Goal: Task Accomplishment & Management: Use online tool/utility

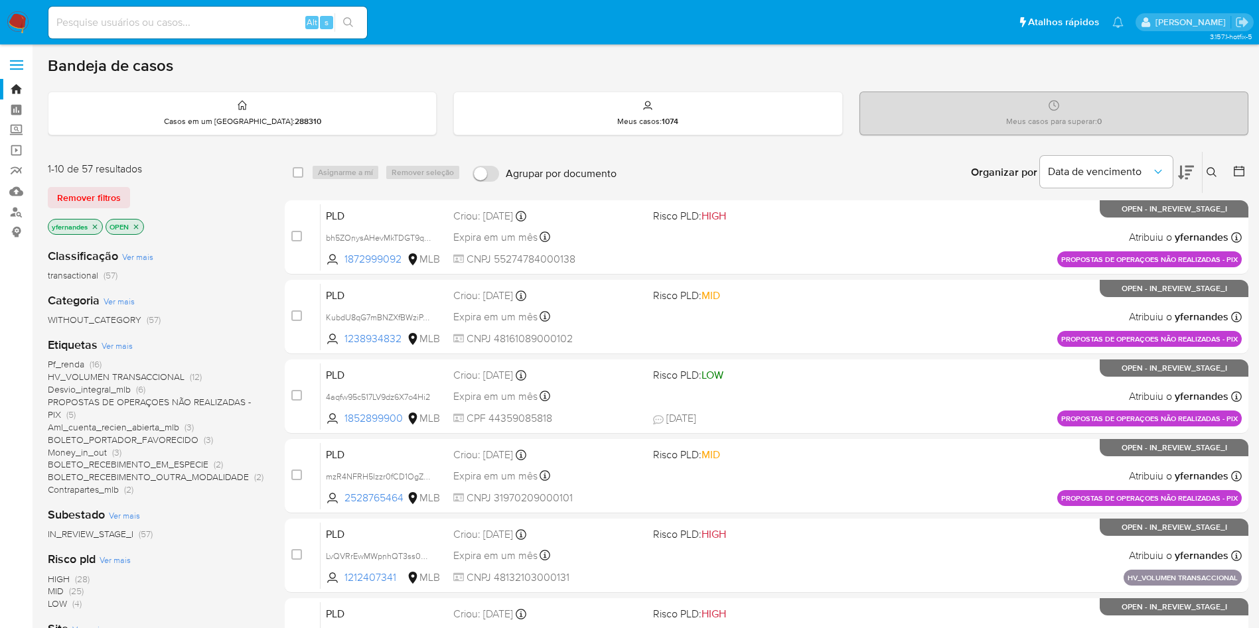
click at [2, 20] on nav "Pausado Ver notificaciones Alt s Atalhos rápidos Presiona las siguientes teclas…" at bounding box center [629, 22] width 1259 height 44
click at [9, 21] on img at bounding box center [18, 22] width 23 height 23
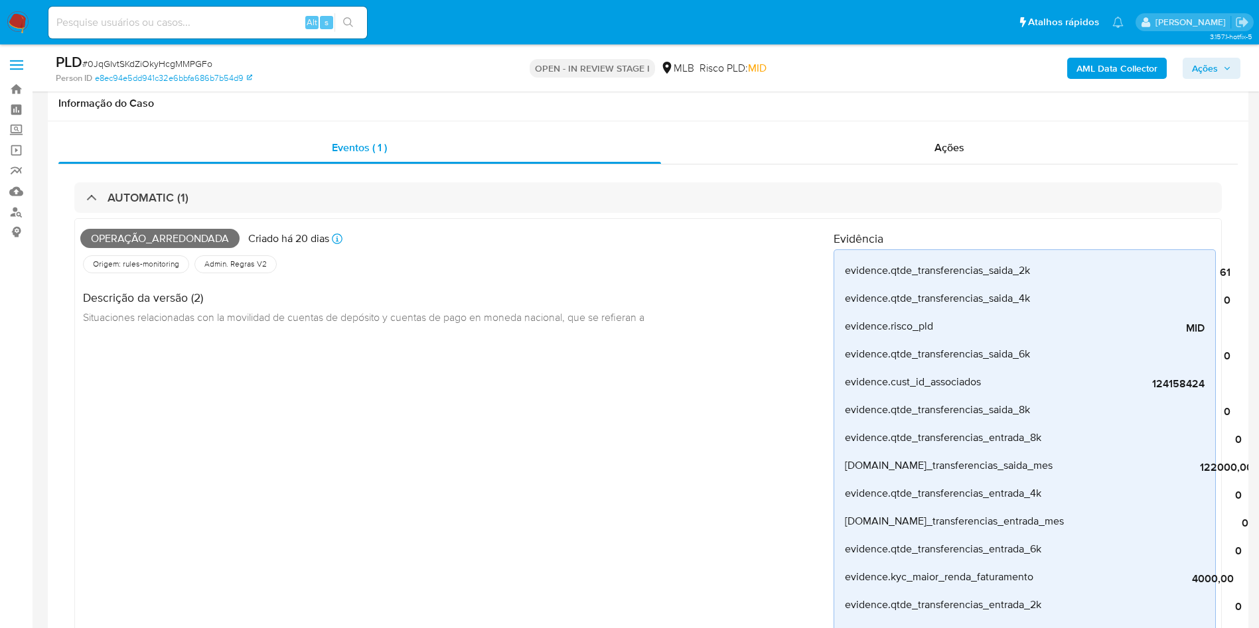
scroll to position [995, 0]
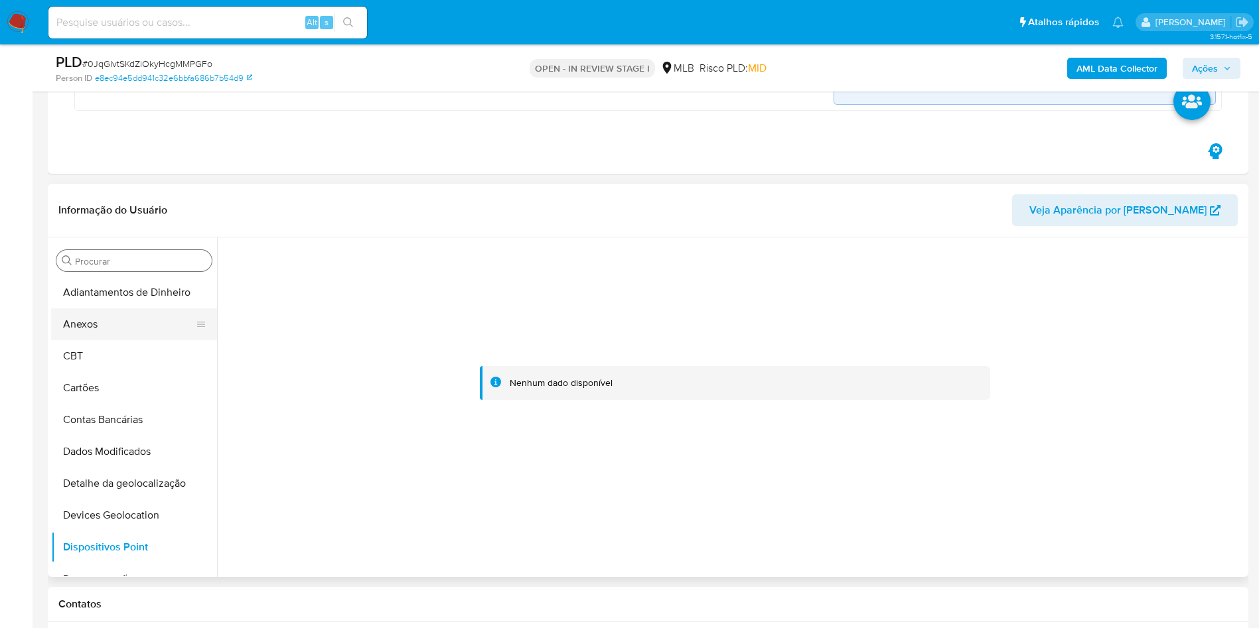
click at [108, 327] on button "Anexos" at bounding box center [128, 325] width 155 height 32
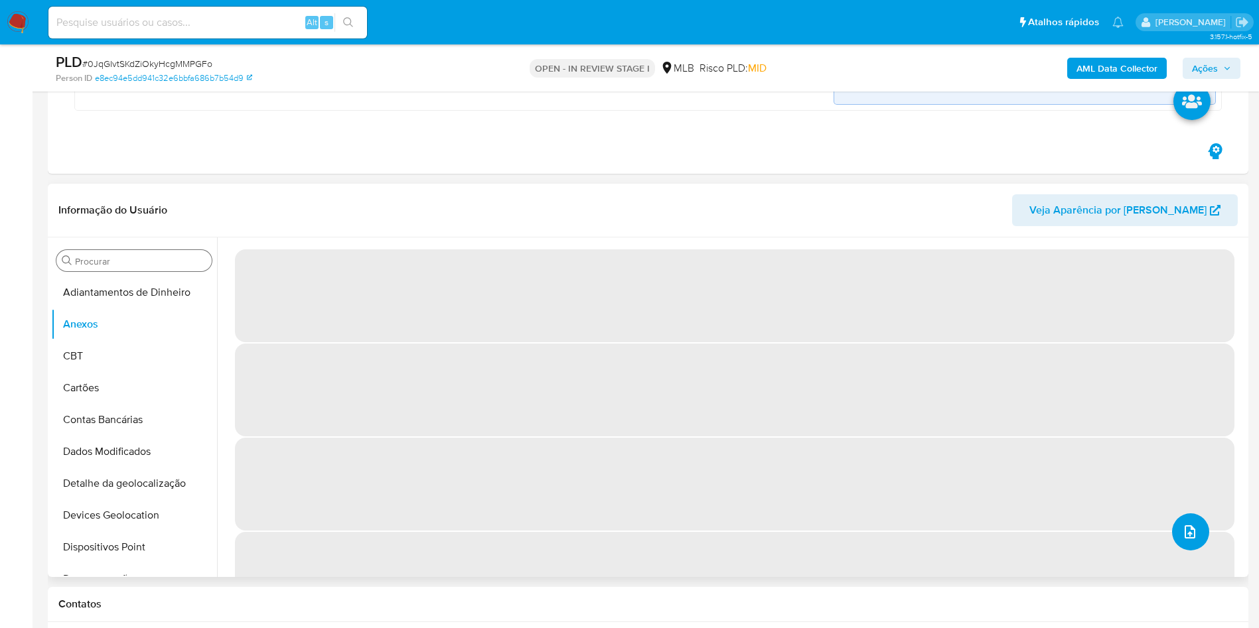
click at [1182, 538] on span "upload-file" at bounding box center [1190, 532] width 16 height 16
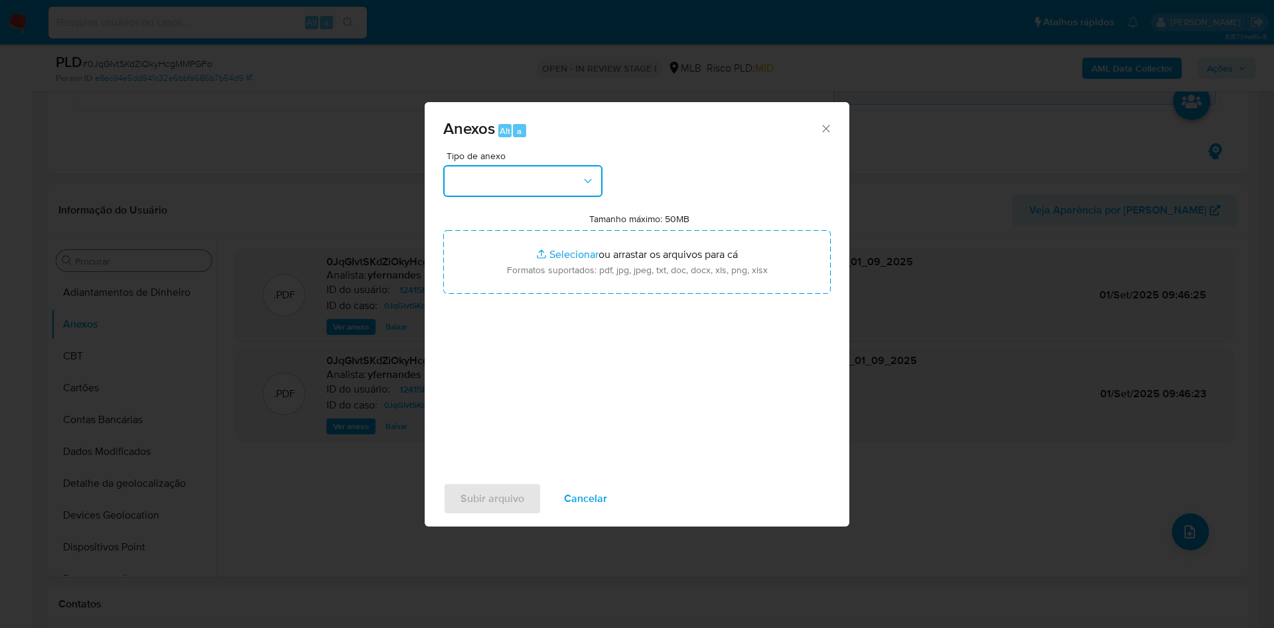
click at [489, 184] on button "button" at bounding box center [522, 181] width 159 height 32
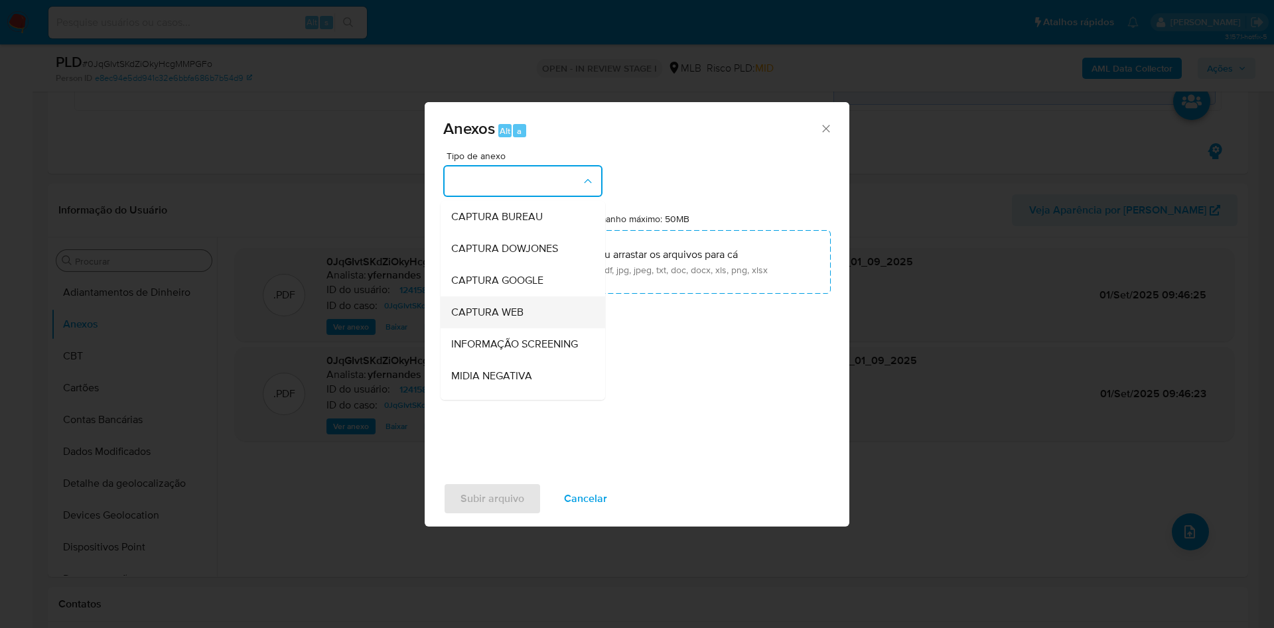
scroll to position [204, 0]
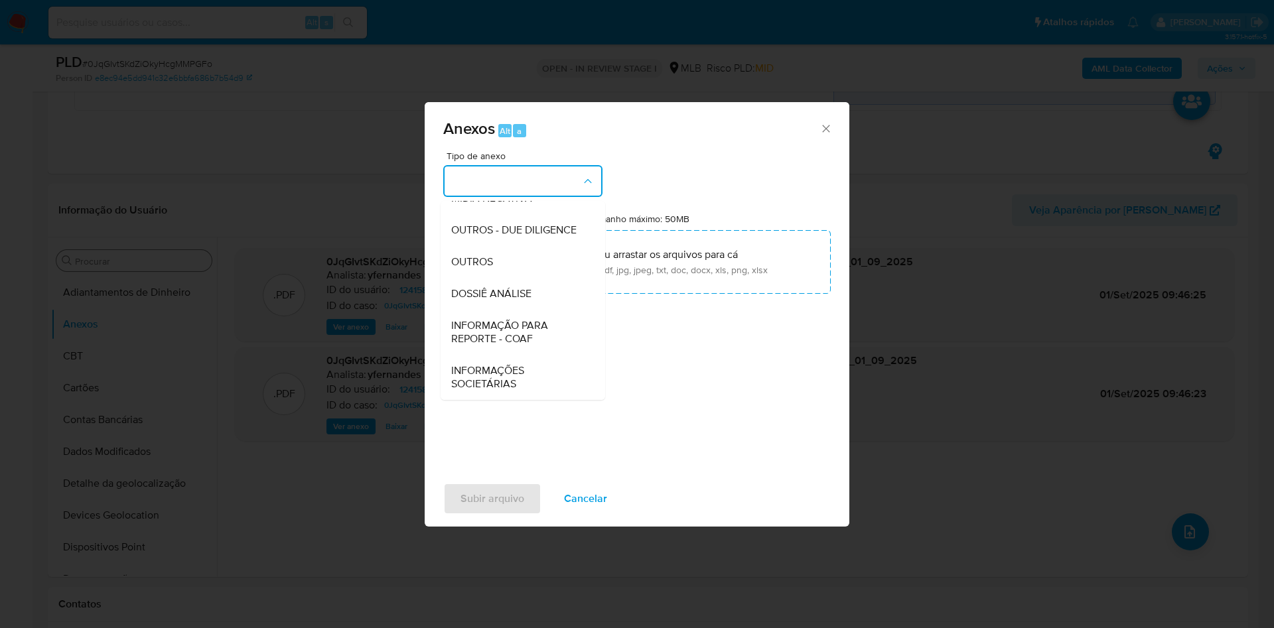
click at [534, 224] on span "OUTROS - DUE DILIGENCE" at bounding box center [513, 230] width 125 height 13
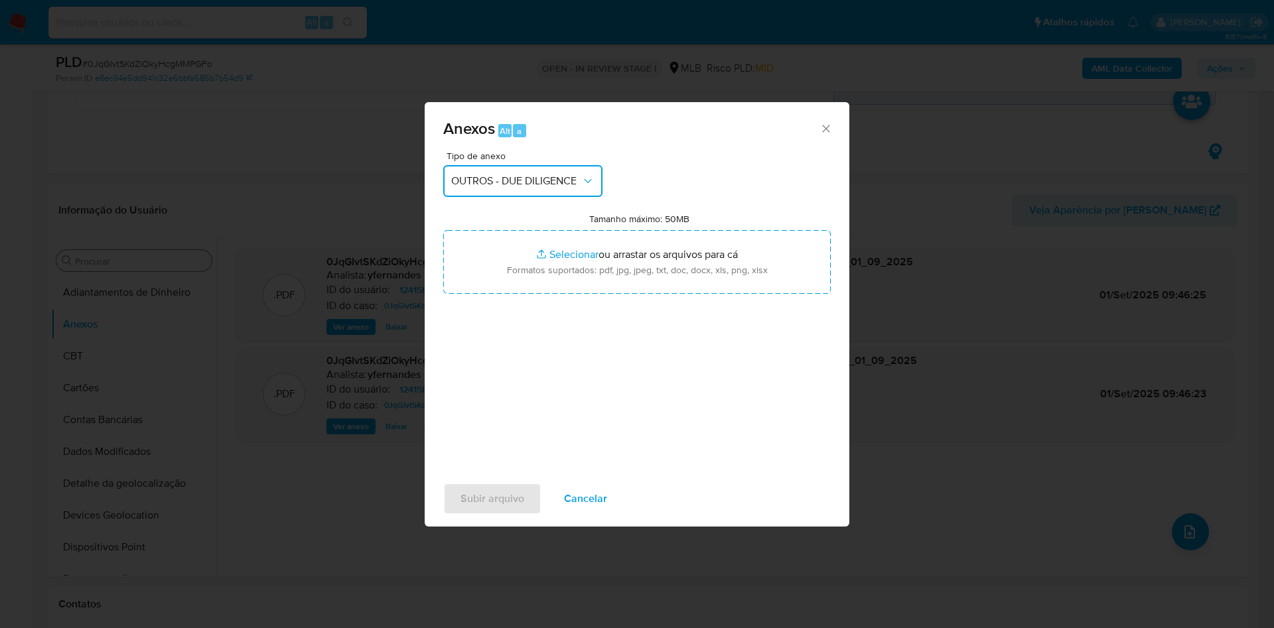
click at [512, 181] on span "OUTROS - DUE DILIGENCE" at bounding box center [516, 181] width 130 height 13
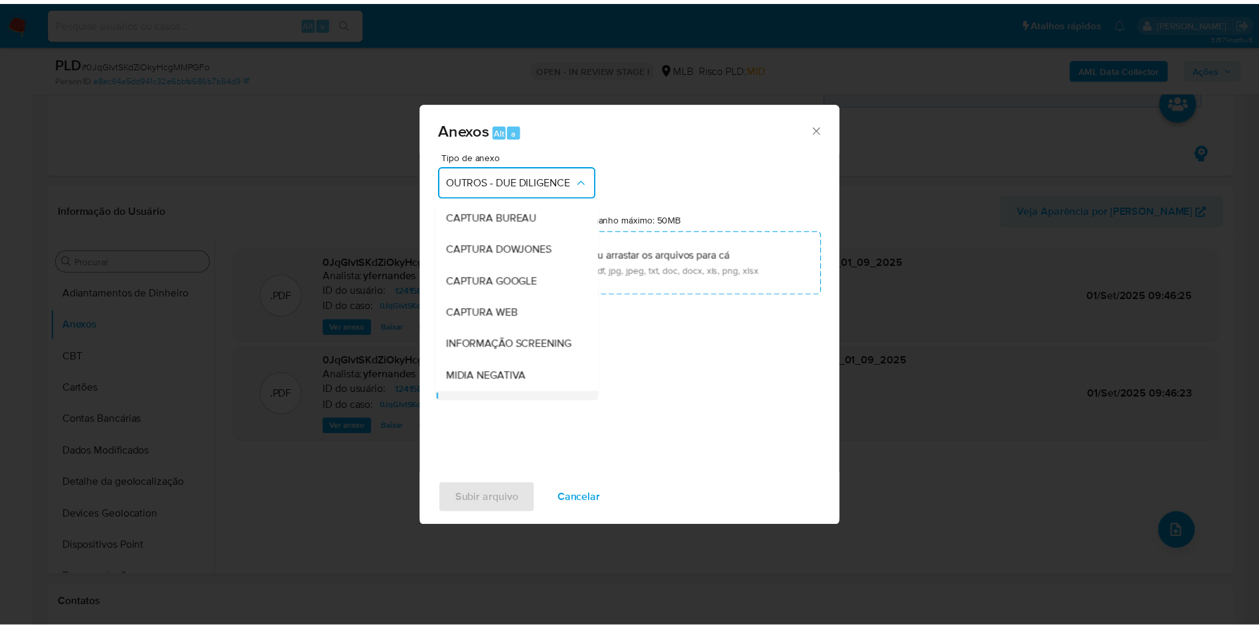
scroll to position [127, 0]
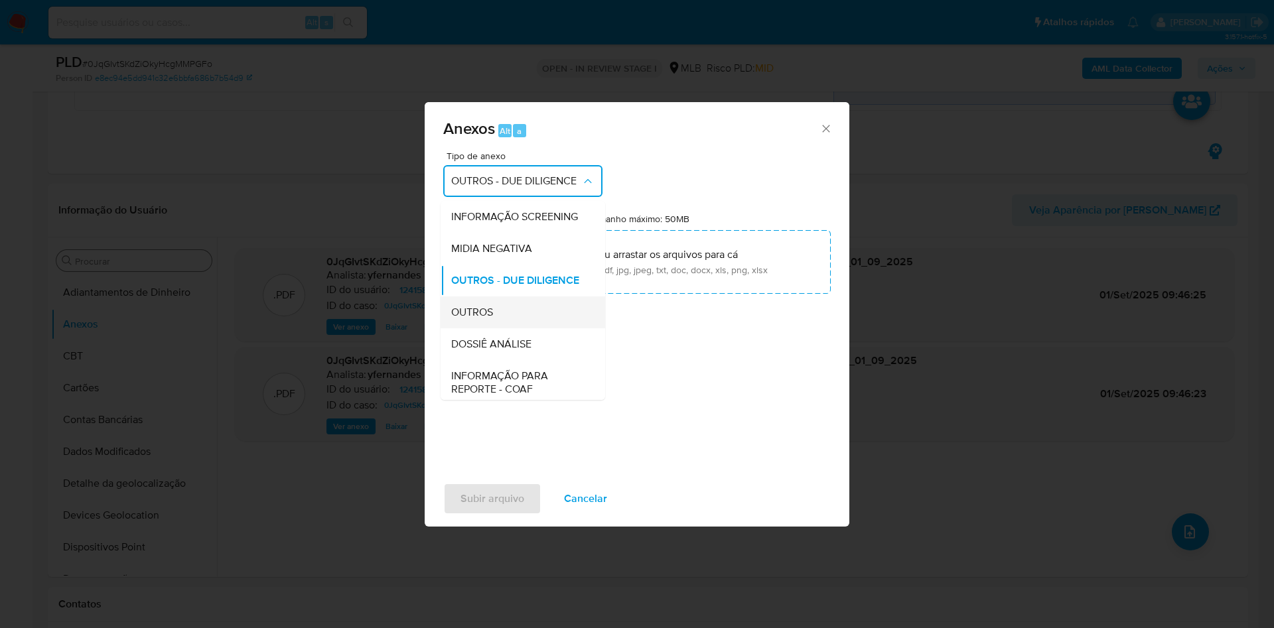
click at [502, 328] on div "OUTROS" at bounding box center [518, 313] width 135 height 32
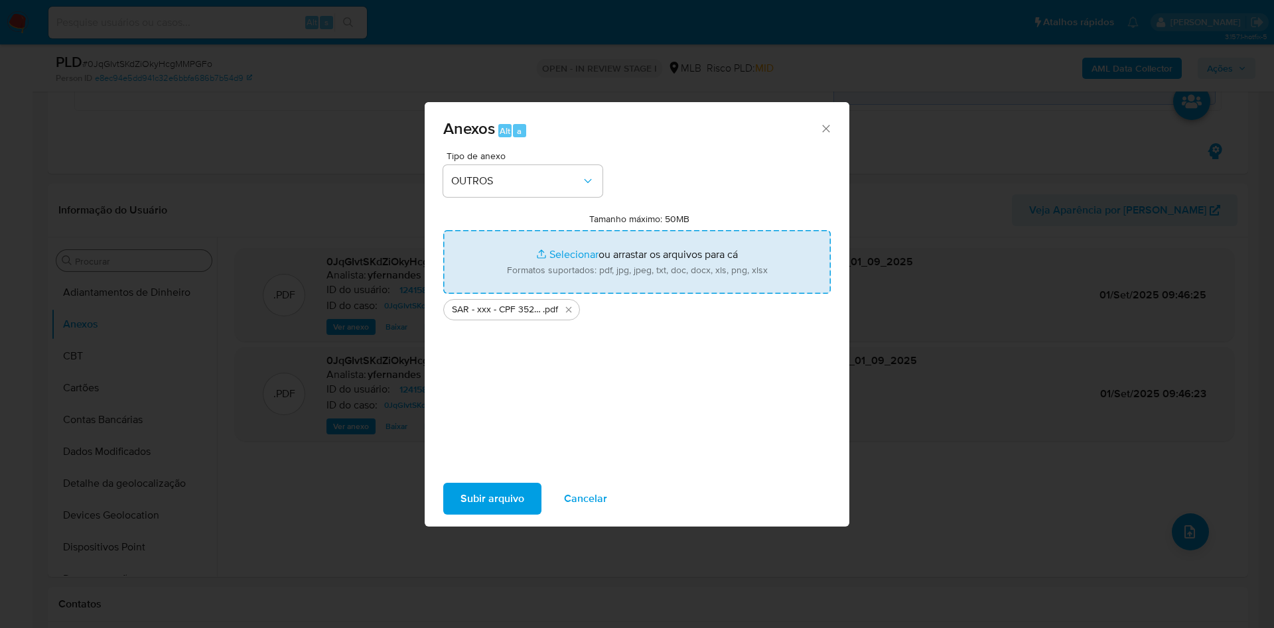
type input "C:\fakepath\Mulan 124158424_2025_09_01_07_54_39.xlsx"
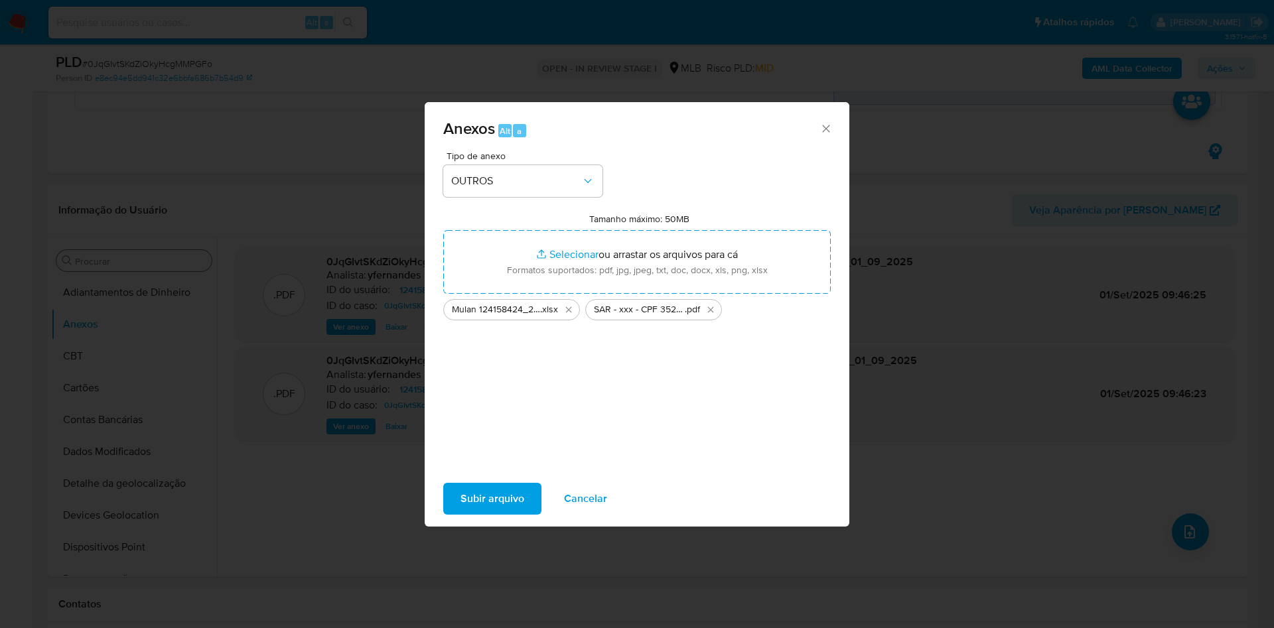
click at [487, 494] on span "Subir arquivo" at bounding box center [493, 498] width 64 height 29
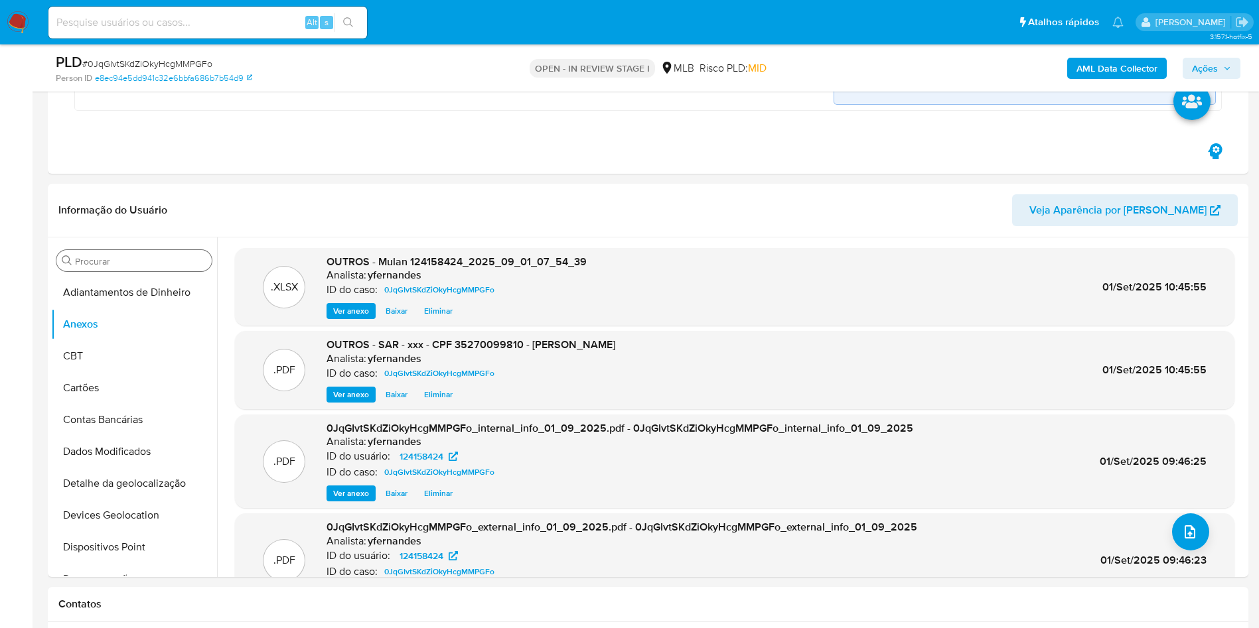
click at [84, 360] on button "CBT" at bounding box center [134, 356] width 166 height 32
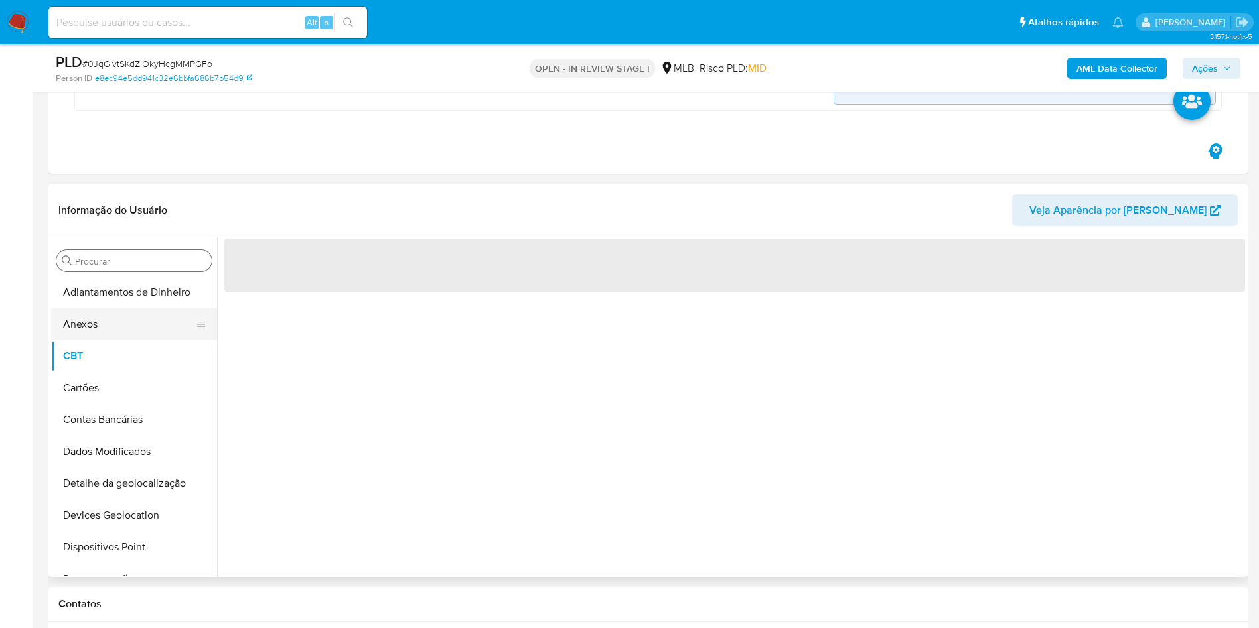
click at [82, 325] on button "Anexos" at bounding box center [128, 325] width 155 height 32
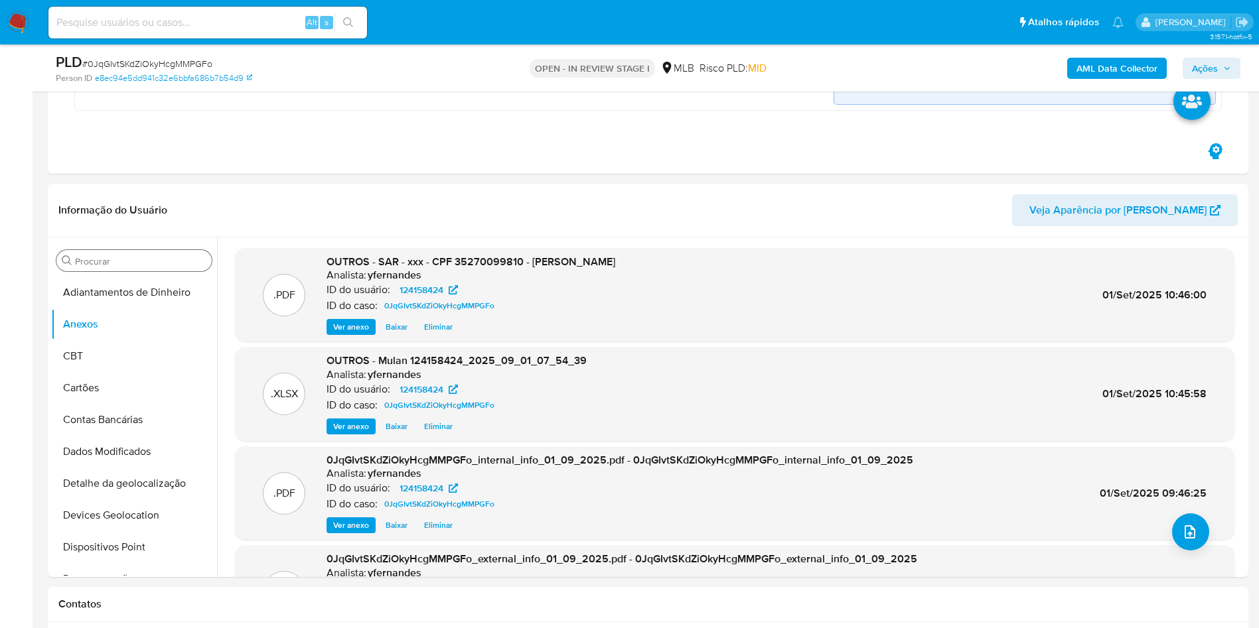
click at [1208, 72] on span "Ações" at bounding box center [1205, 68] width 26 height 21
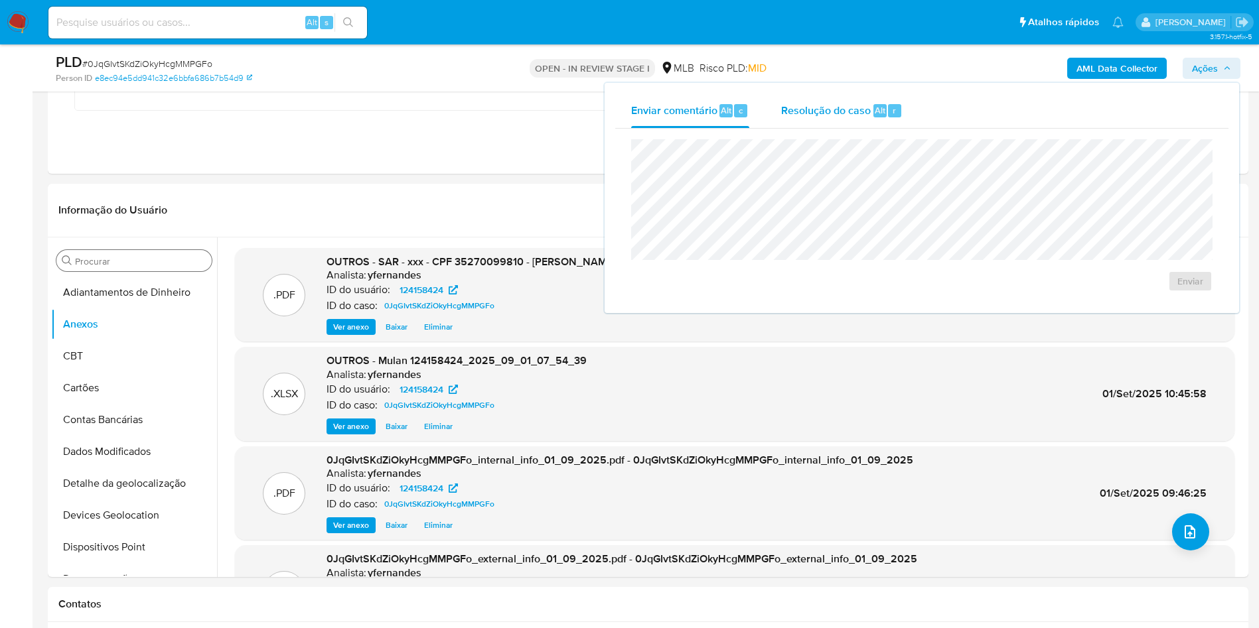
click at [850, 111] on span "Resolução do caso" at bounding box center [826, 109] width 90 height 15
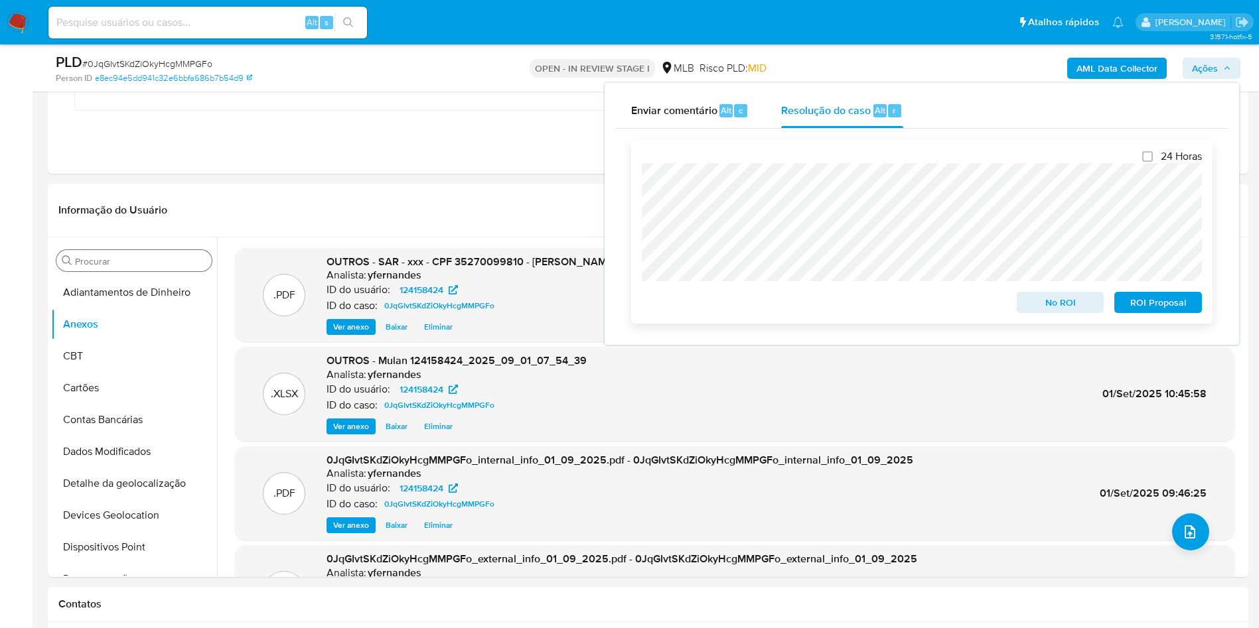
click at [1148, 312] on span "ROI Proposal" at bounding box center [1158, 302] width 69 height 19
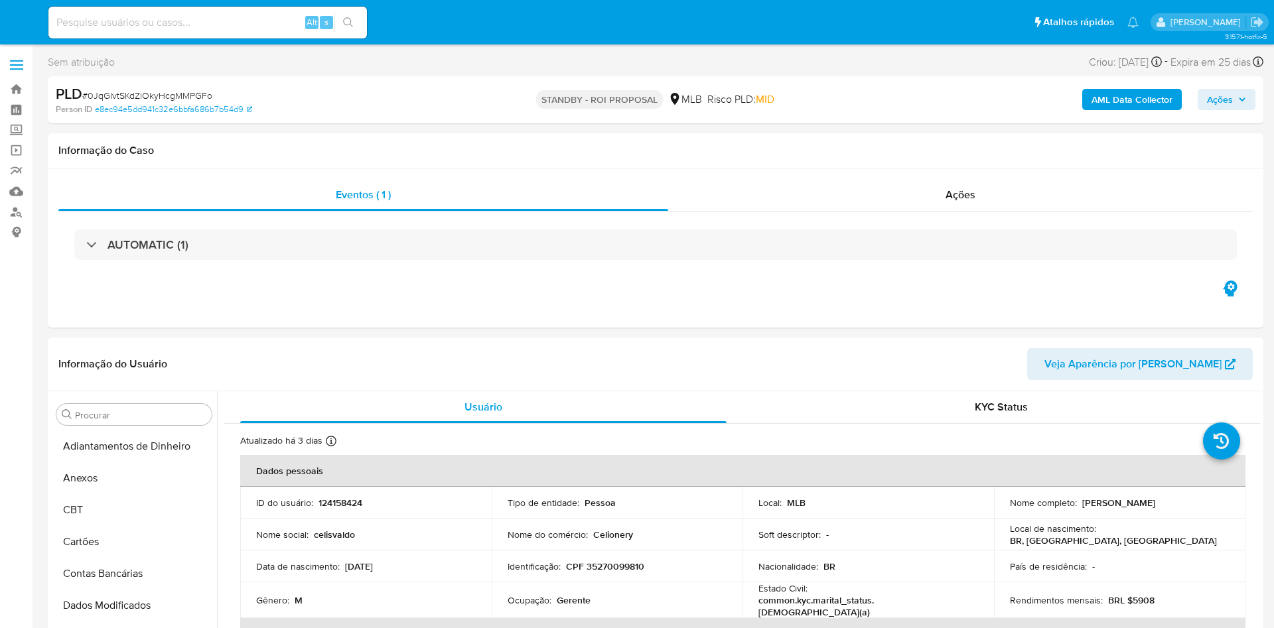
select select "10"
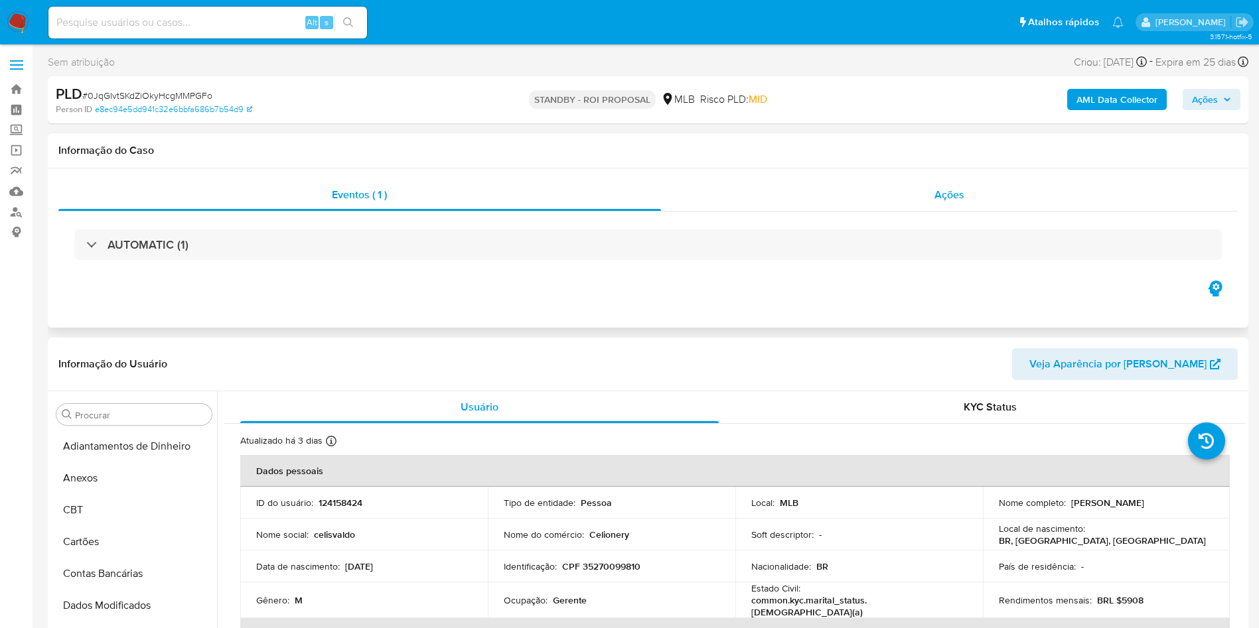
scroll to position [593, 0]
click at [895, 198] on div "Ações" at bounding box center [949, 195] width 577 height 32
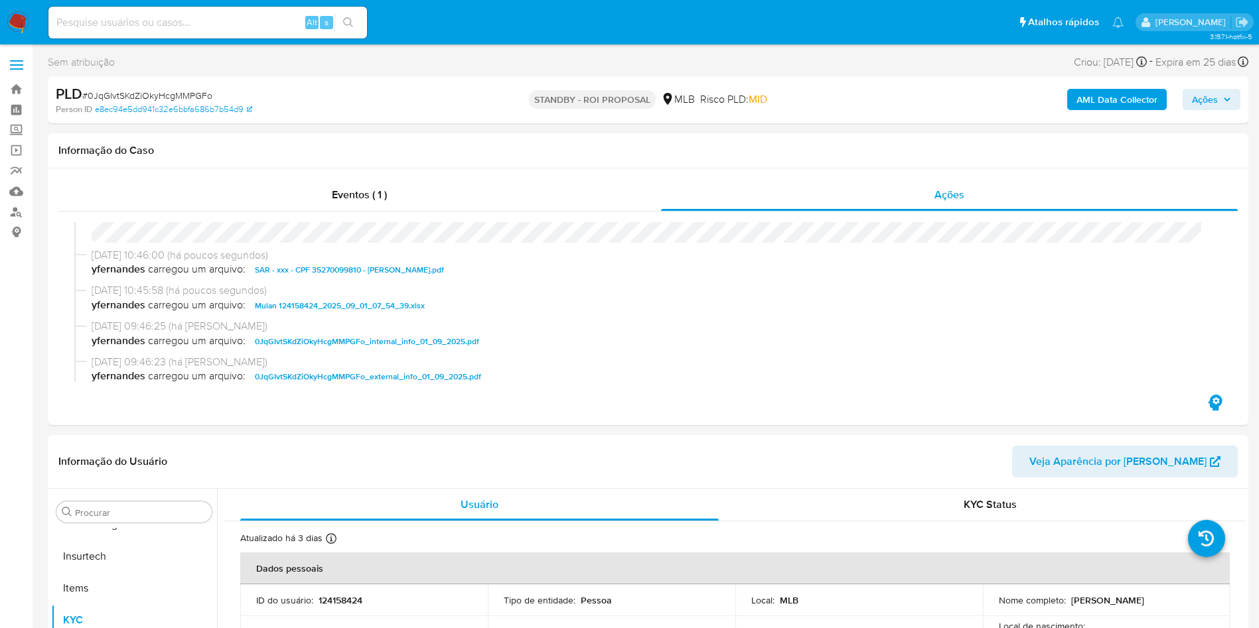
scroll to position [0, 0]
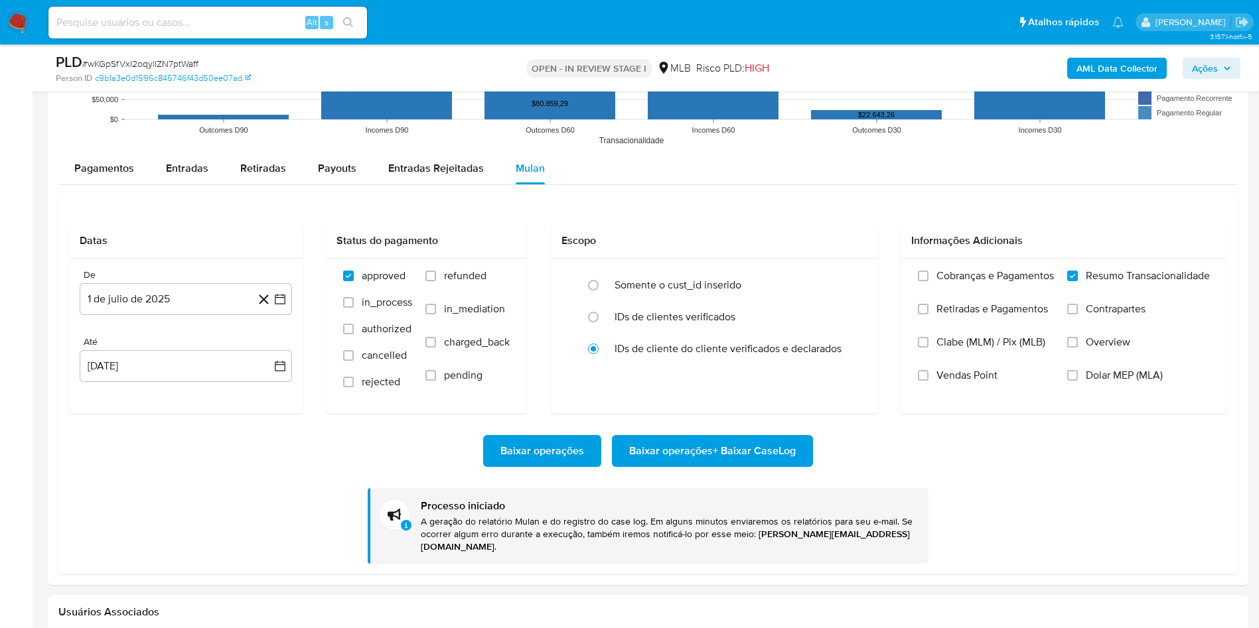
scroll to position [593, 0]
click at [169, 53] on div "PLD # wKGpSfVxI2oqylIZN7ptWaff" at bounding box center [251, 62] width 390 height 20
click at [170, 52] on div "PLD # wKGpSfVxI2oqylIZN7ptWaff" at bounding box center [251, 62] width 390 height 20
copy span "wKGpSfVxI2oqylIZN7ptWaff"
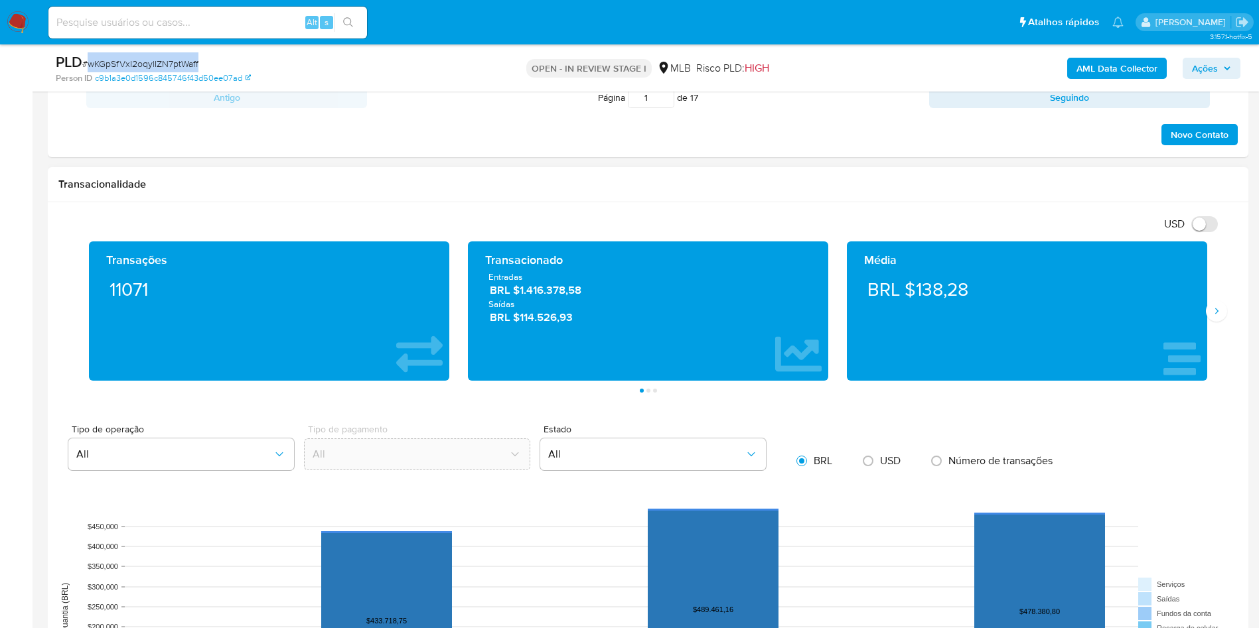
scroll to position [1195, 0]
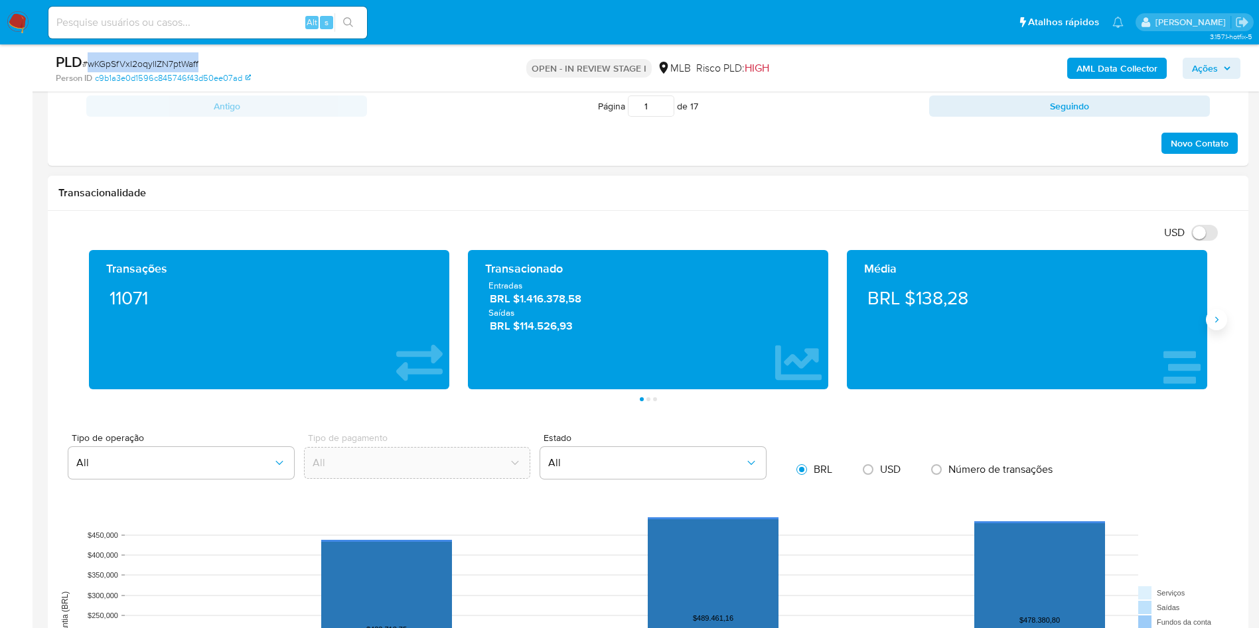
click at [1219, 322] on icon "Siguiente" at bounding box center [1216, 320] width 11 height 11
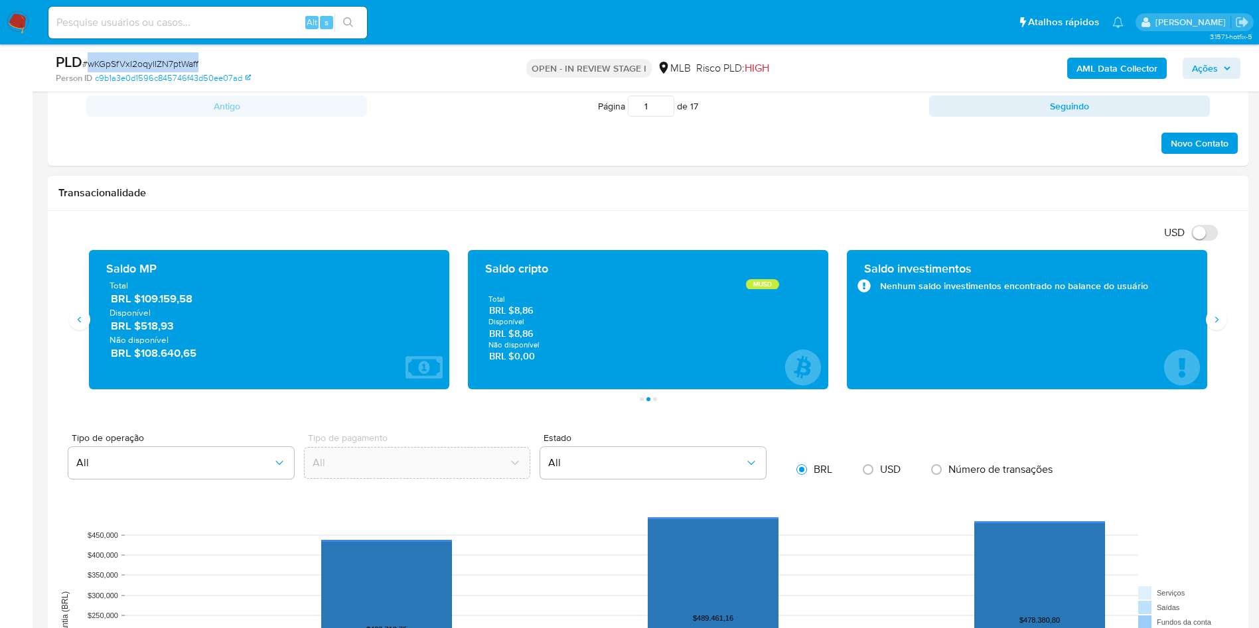
click at [167, 299] on span "BRL $109.159,58" at bounding box center [270, 298] width 318 height 15
click at [1218, 321] on icon "Siguiente" at bounding box center [1216, 320] width 11 height 11
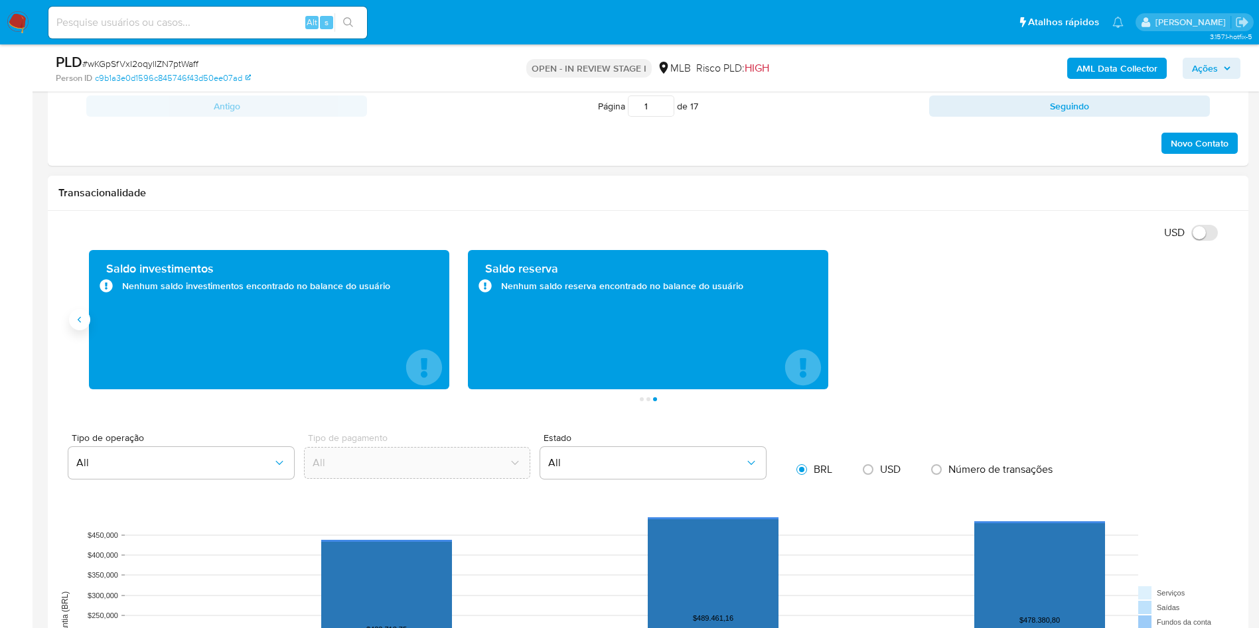
click at [83, 317] on icon "Anterior" at bounding box center [79, 320] width 11 height 11
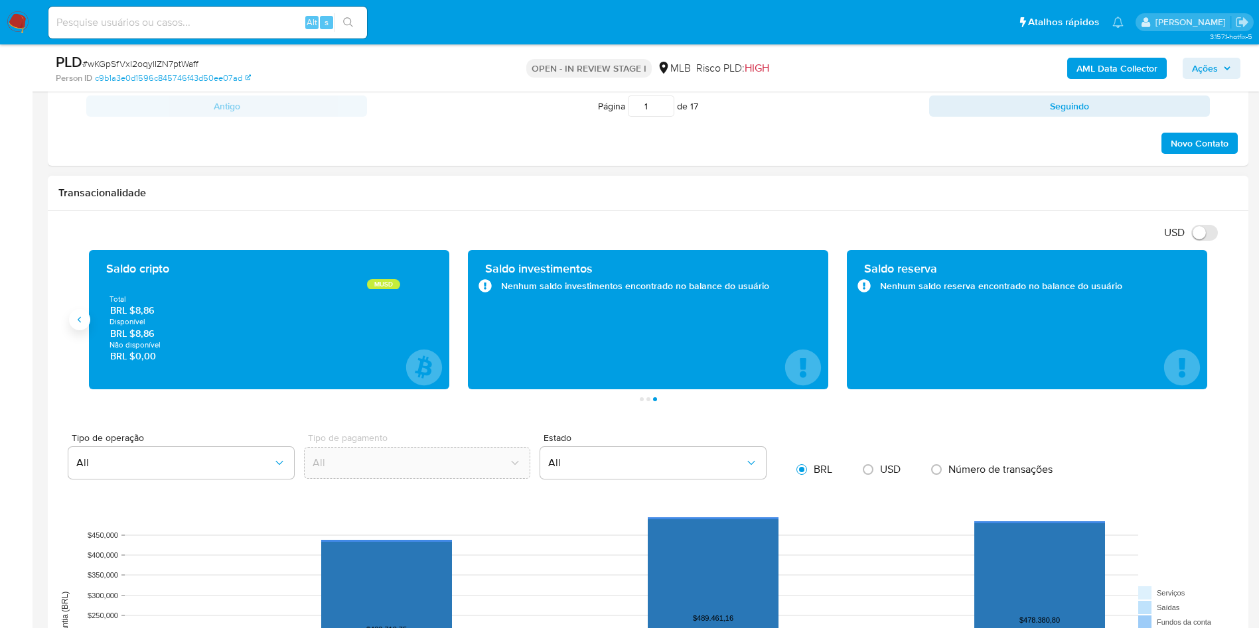
click at [83, 317] on icon "Anterior" at bounding box center [79, 320] width 11 height 11
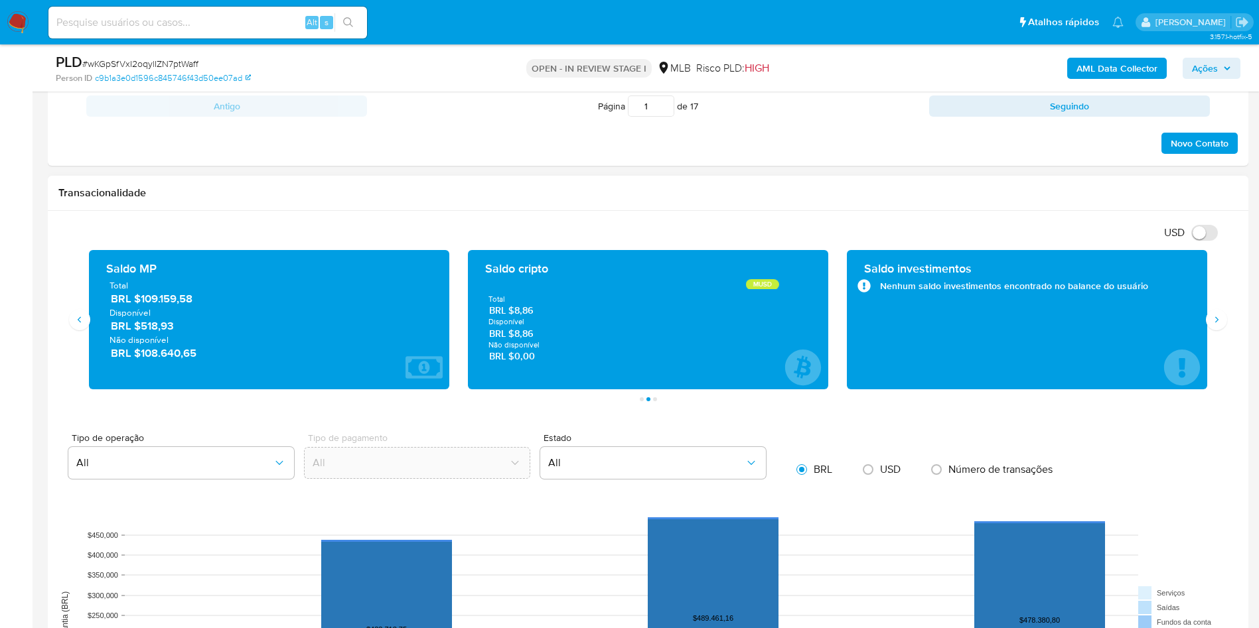
click at [561, 240] on div "USD Alternar entre moeda local e dólar" at bounding box center [642, 233] width 1169 height 22
click at [168, 305] on span "BRL $109.159,58" at bounding box center [270, 298] width 318 height 15
click at [161, 295] on span "BRL $109.159,58" at bounding box center [270, 298] width 318 height 15
click at [162, 297] on span "BRL $109.159,58" at bounding box center [270, 298] width 318 height 15
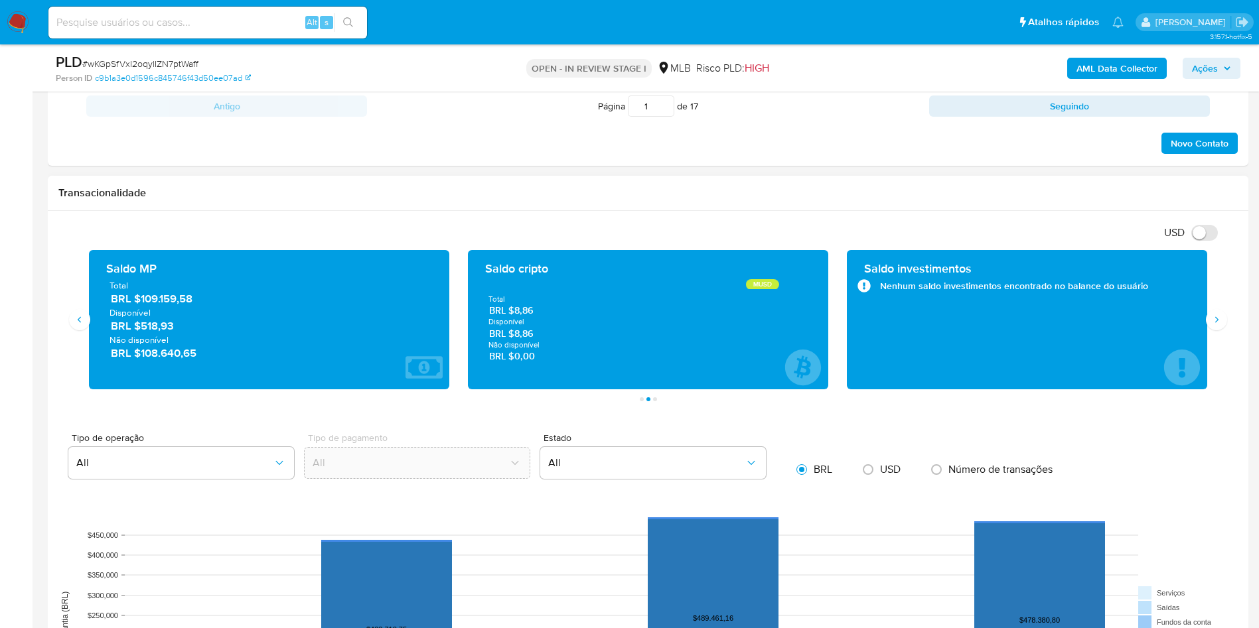
click at [172, 286] on span "Total" at bounding box center [268, 285] width 319 height 12
click at [175, 299] on span "BRL $109.159,58" at bounding box center [270, 298] width 318 height 15
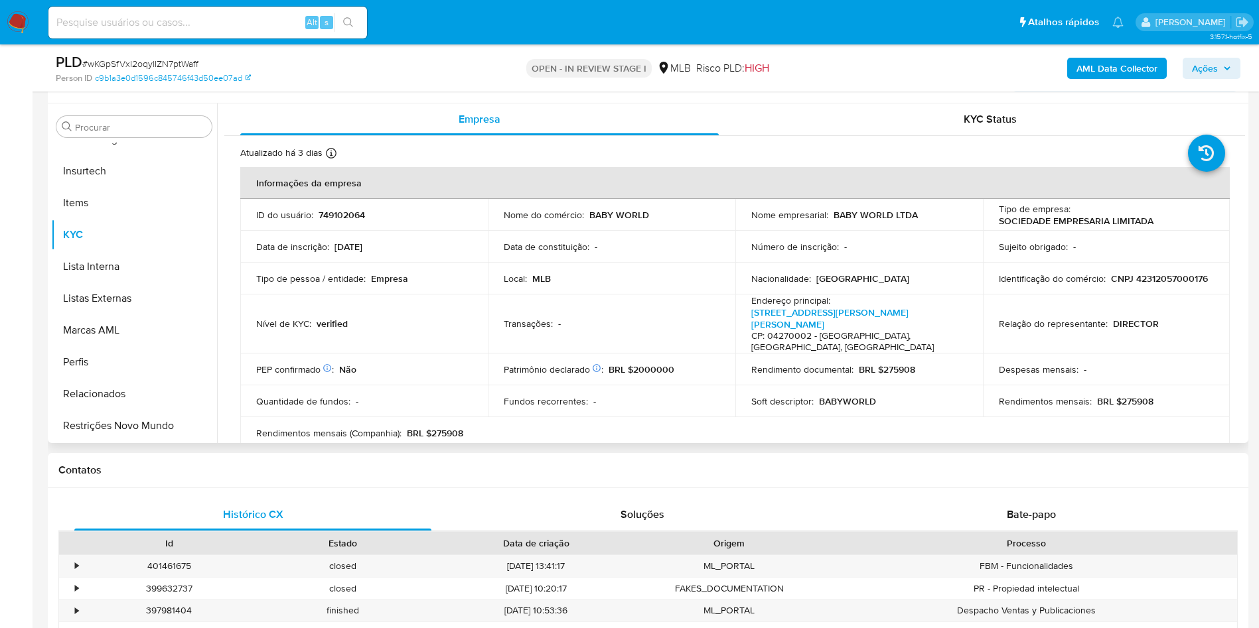
scroll to position [597, 0]
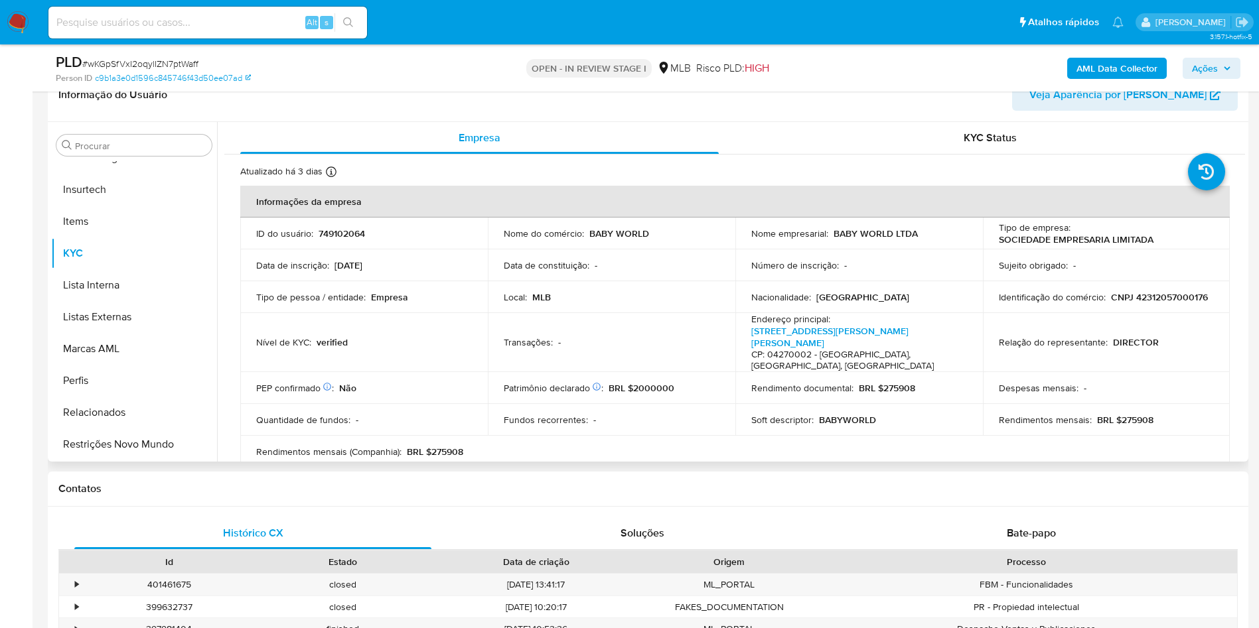
click at [95, 125] on div "Procurar Adiantamentos de Dinheiro Anexos CBT Cartões Contas Bancárias Dados Mo…" at bounding box center [134, 293] width 166 height 338
click at [115, 145] on input "Procurar" at bounding box center [140, 146] width 131 height 12
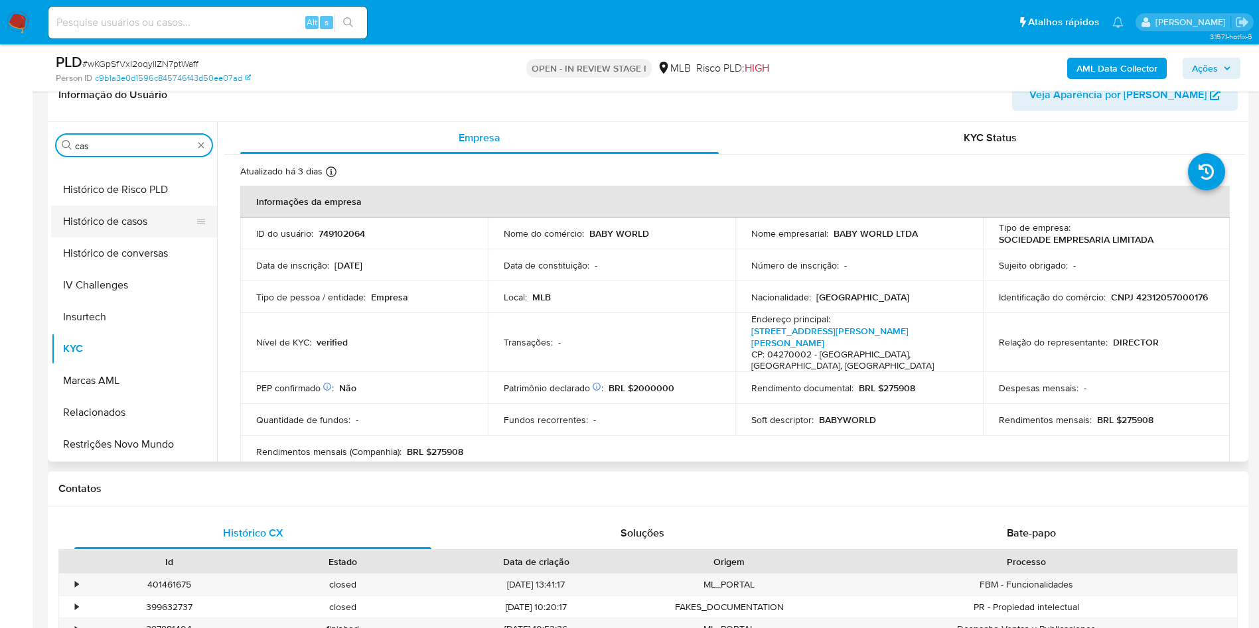
scroll to position [0, 0]
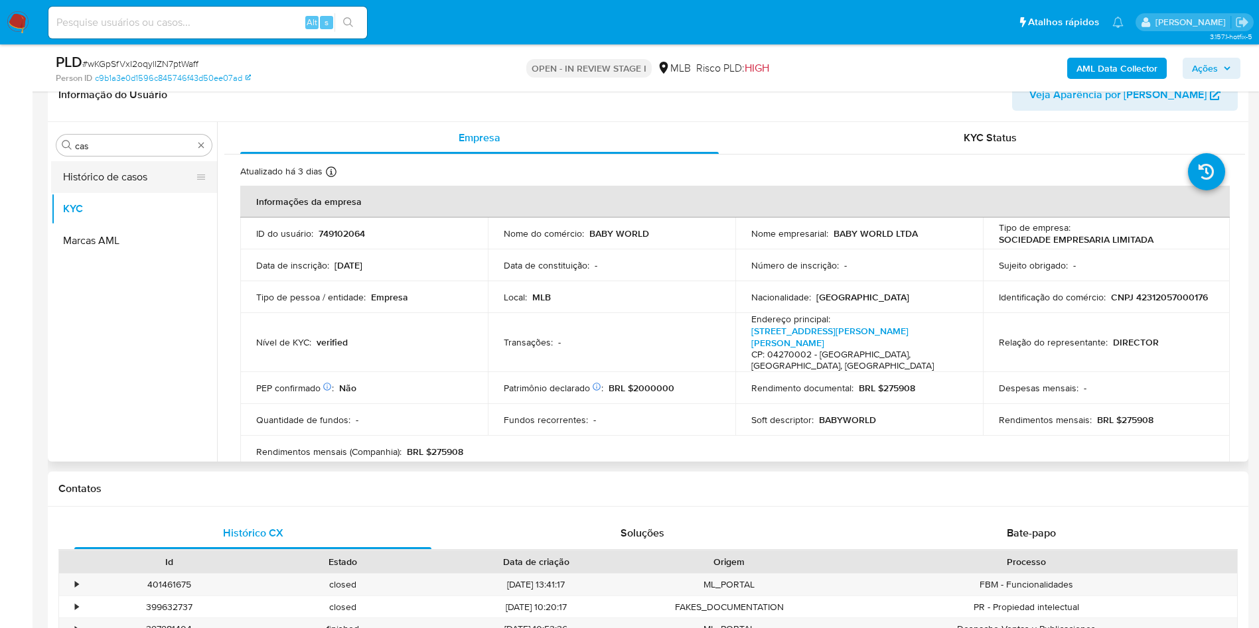
click at [80, 185] on button "Histórico de casos" at bounding box center [128, 177] width 155 height 32
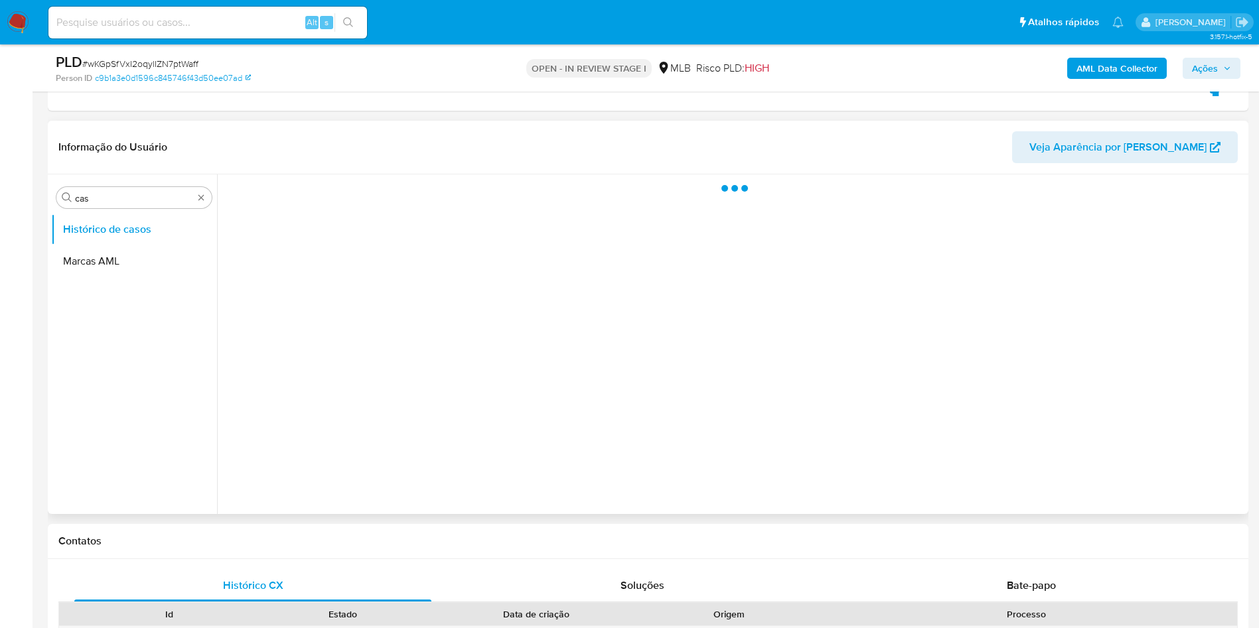
scroll to position [498, 0]
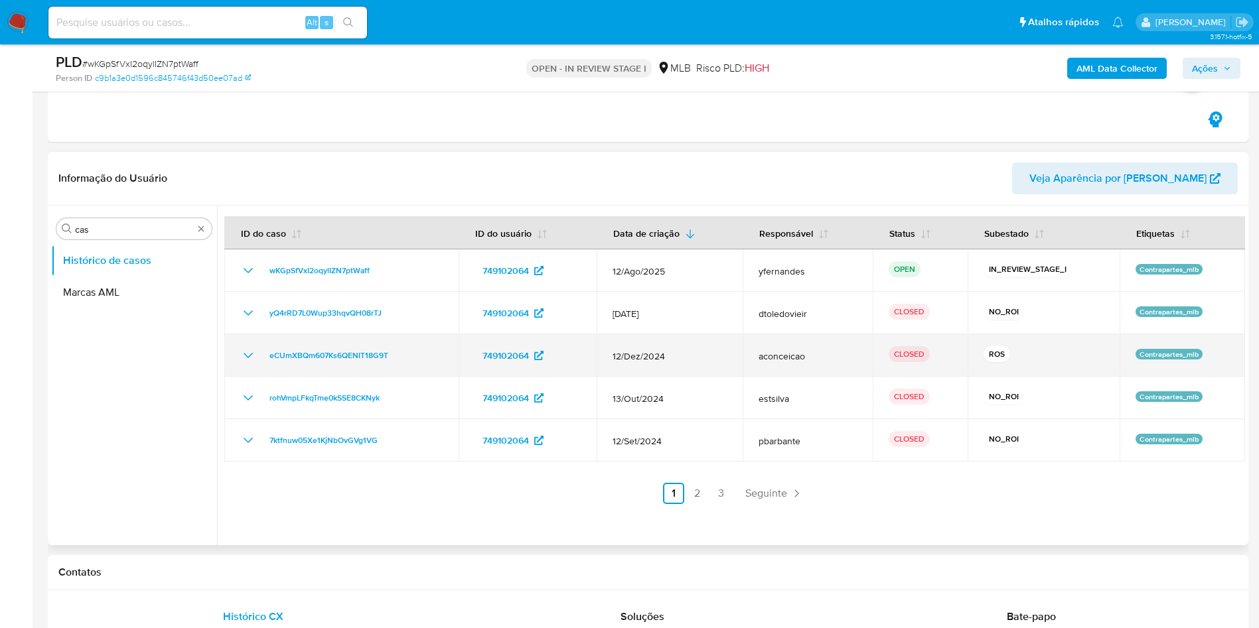
click at [701, 370] on td "12/Dez/2024" at bounding box center [670, 355] width 146 height 42
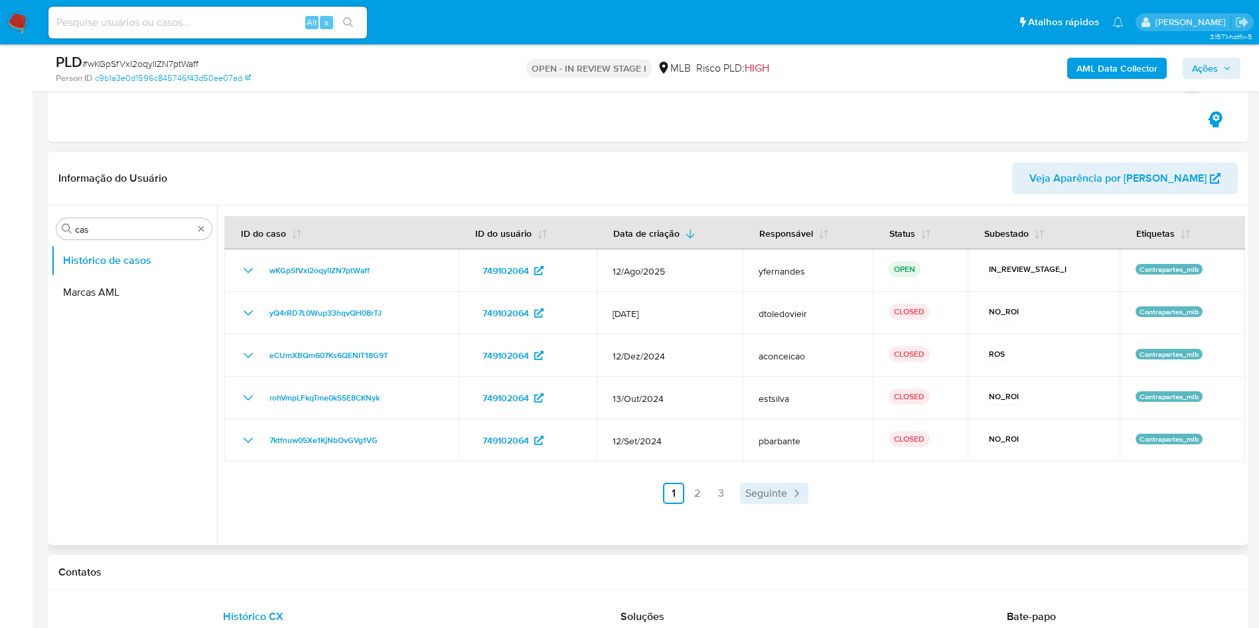
click at [754, 496] on span "Seguinte" at bounding box center [766, 493] width 42 height 11
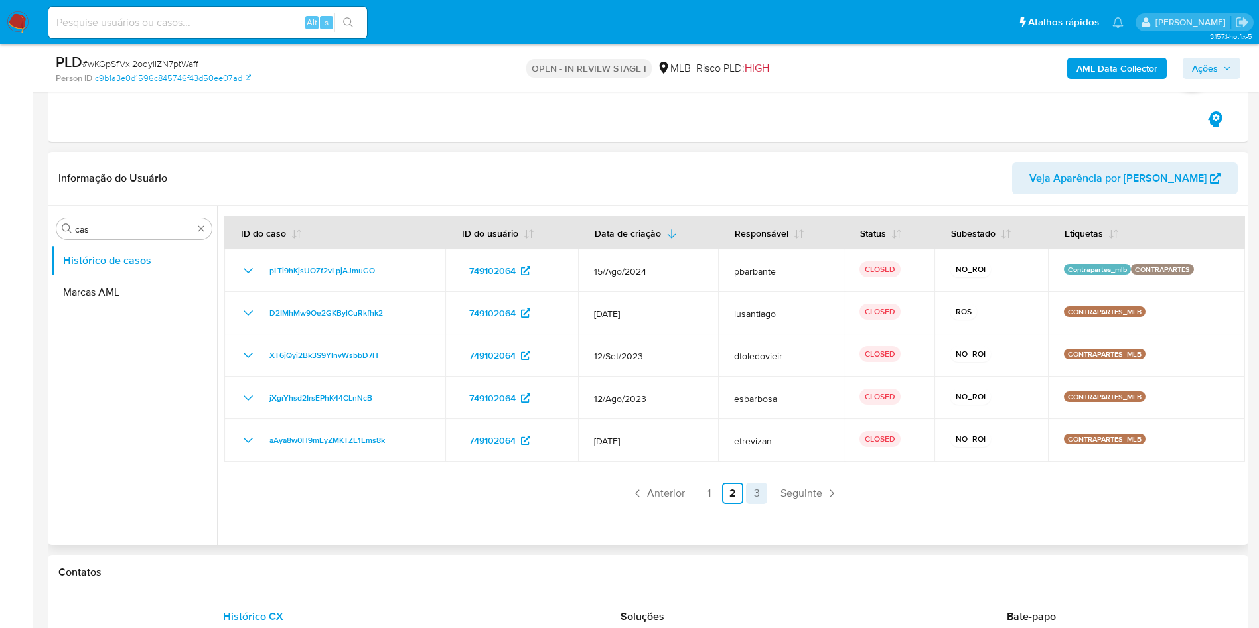
click at [759, 493] on link "3" at bounding box center [756, 493] width 21 height 21
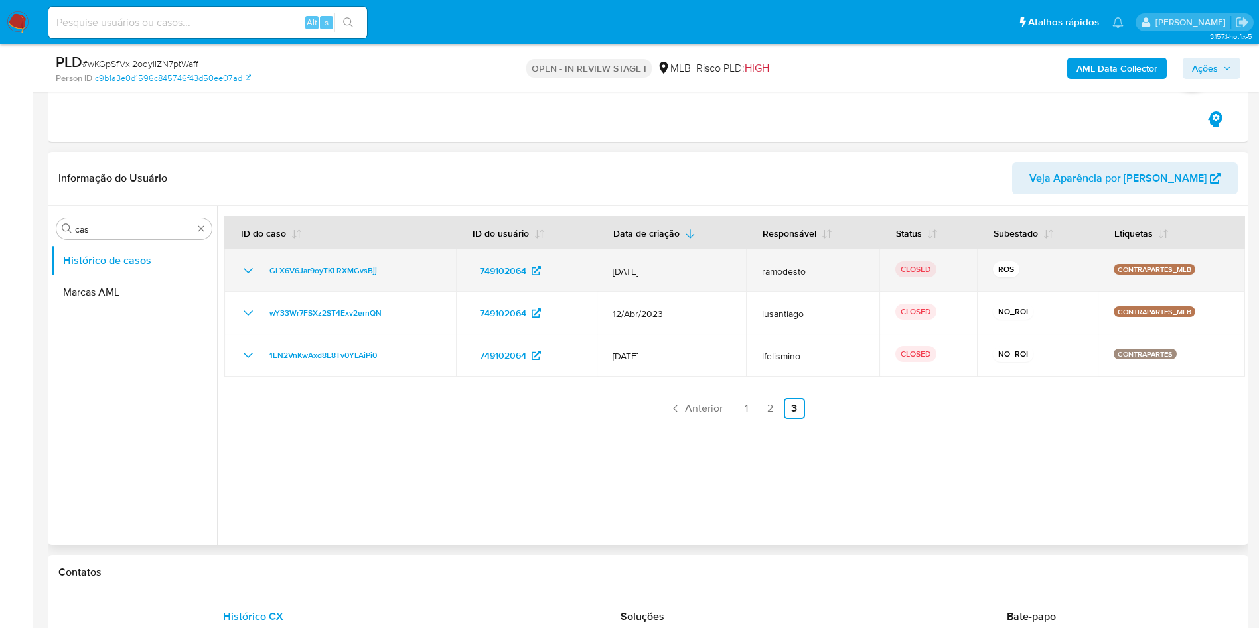
click at [989, 259] on td "ROS" at bounding box center [1037, 271] width 121 height 42
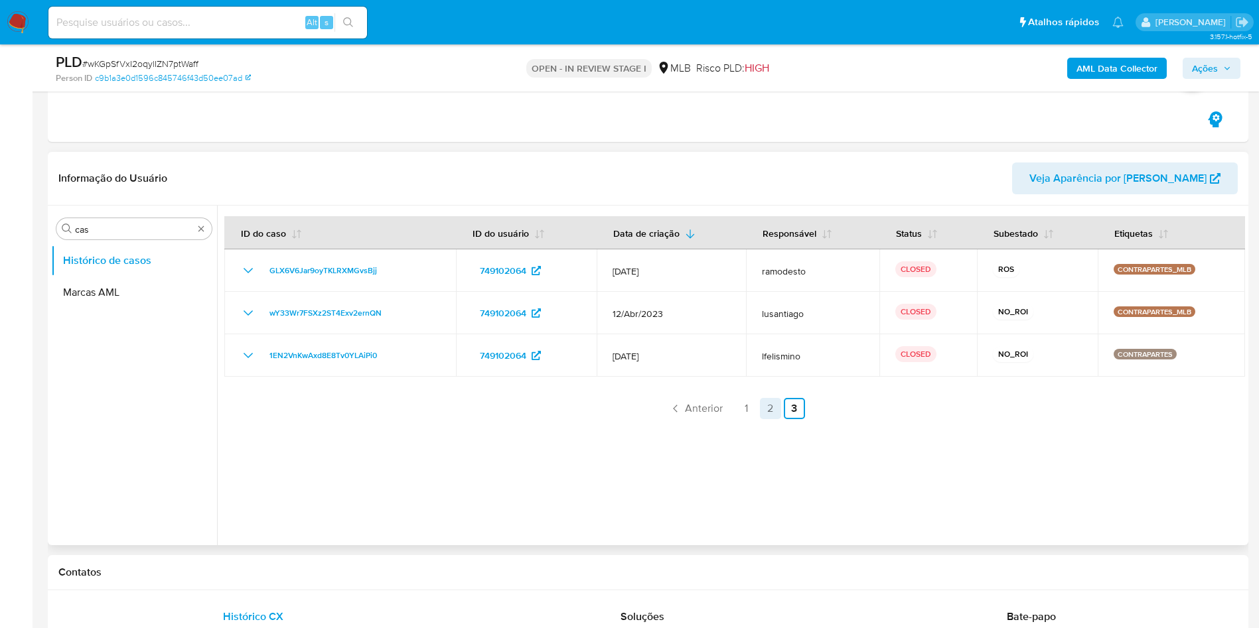
click at [768, 414] on link "2" at bounding box center [770, 408] width 21 height 21
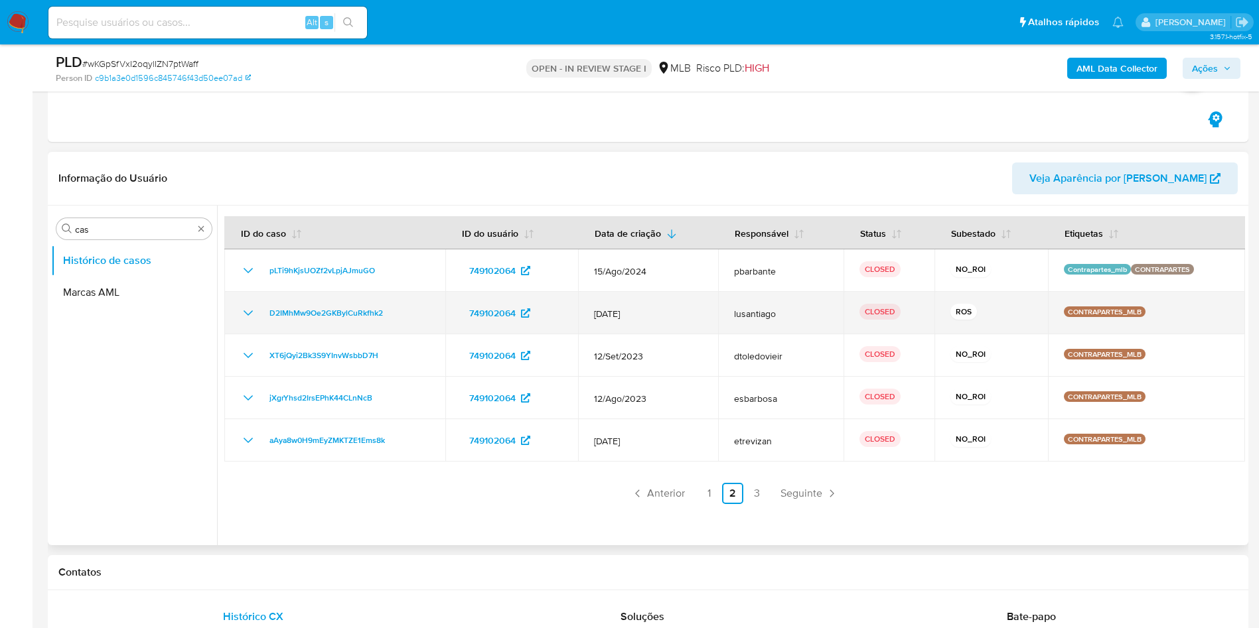
click at [971, 322] on div "ROS" at bounding box center [991, 313] width 82 height 19
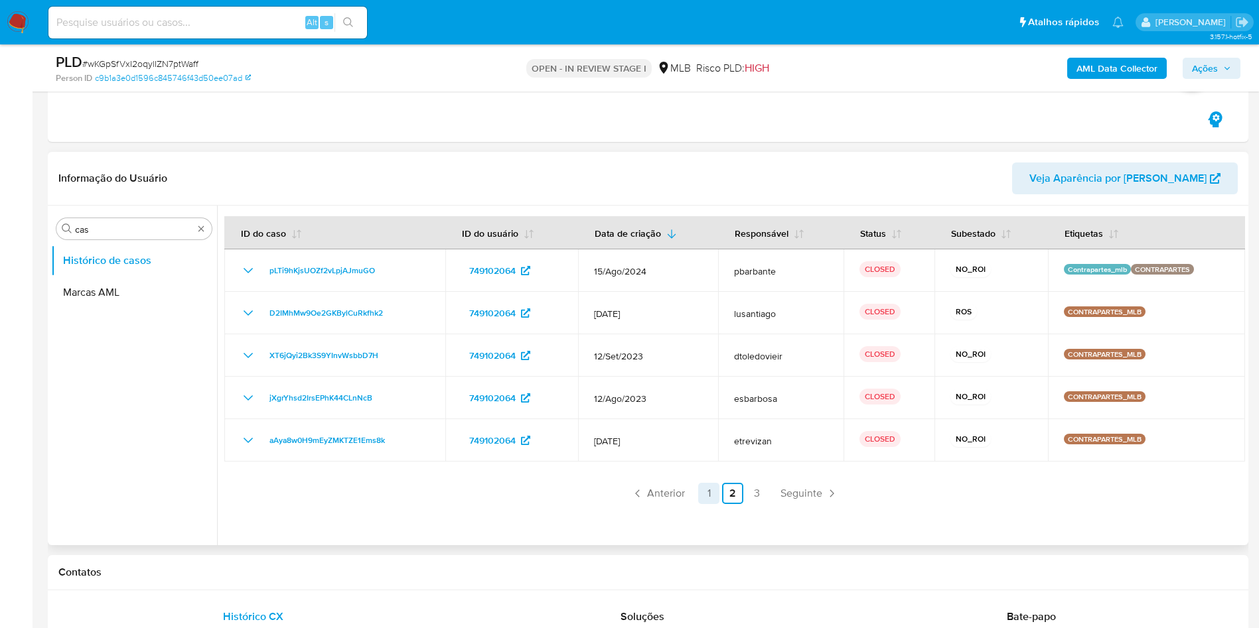
click at [707, 494] on link "1" at bounding box center [708, 493] width 21 height 21
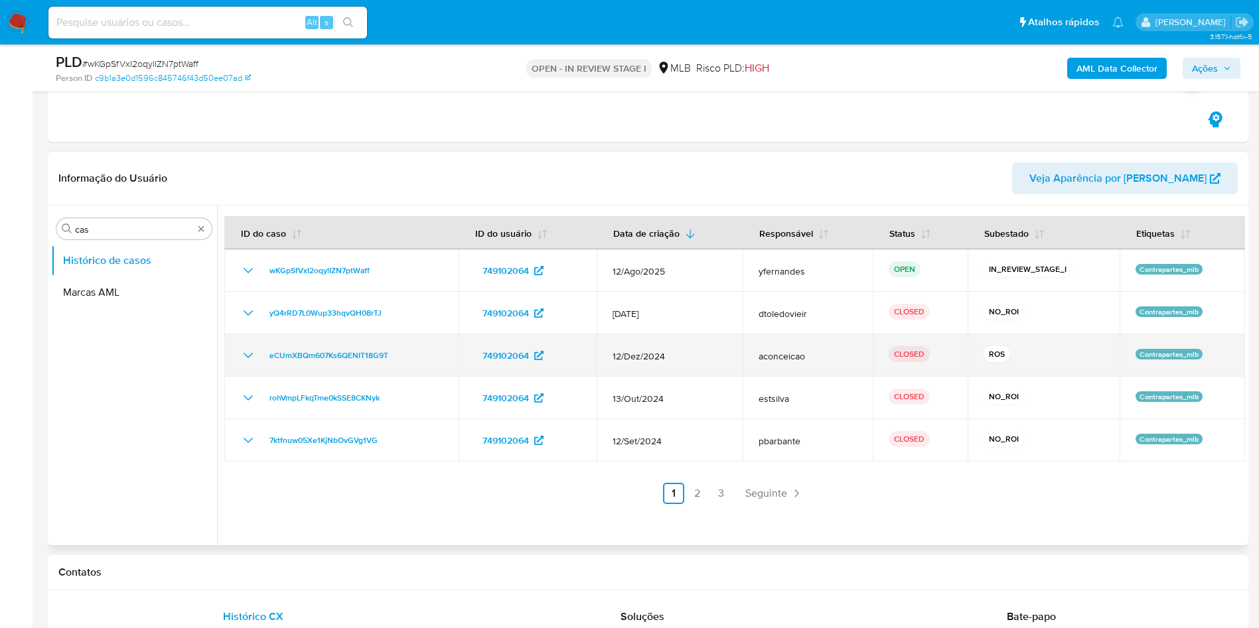
click at [996, 356] on p "ROS" at bounding box center [996, 354] width 27 height 16
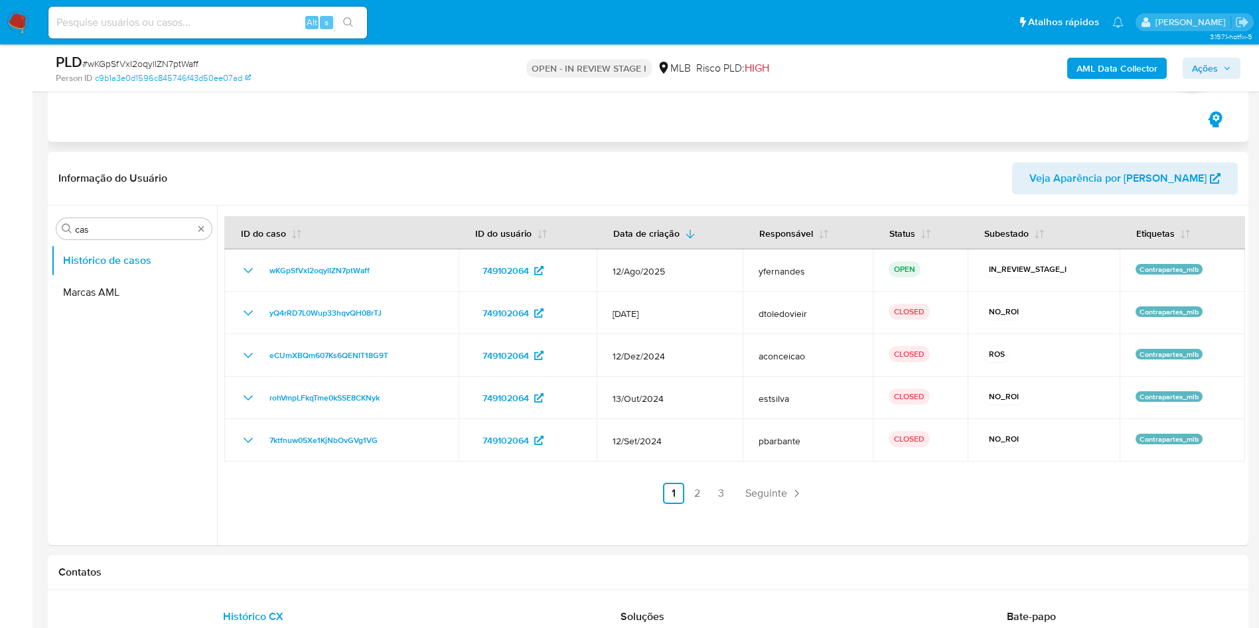
drag, startPoint x: 615, startPoint y: 204, endPoint x: 640, endPoint y: 104, distance: 103.5
click at [614, 204] on div "Informação do Usuário Veja Aparência por Pessoa" at bounding box center [648, 179] width 1201 height 54
click at [717, 483] on link "3" at bounding box center [721, 493] width 21 height 21
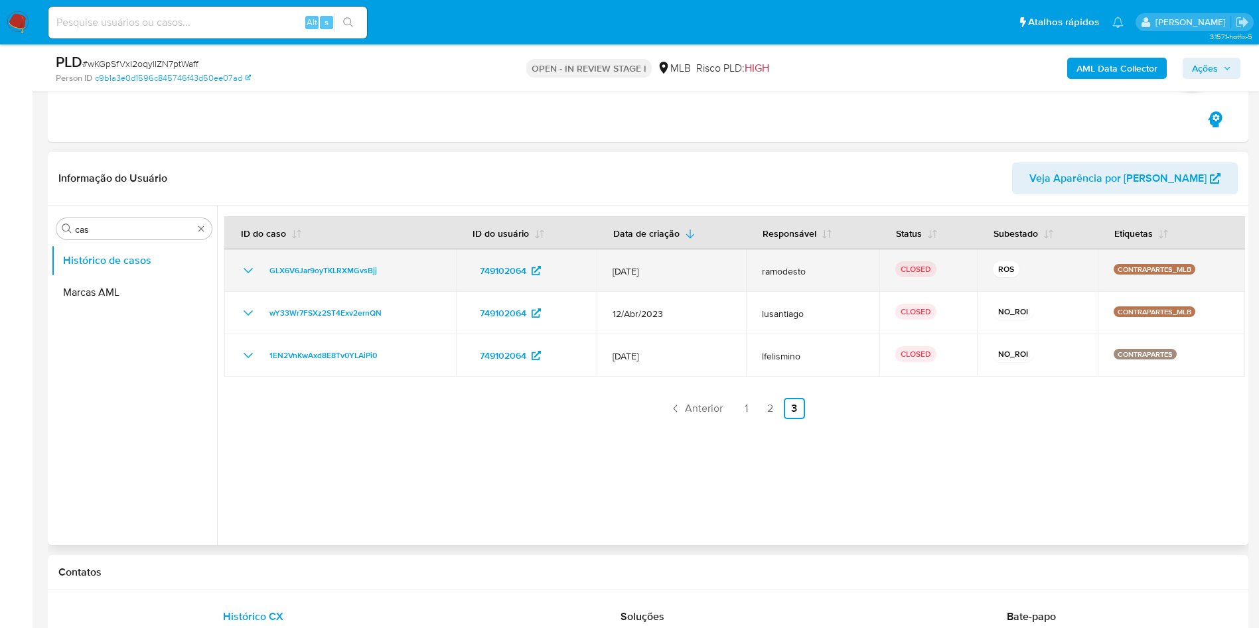
click at [250, 271] on icon "Mostrar/Ocultar" at bounding box center [248, 270] width 9 height 5
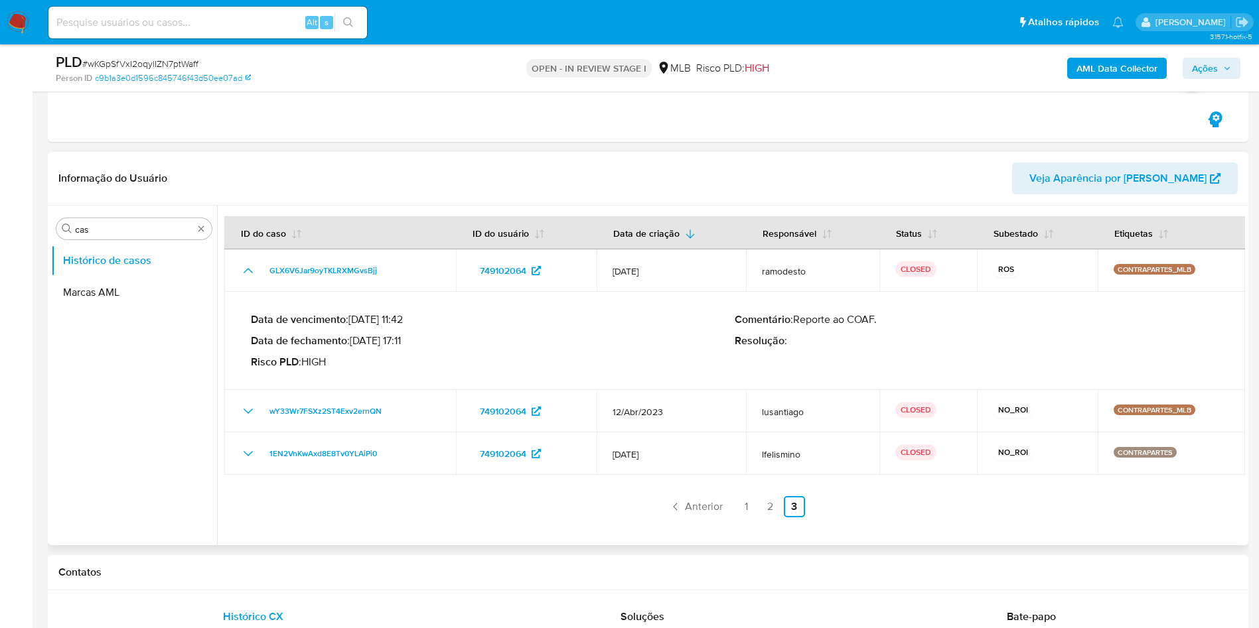
drag, startPoint x: 373, startPoint y: 341, endPoint x: 409, endPoint y: 342, distance: 35.9
click at [409, 342] on p "Data de fechamento : 20/06/2023 17:11" at bounding box center [493, 340] width 484 height 13
click at [409, 340] on p "Data de fechamento : 20/06/2023 17:11" at bounding box center [493, 340] width 484 height 13
drag, startPoint x: 412, startPoint y: 342, endPoint x: 374, endPoint y: 340, distance: 38.5
click at [374, 340] on p "Data de fechamento : 20/06/2023 17:11" at bounding box center [493, 340] width 484 height 13
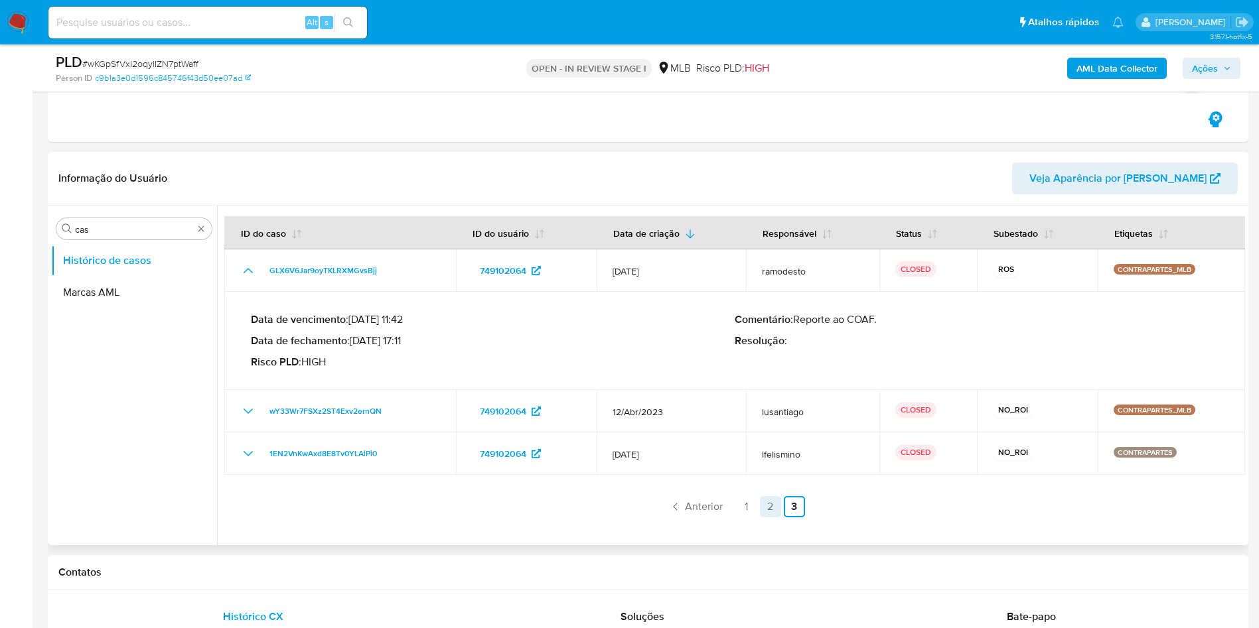
click at [766, 500] on link "2" at bounding box center [770, 506] width 21 height 21
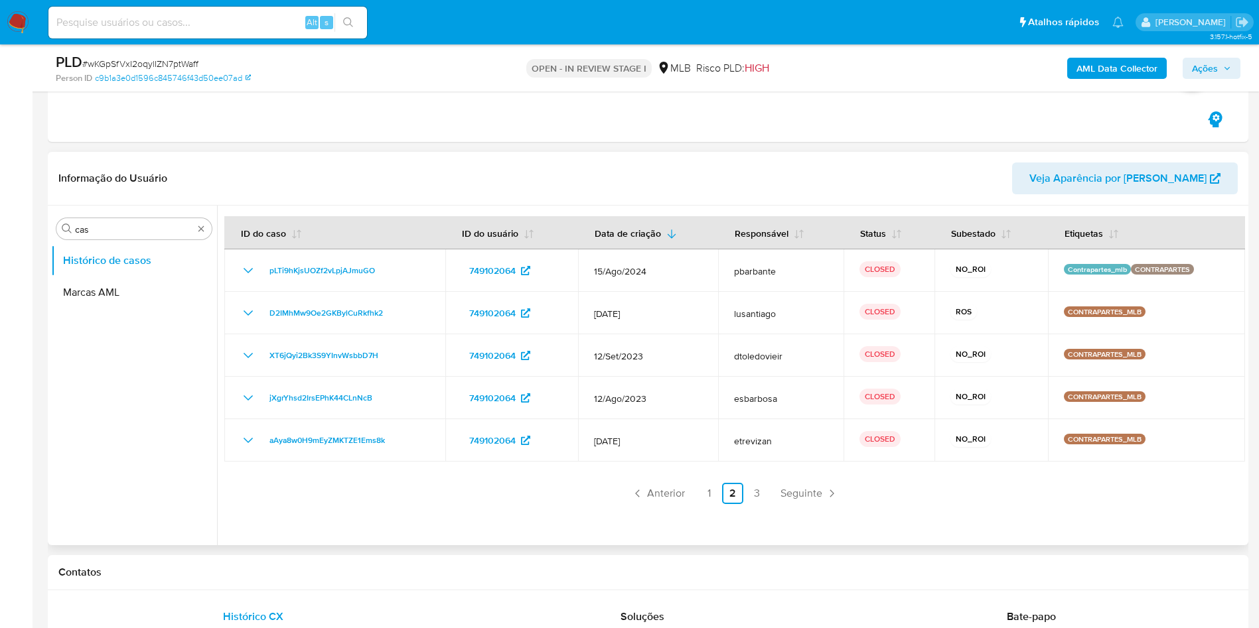
click at [181, 457] on ul "Histórico de casos Marcas AML" at bounding box center [134, 394] width 166 height 299
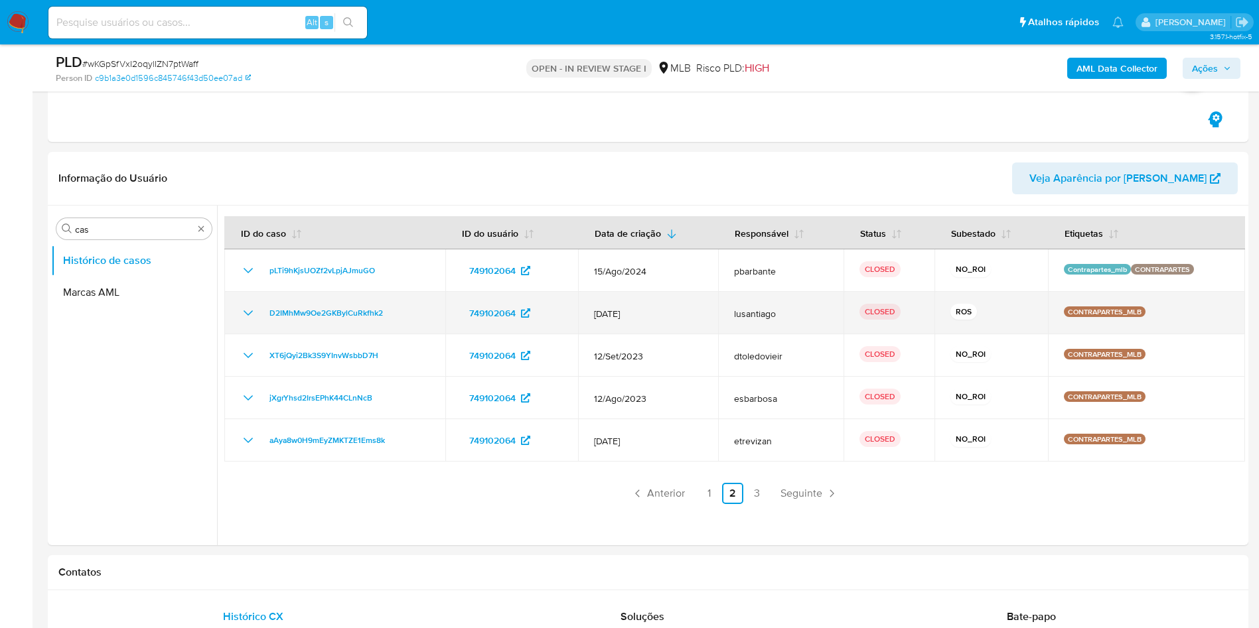
click at [253, 315] on icon "Mostrar/Ocultar" at bounding box center [248, 313] width 16 height 16
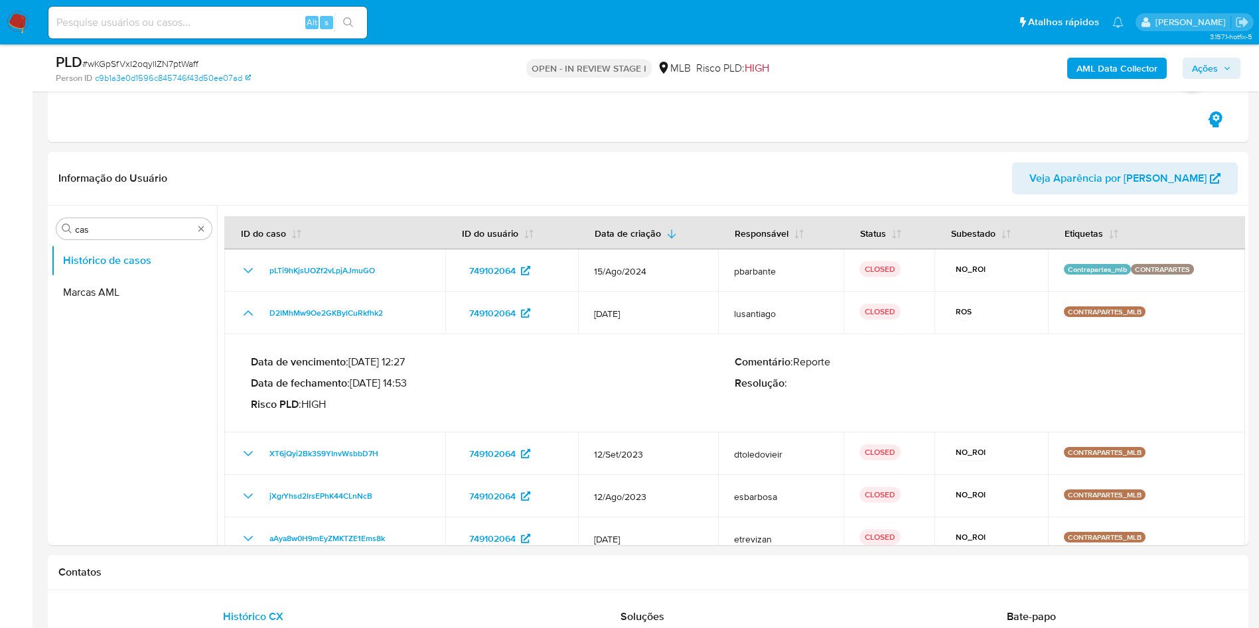
drag, startPoint x: 373, startPoint y: 382, endPoint x: 411, endPoint y: 383, distance: 38.5
click at [411, 383] on p "Data de fechamento : 07/03/2024 14:53" at bounding box center [493, 383] width 484 height 13
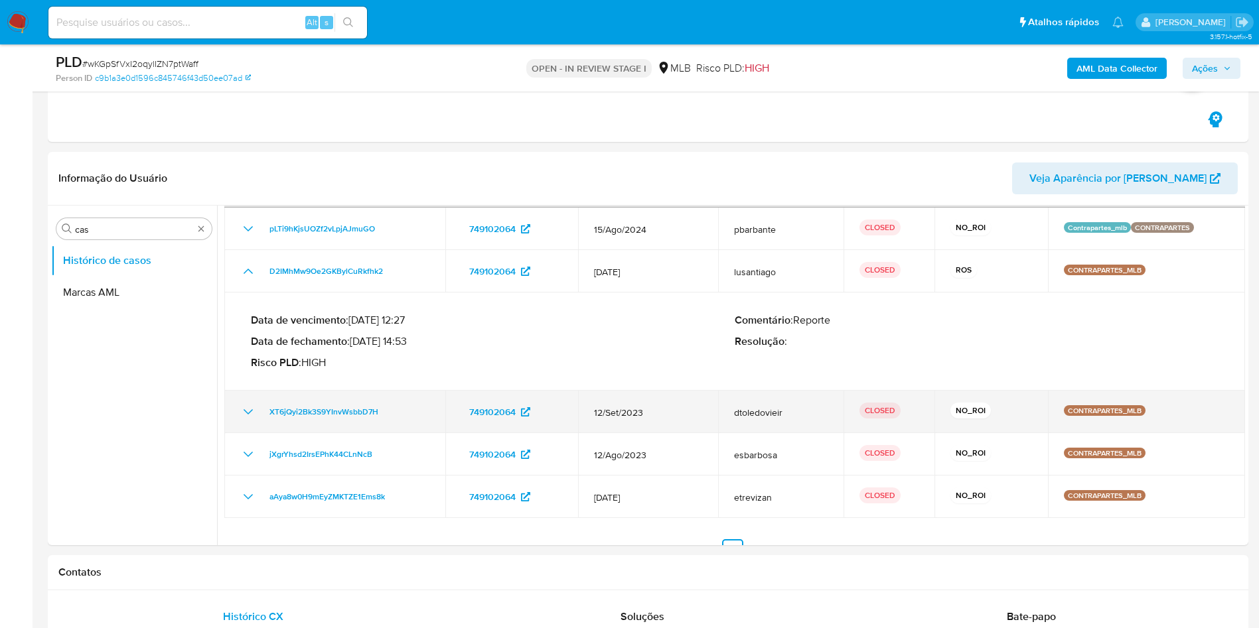
scroll to position [64, 0]
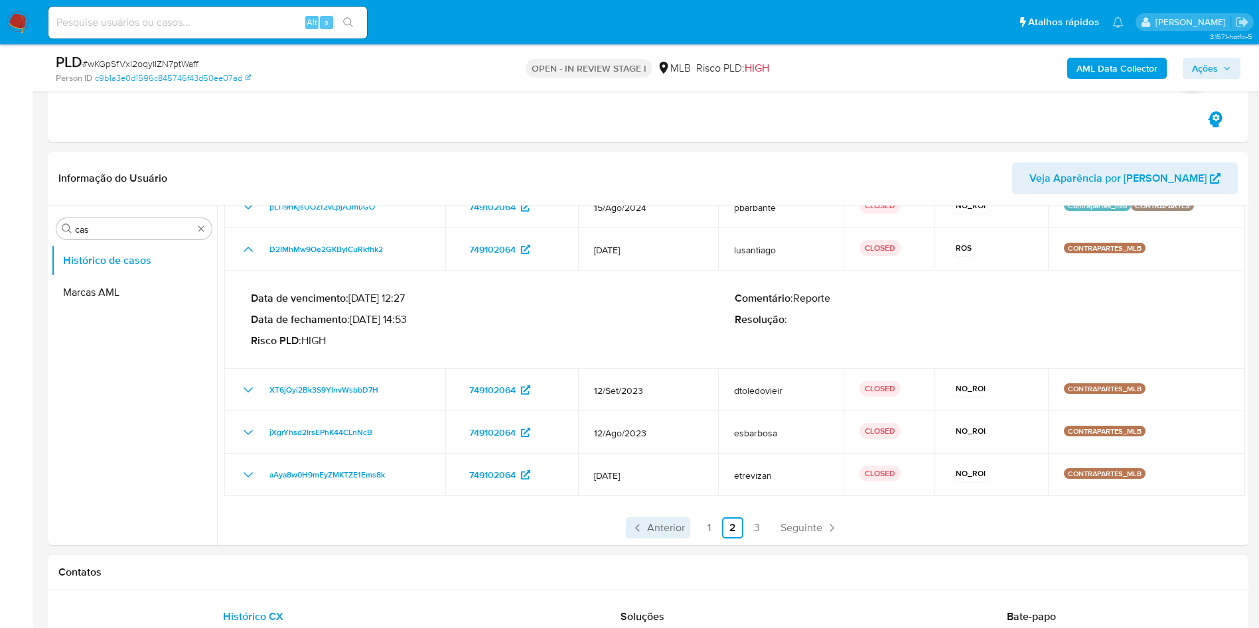
click at [656, 528] on span "Anterior" at bounding box center [666, 528] width 38 height 11
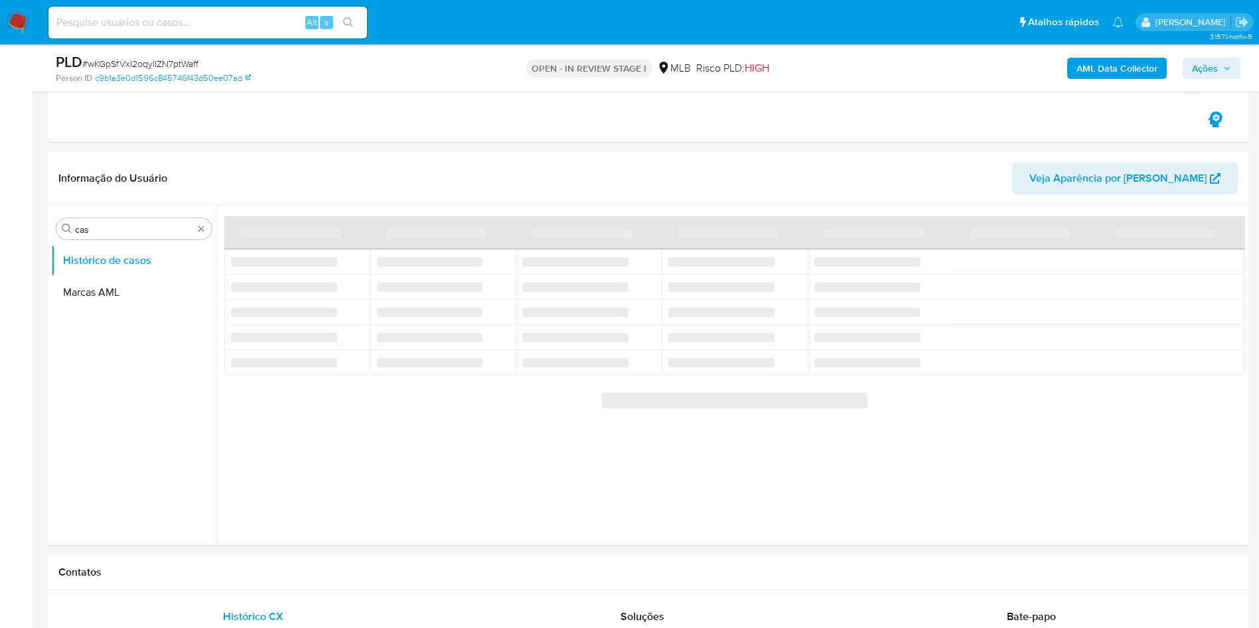
scroll to position [0, 0]
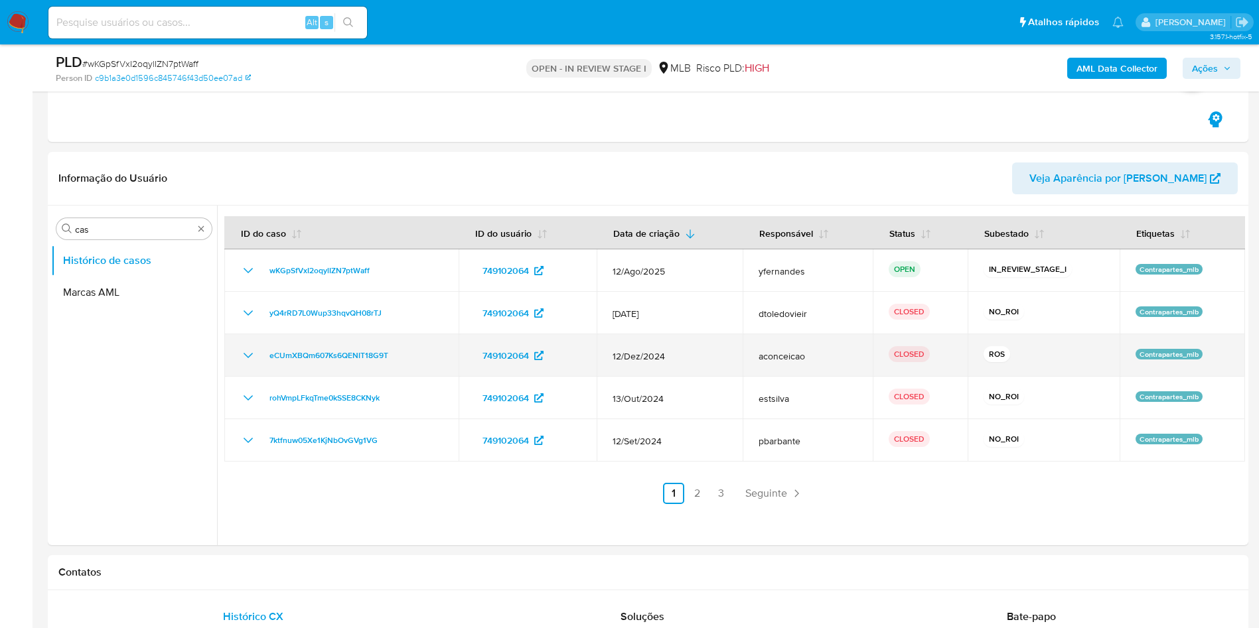
click at [250, 354] on icon "Mostrar/Ocultar" at bounding box center [248, 356] width 16 height 16
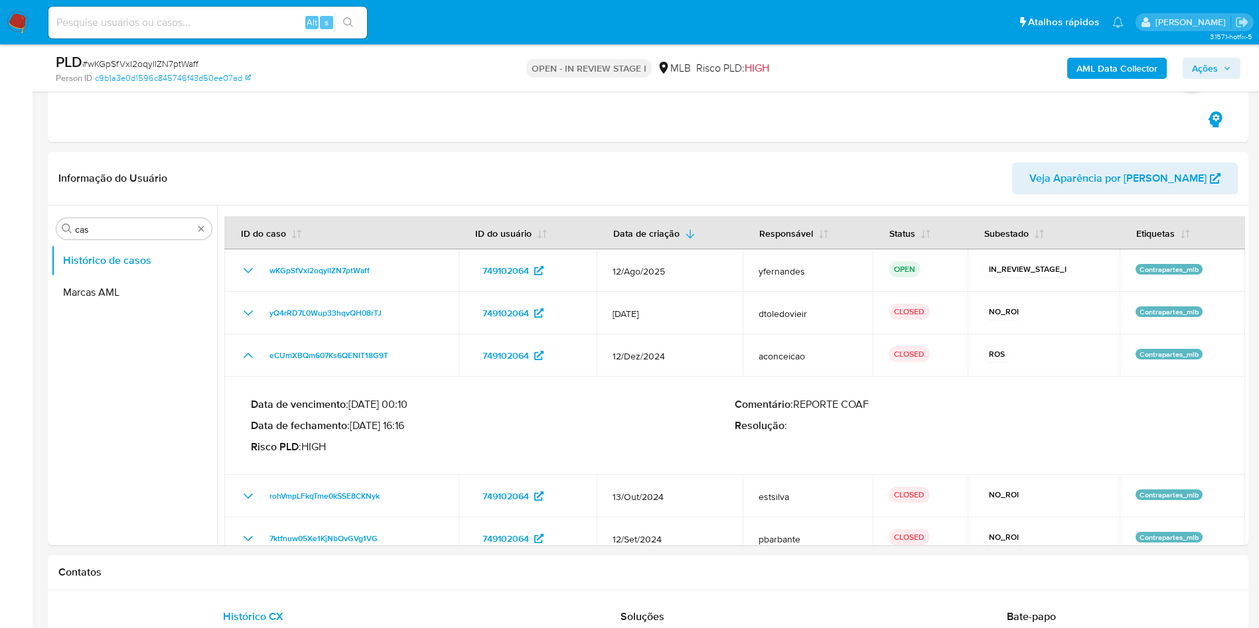
drag, startPoint x: 411, startPoint y: 429, endPoint x: 370, endPoint y: 431, distance: 40.5
click at [370, 431] on p "Data de fechamento : 21/01/2025 16:16" at bounding box center [493, 425] width 484 height 13
click at [115, 426] on ul "Histórico de casos Marcas AML" at bounding box center [134, 394] width 166 height 299
click at [98, 224] on input "cas" at bounding box center [134, 230] width 118 height 12
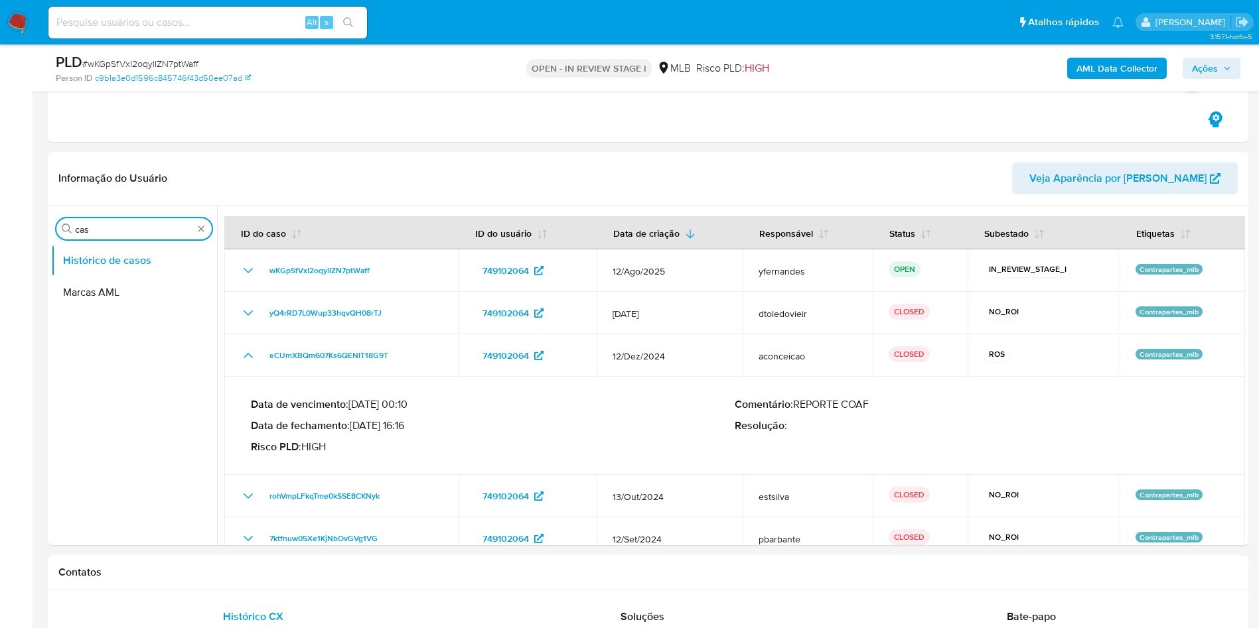
drag, startPoint x: 98, startPoint y: 223, endPoint x: 86, endPoint y: 196, distance: 29.7
click at [94, 204] on div "Informação do Usuário Veja Aparência por Pessoa Procurar cas Histórico de casos…" at bounding box center [648, 349] width 1201 height 394
type input "ger"
click at [94, 255] on button "Geral" at bounding box center [128, 261] width 155 height 32
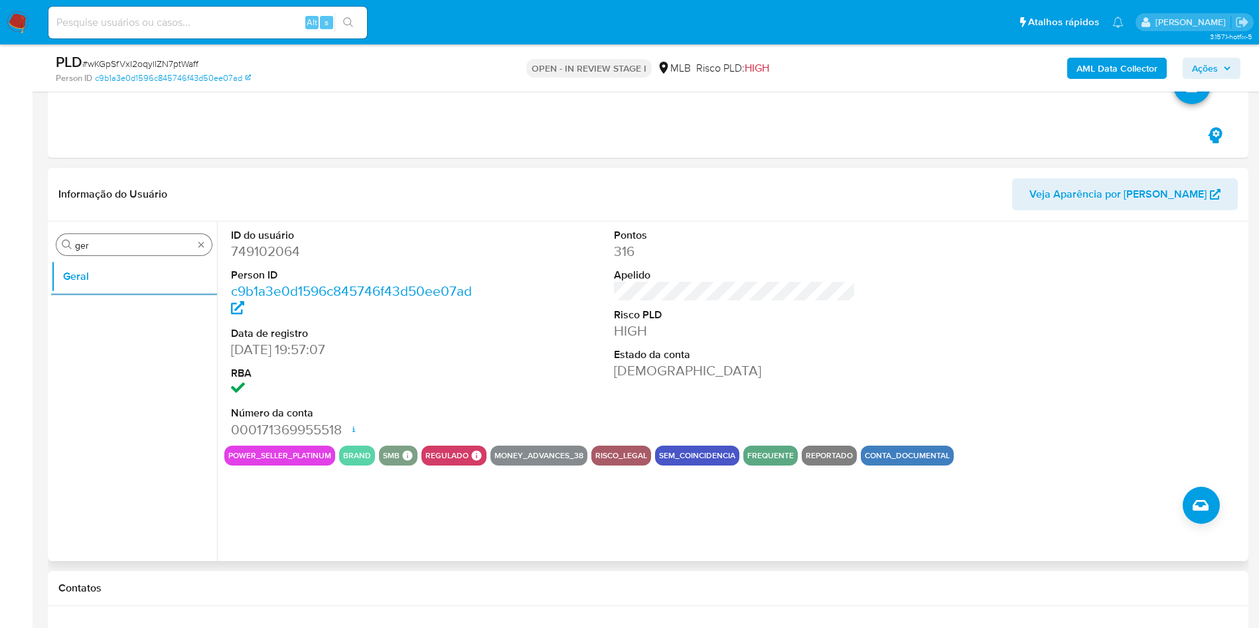
click at [141, 244] on input "ger" at bounding box center [134, 246] width 118 height 12
click at [91, 310] on button "KYC" at bounding box center [128, 309] width 155 height 32
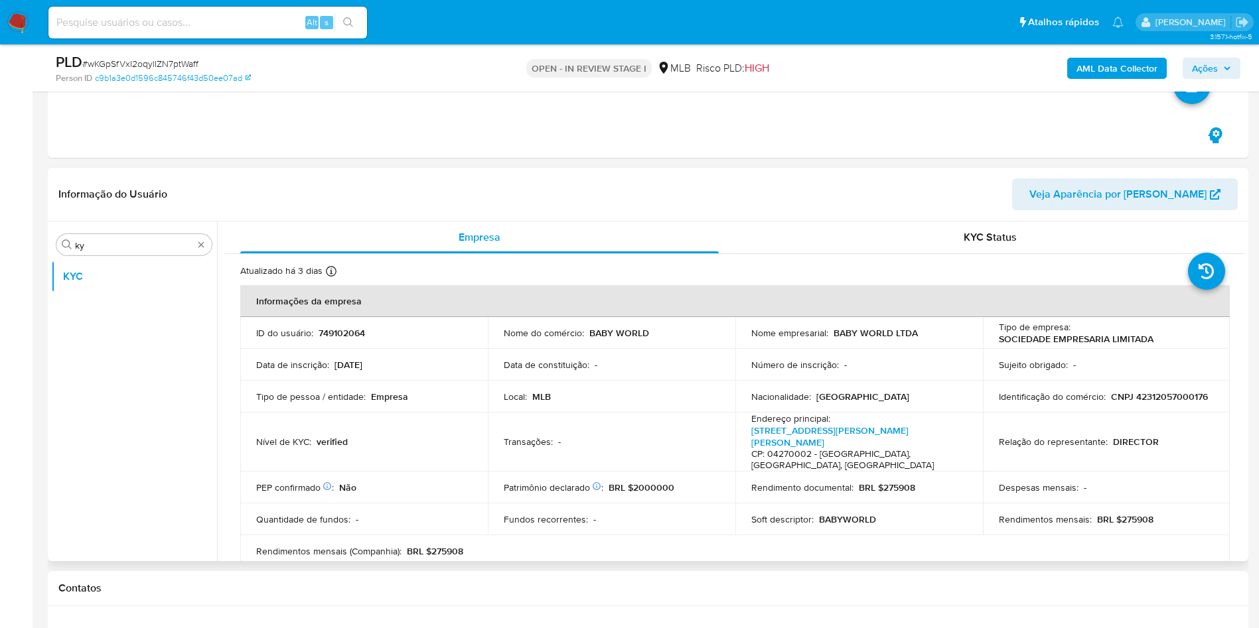
click at [813, 181] on header "Informação do Usuário Veja Aparência por Pessoa" at bounding box center [647, 195] width 1179 height 32
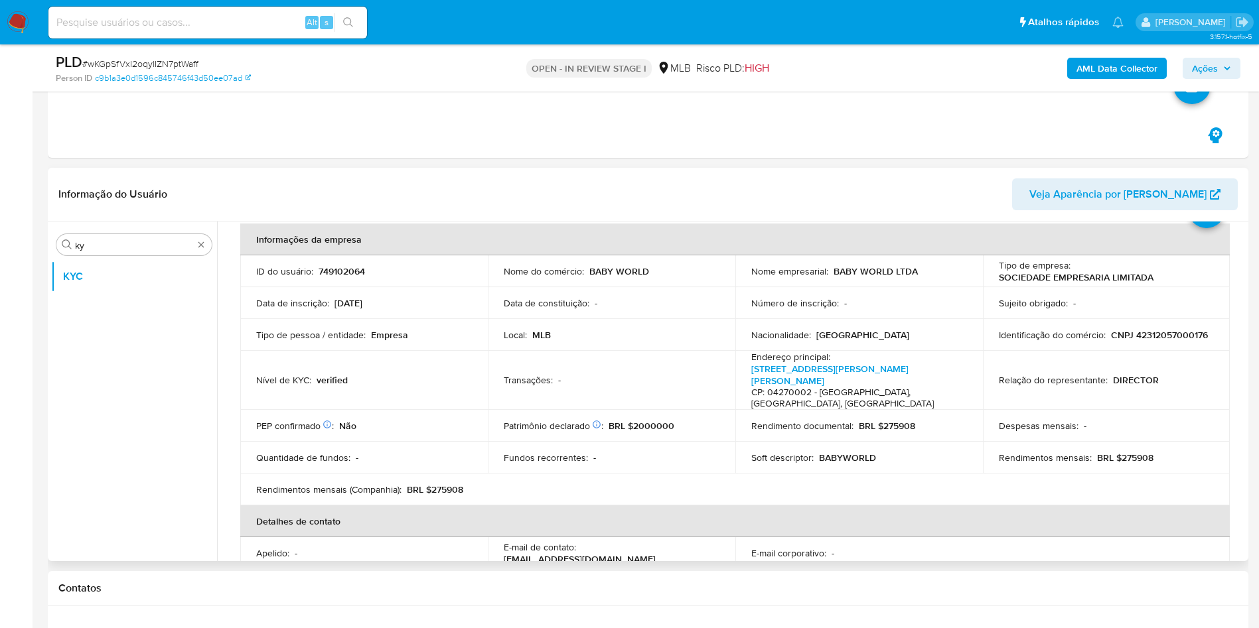
scroll to position [59, 0]
click at [1134, 455] on p "BRL $275908" at bounding box center [1125, 461] width 56 height 12
click at [770, 445] on td "Soft descriptor : BABYWORLD" at bounding box center [859, 461] width 248 height 32
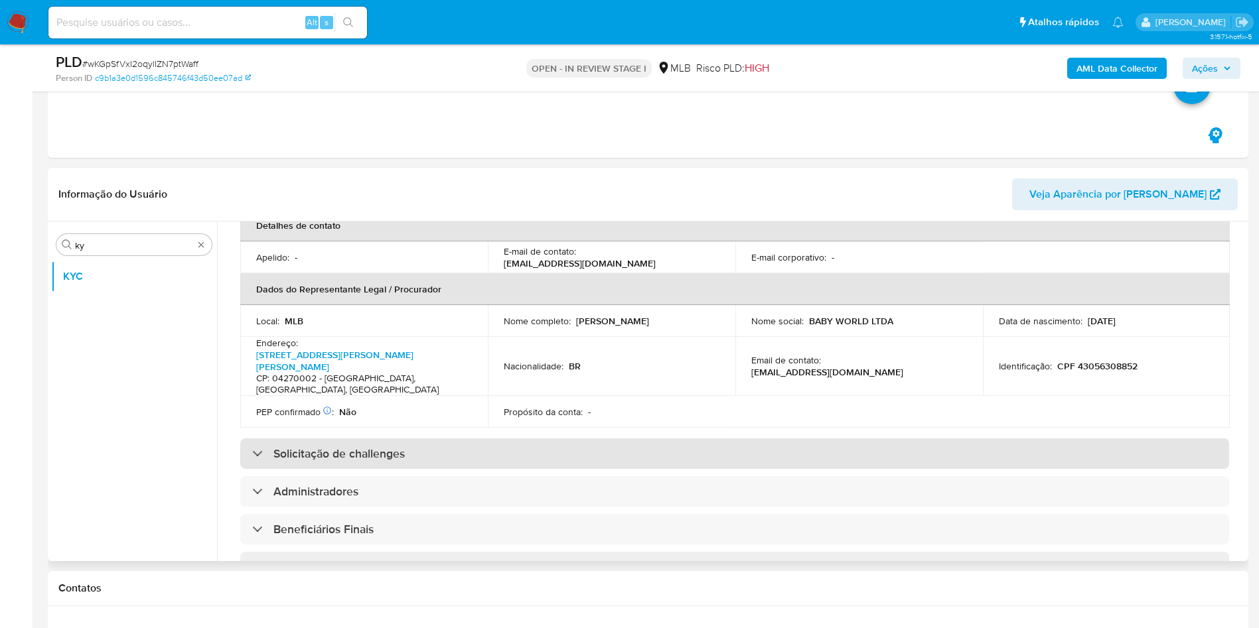
click at [563, 439] on div "Solicitação de challenges" at bounding box center [734, 454] width 989 height 31
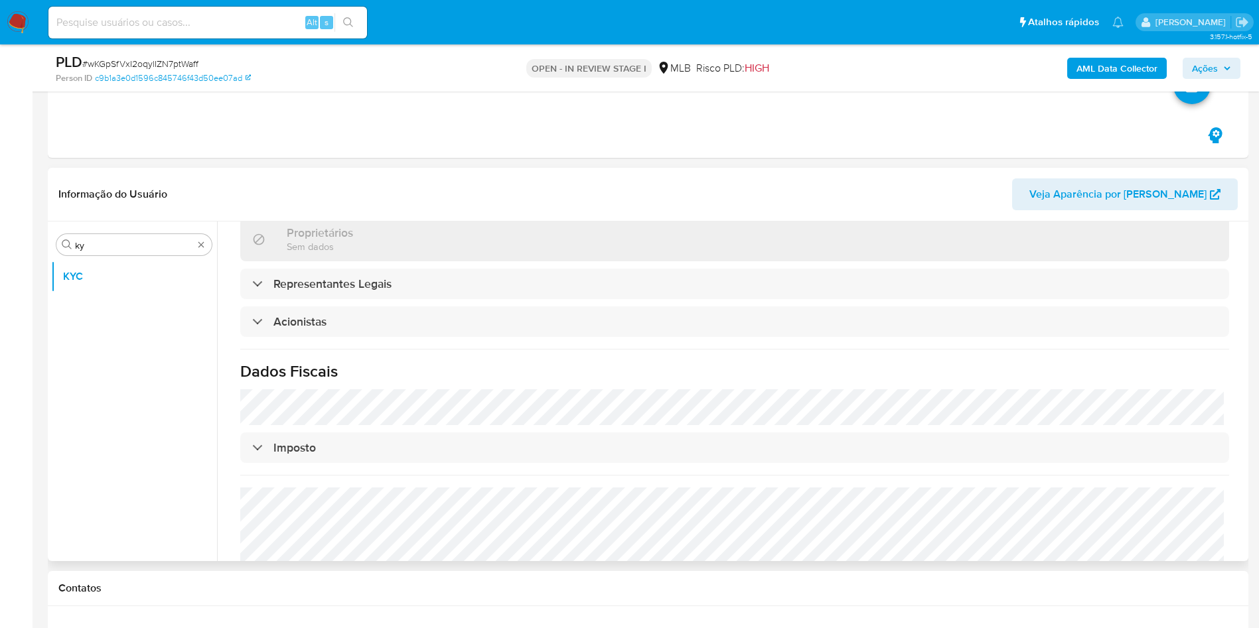
scroll to position [852, 0]
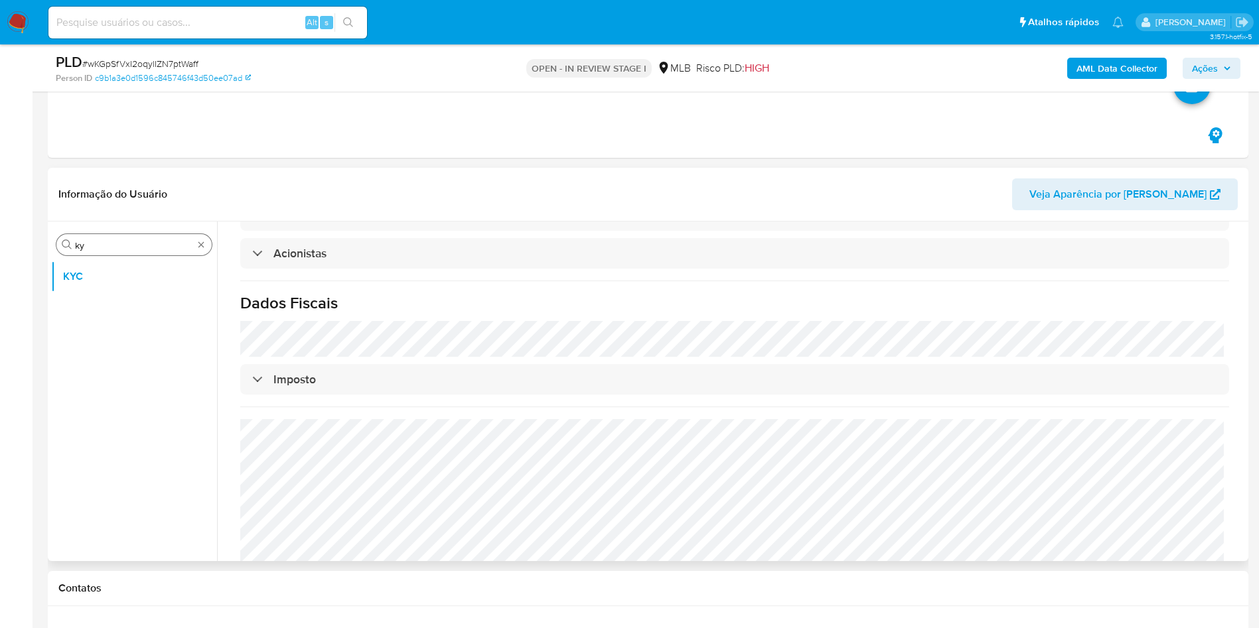
click at [154, 251] on input "ky" at bounding box center [134, 246] width 118 height 12
click at [153, 250] on input "ky" at bounding box center [134, 246] width 118 height 12
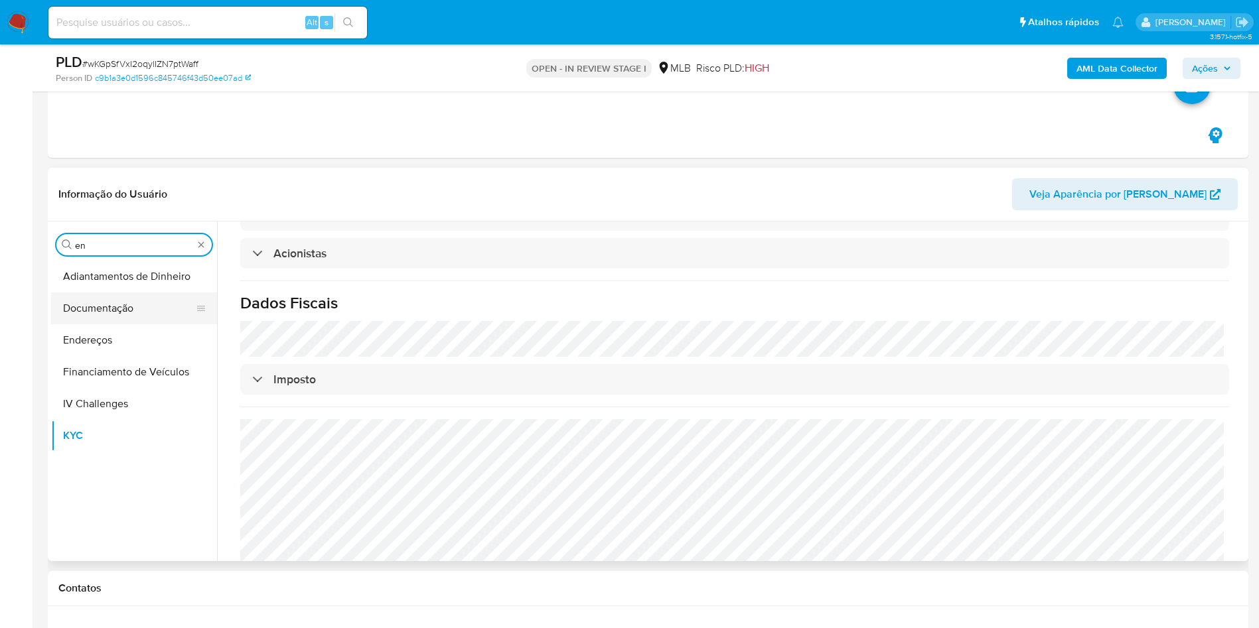
click at [96, 319] on button "Documentação" at bounding box center [128, 309] width 155 height 32
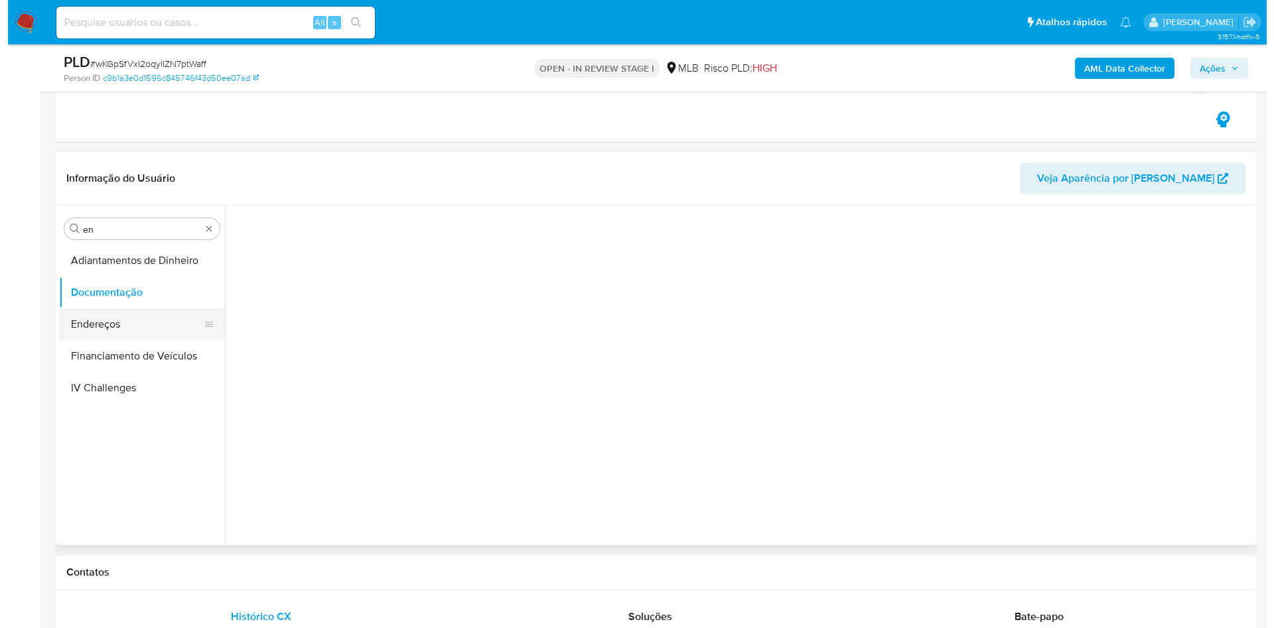
scroll to position [0, 0]
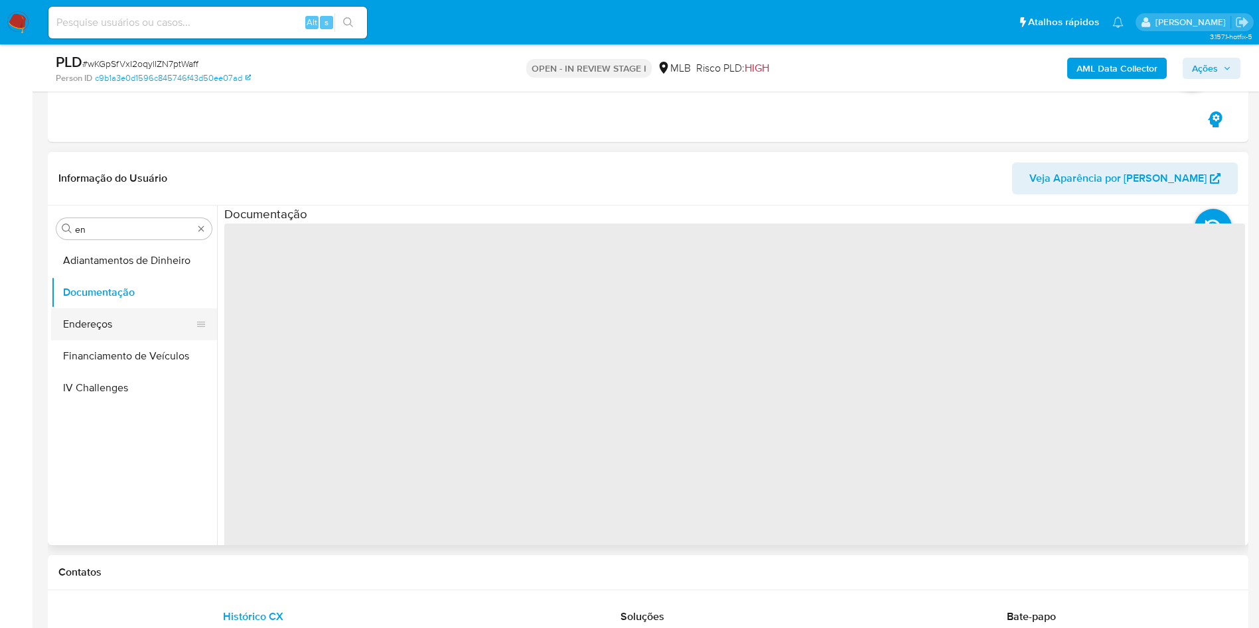
click at [105, 318] on button "Endereços" at bounding box center [128, 325] width 155 height 32
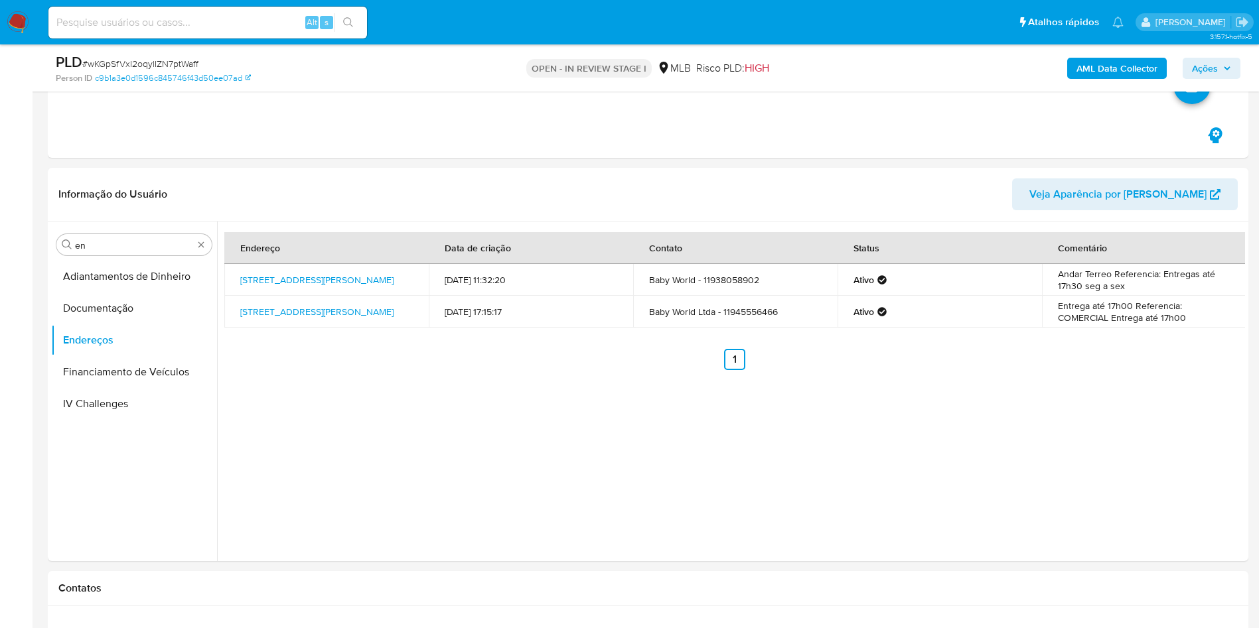
click at [117, 236] on div "Procurar en" at bounding box center [133, 244] width 155 height 21
click at [117, 248] on input "en" at bounding box center [134, 246] width 118 height 12
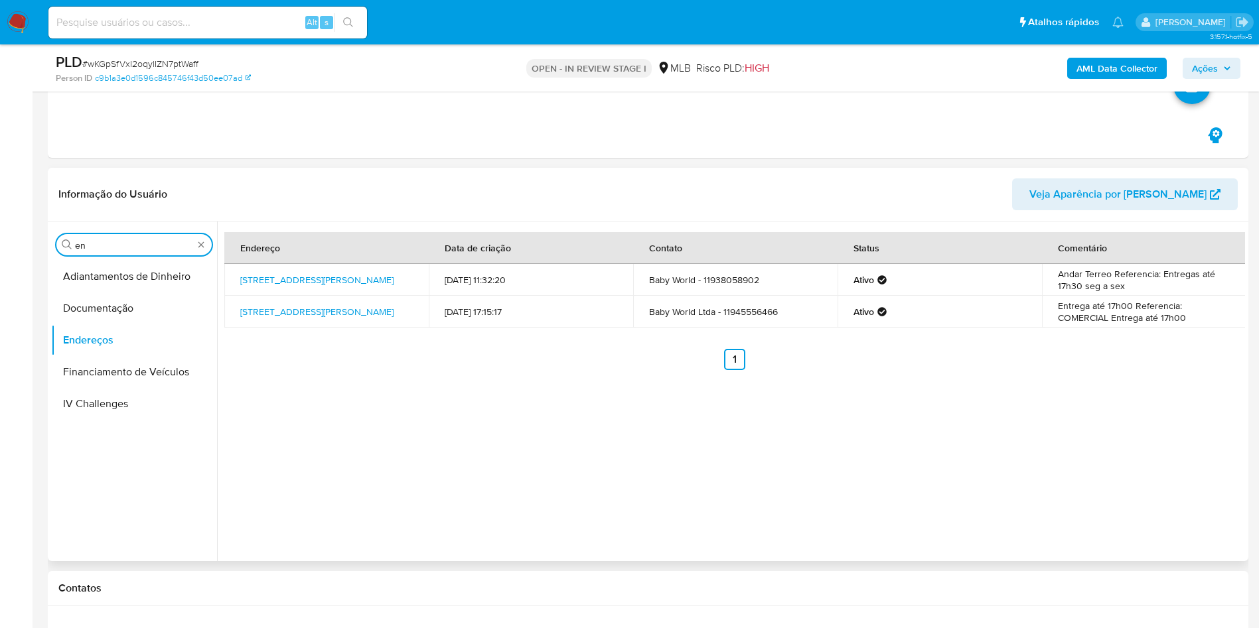
click at [117, 248] on input "en" at bounding box center [134, 246] width 118 height 12
type input "ge"
click at [65, 291] on button "Detalhe da geolocalização" at bounding box center [128, 277] width 155 height 32
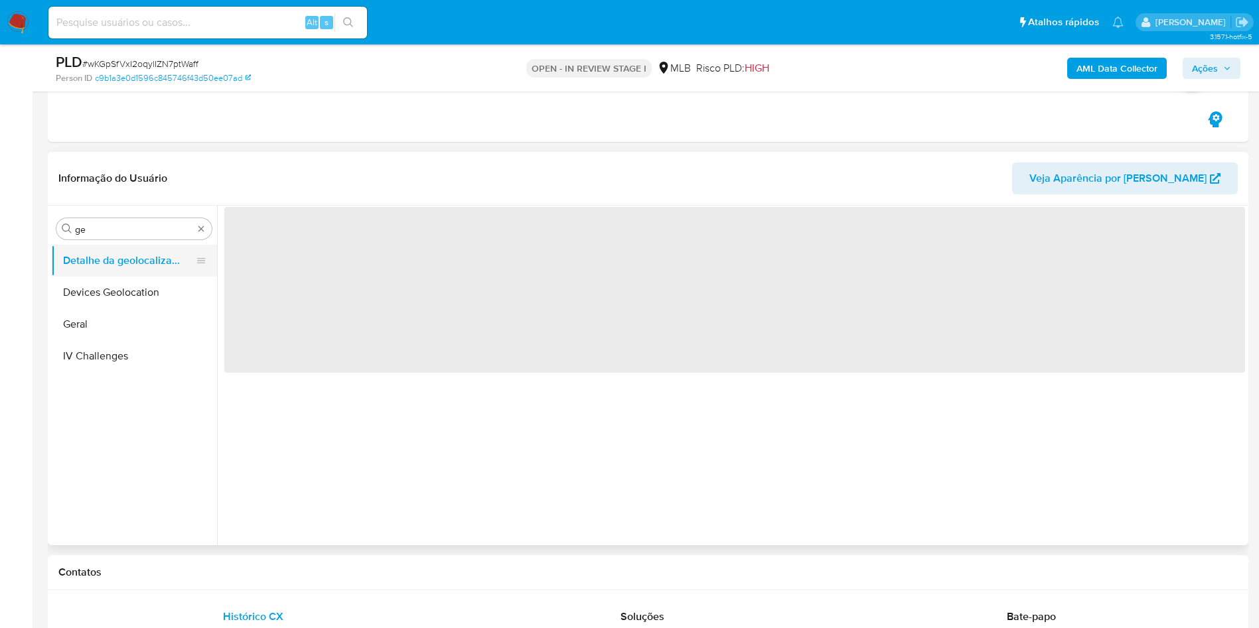
click at [118, 255] on button "Detalhe da geolocalização" at bounding box center [128, 261] width 155 height 32
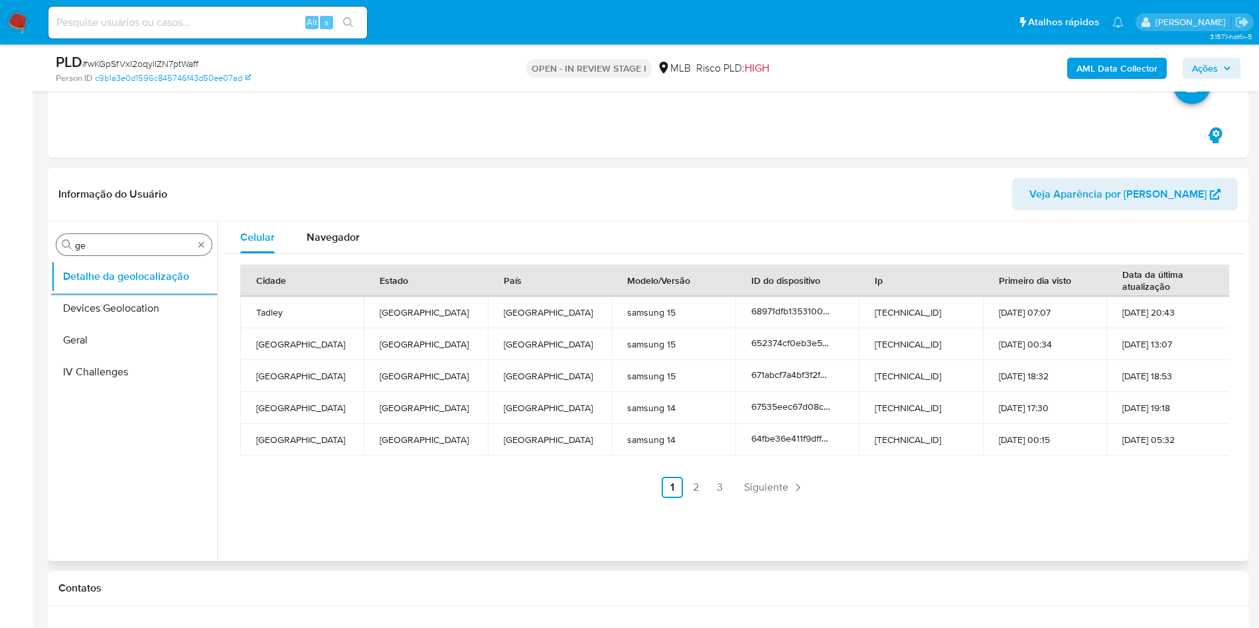
click at [124, 246] on input "ge" at bounding box center [134, 246] width 118 height 12
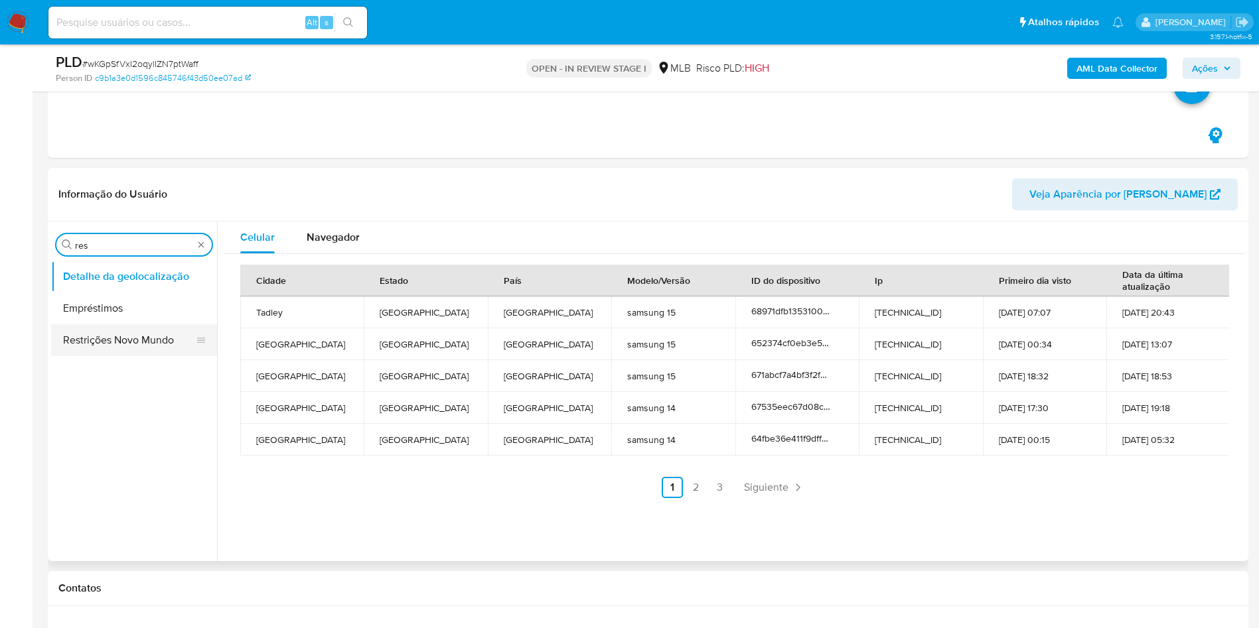
type input "res"
click at [87, 348] on button "Restrições Novo Mundo" at bounding box center [128, 341] width 155 height 32
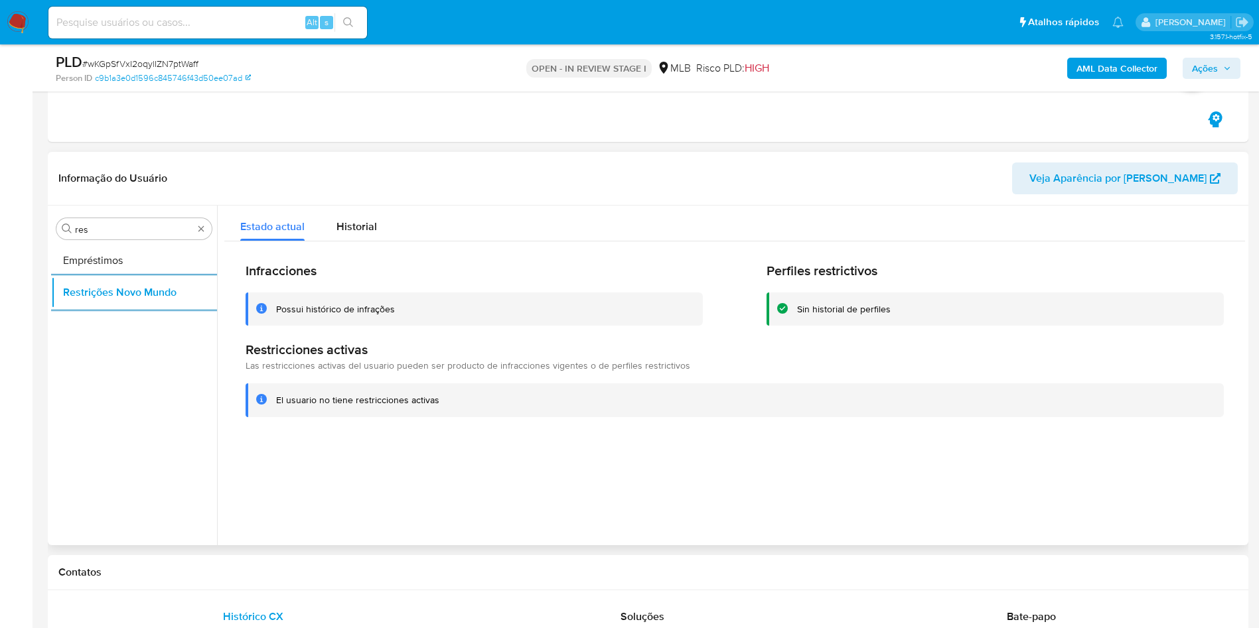
click at [169, 216] on div "Procurar res Empréstimos Restrições Novo Mundo" at bounding box center [134, 377] width 166 height 338
click at [118, 230] on input "res" at bounding box center [134, 230] width 118 height 12
type input "po"
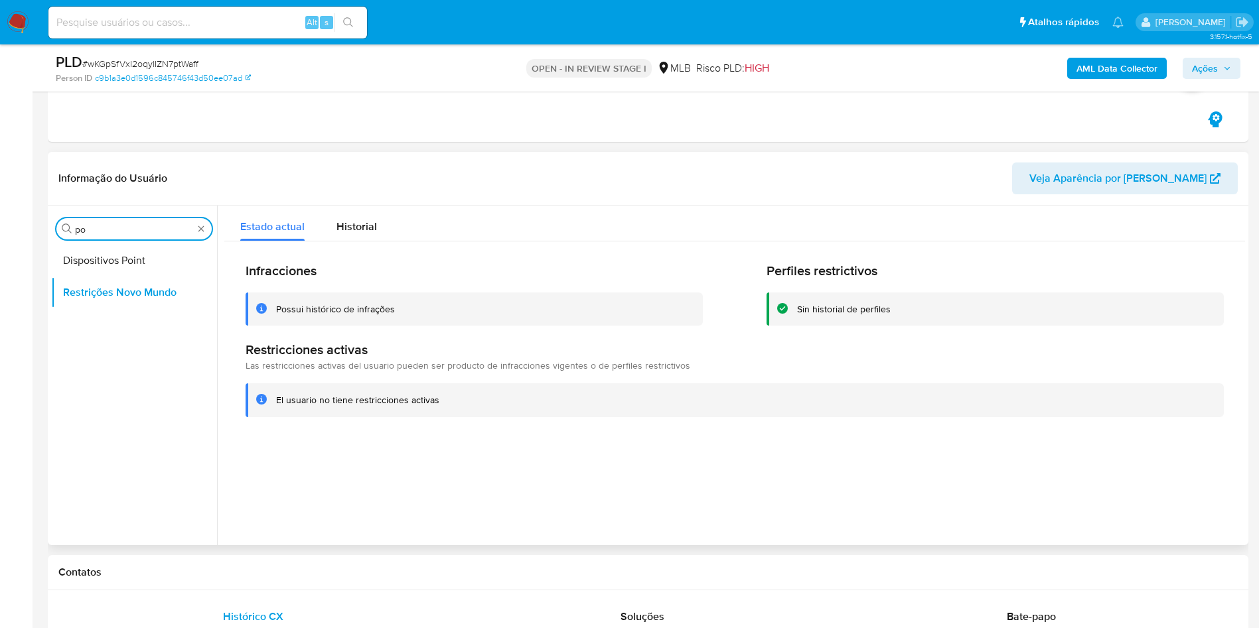
drag, startPoint x: 109, startPoint y: 270, endPoint x: 159, endPoint y: 228, distance: 65.0
click at [109, 268] on button "Dispositivos Point" at bounding box center [134, 261] width 166 height 32
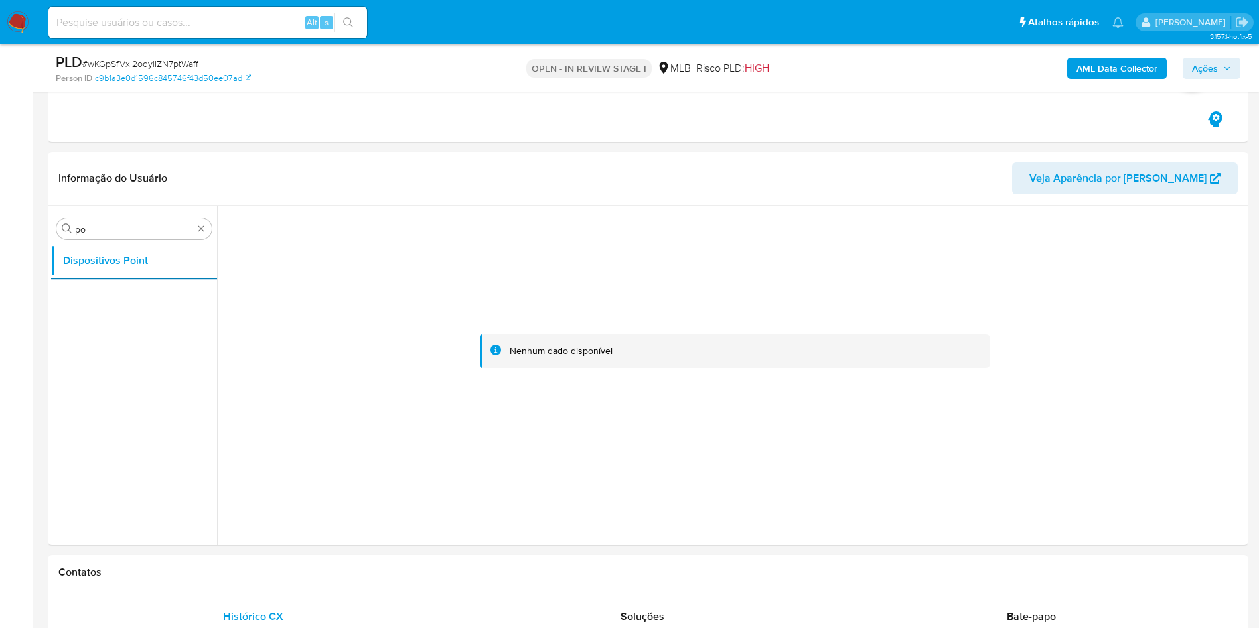
click at [1116, 67] on b "AML Data Collector" at bounding box center [1116, 68] width 81 height 21
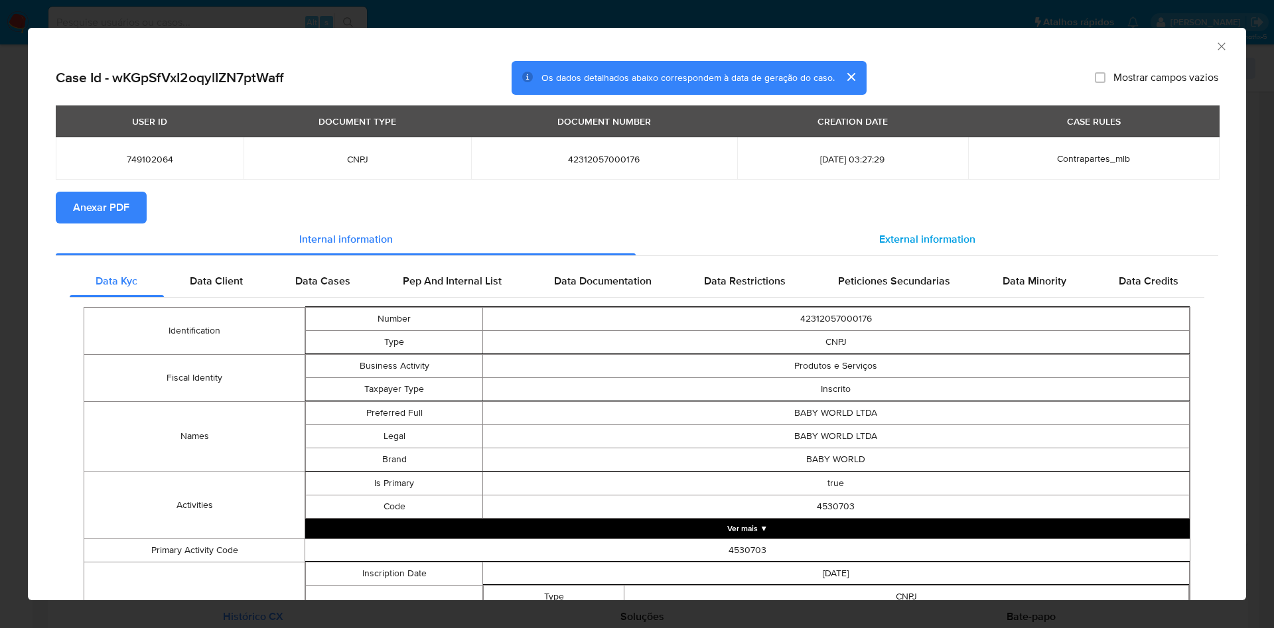
click at [104, 203] on span "Anexar PDF" at bounding box center [101, 207] width 56 height 29
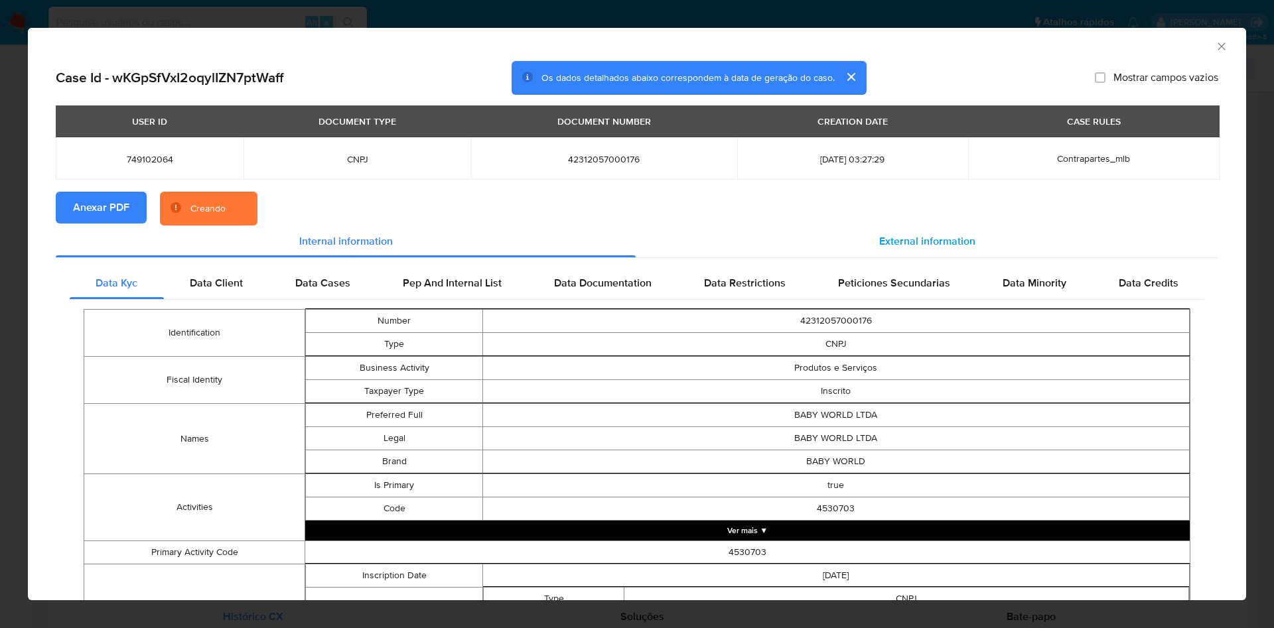
click at [914, 238] on span "External information" at bounding box center [927, 241] width 96 height 15
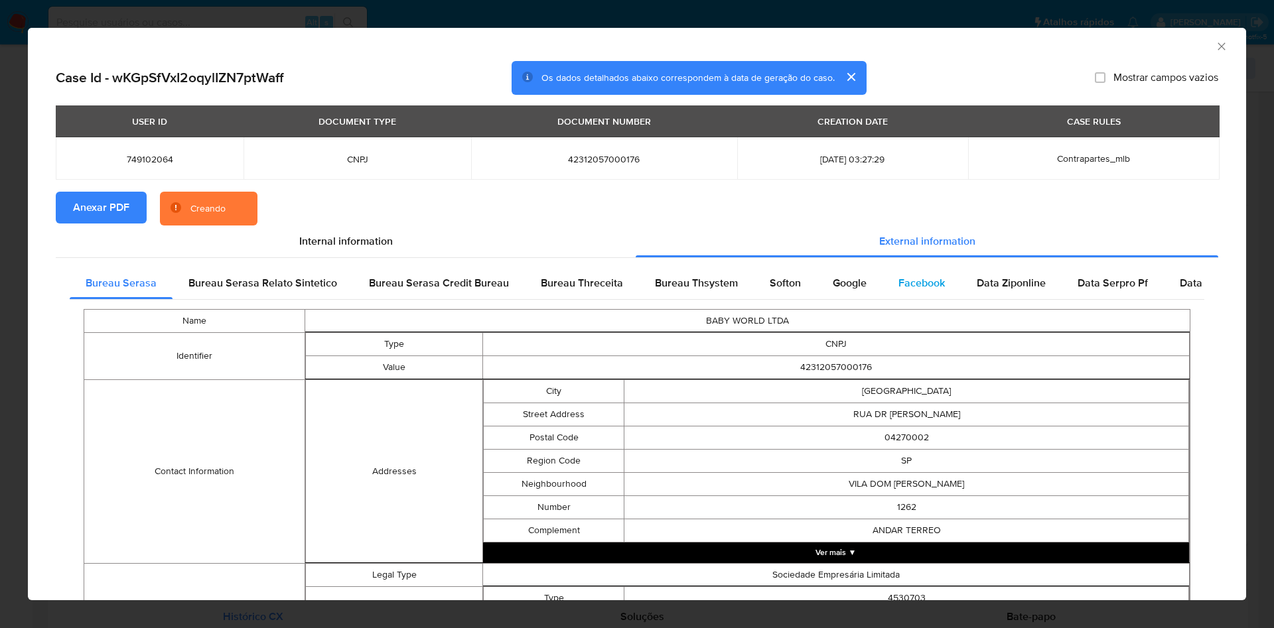
click at [890, 291] on div "Facebook" at bounding box center [922, 283] width 78 height 32
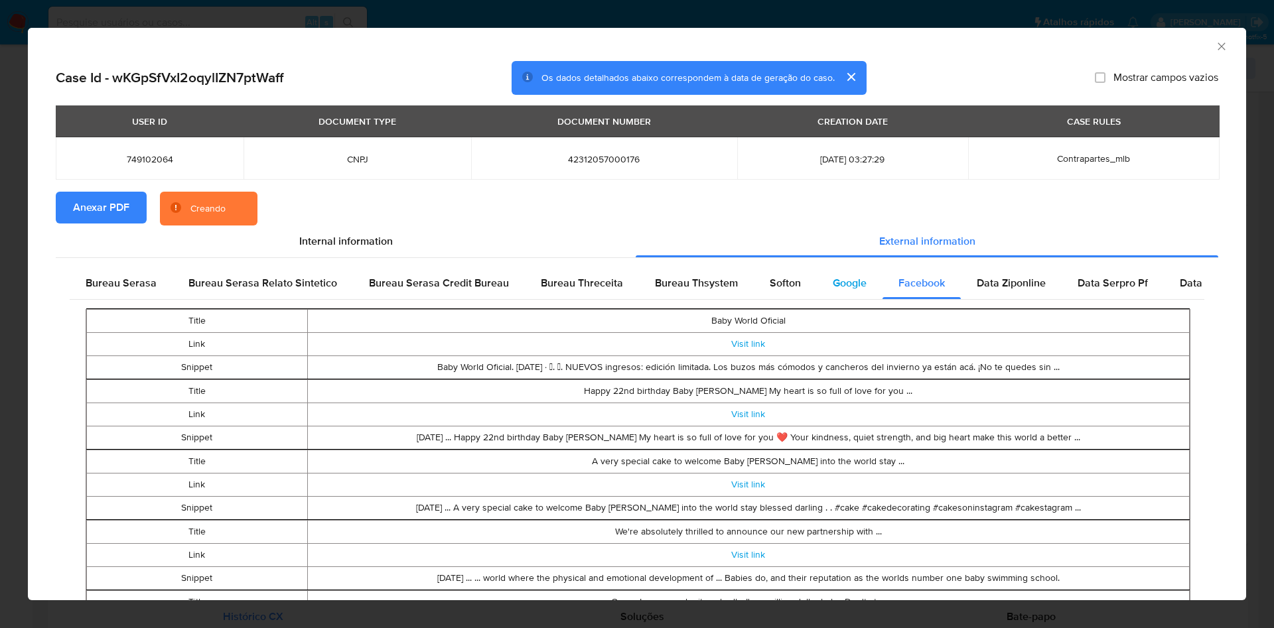
click at [822, 285] on div "Google" at bounding box center [850, 283] width 66 height 32
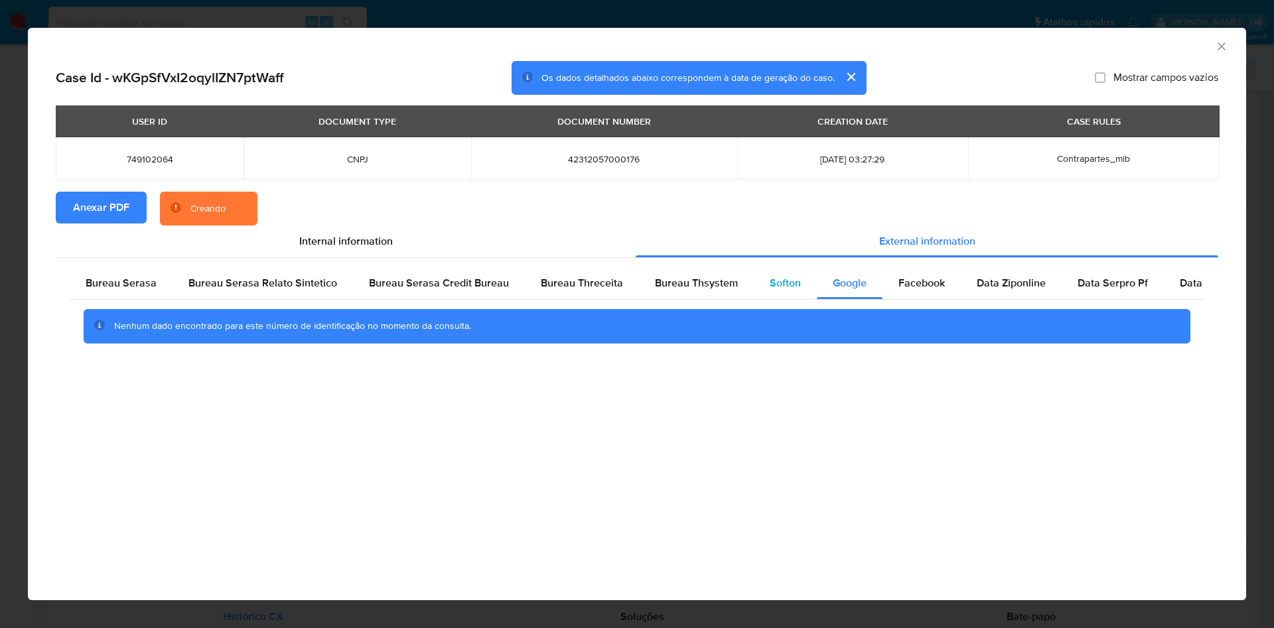
click at [788, 282] on span "Softon" at bounding box center [785, 282] width 31 height 15
click at [730, 289] on span "Bureau Thsystem" at bounding box center [696, 282] width 83 height 15
click at [582, 289] on span "Bureau Threceita" at bounding box center [582, 282] width 82 height 15
click at [165, 286] on div "Bureau Serasa" at bounding box center [121, 283] width 103 height 32
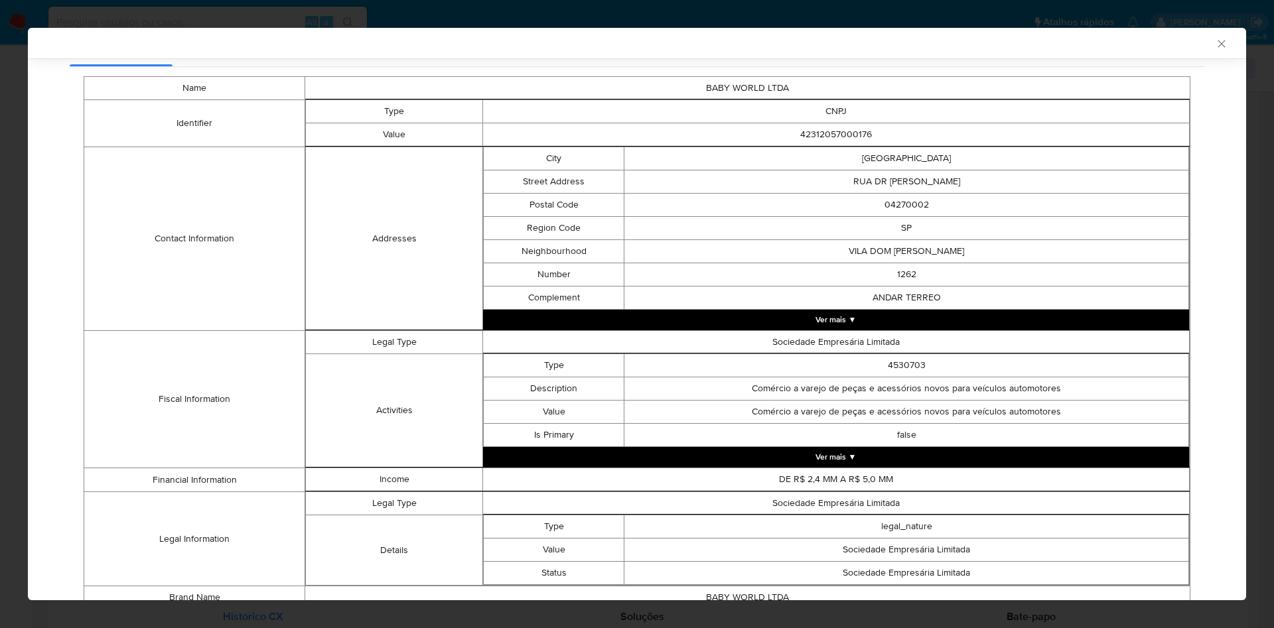
scroll to position [423, 0]
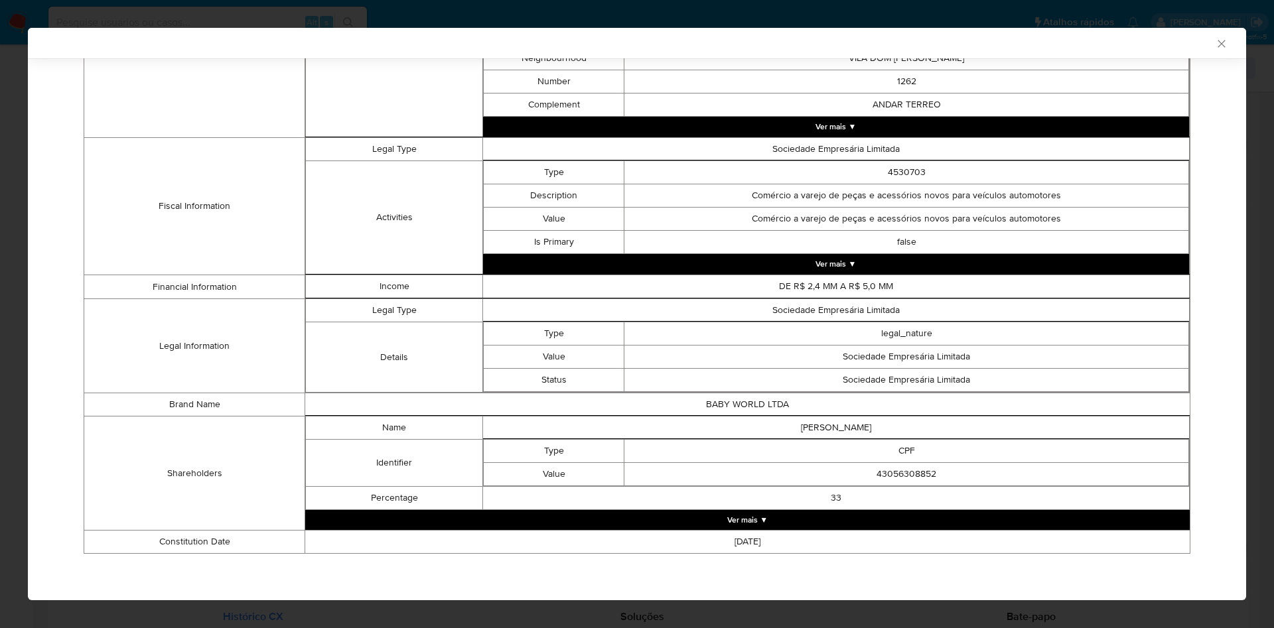
click at [0, 266] on div "AML Data Collector Case Id - wKGpSfVxI2oqylIZN7ptWaff Os dados detalhados abaix…" at bounding box center [637, 314] width 1274 height 628
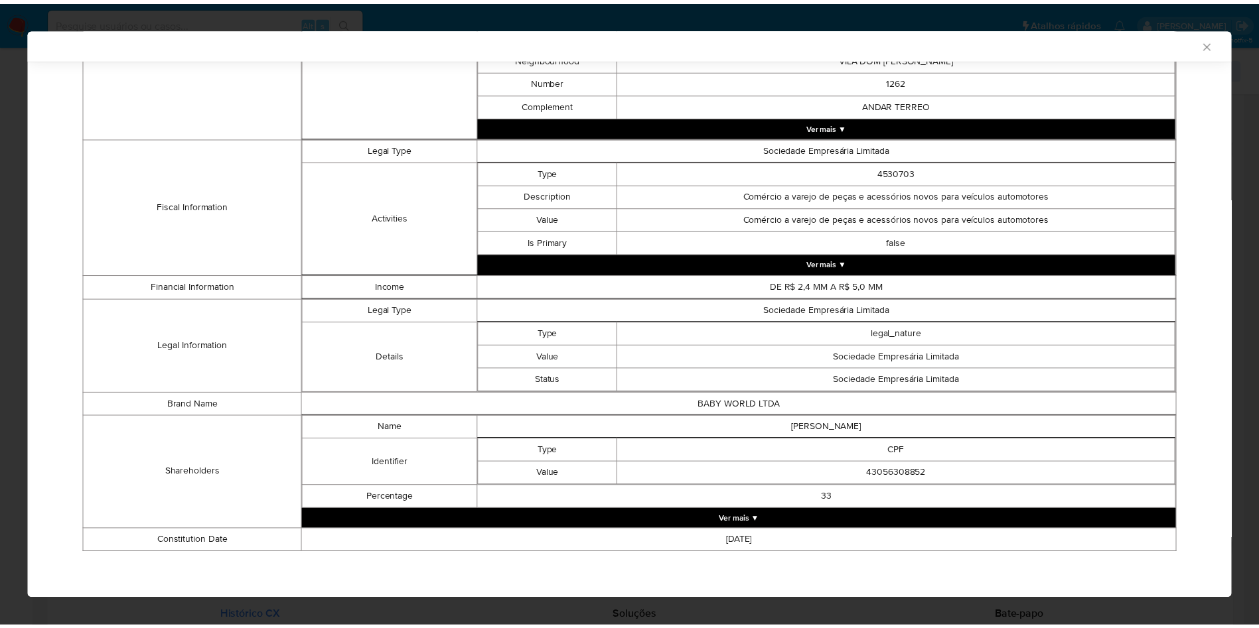
scroll to position [421, 0]
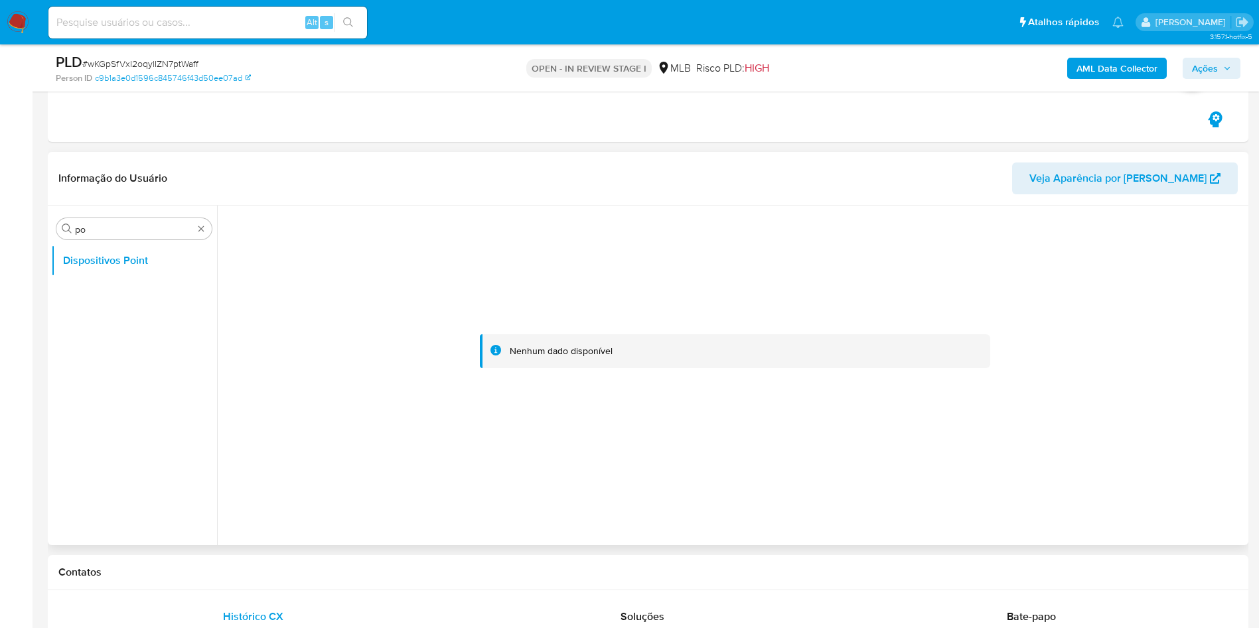
click at [101, 244] on div "Procurar po Dispositivos Point" at bounding box center [134, 377] width 166 height 338
click at [119, 208] on div "Procurar po Dispositivos Point" at bounding box center [134, 377] width 166 height 338
click at [116, 228] on input "po" at bounding box center [134, 230] width 118 height 12
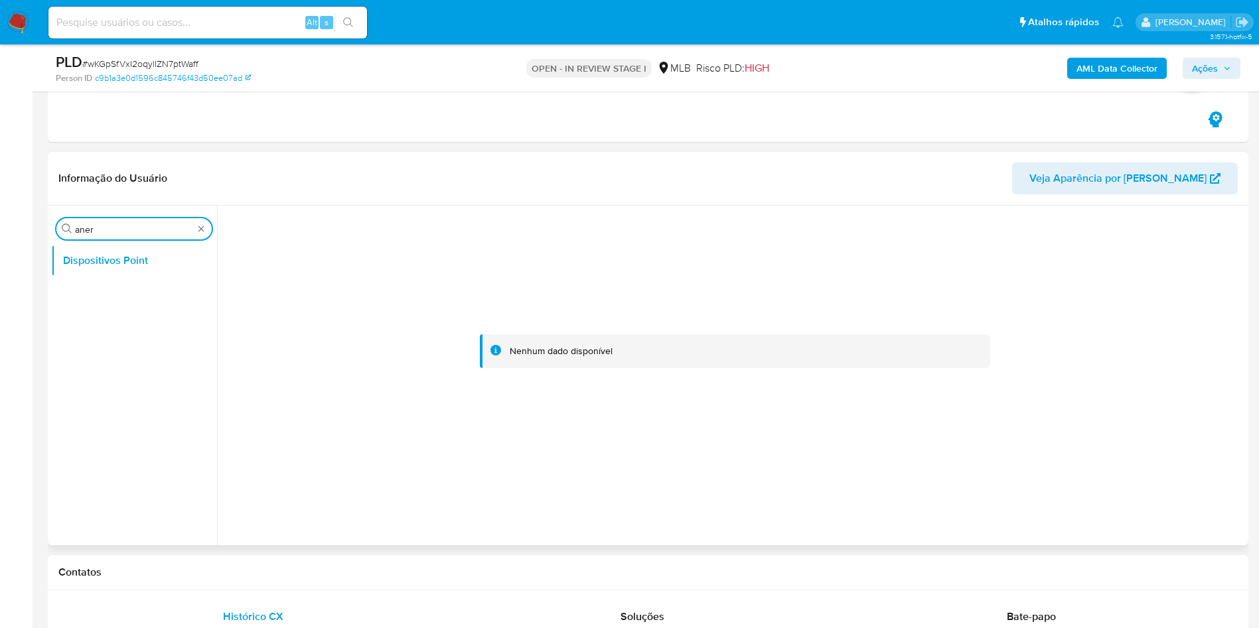
click at [117, 228] on input "aner" at bounding box center [134, 230] width 118 height 12
click at [111, 254] on button "Anexos" at bounding box center [128, 261] width 155 height 32
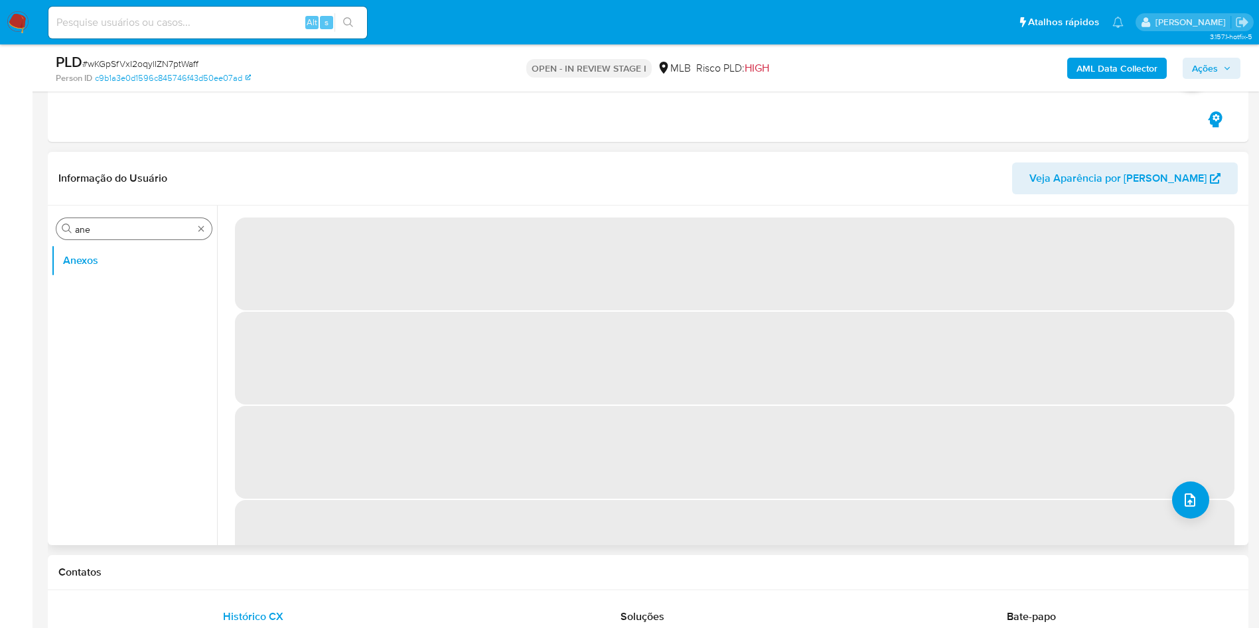
click at [105, 234] on input "ane" at bounding box center [134, 230] width 118 height 12
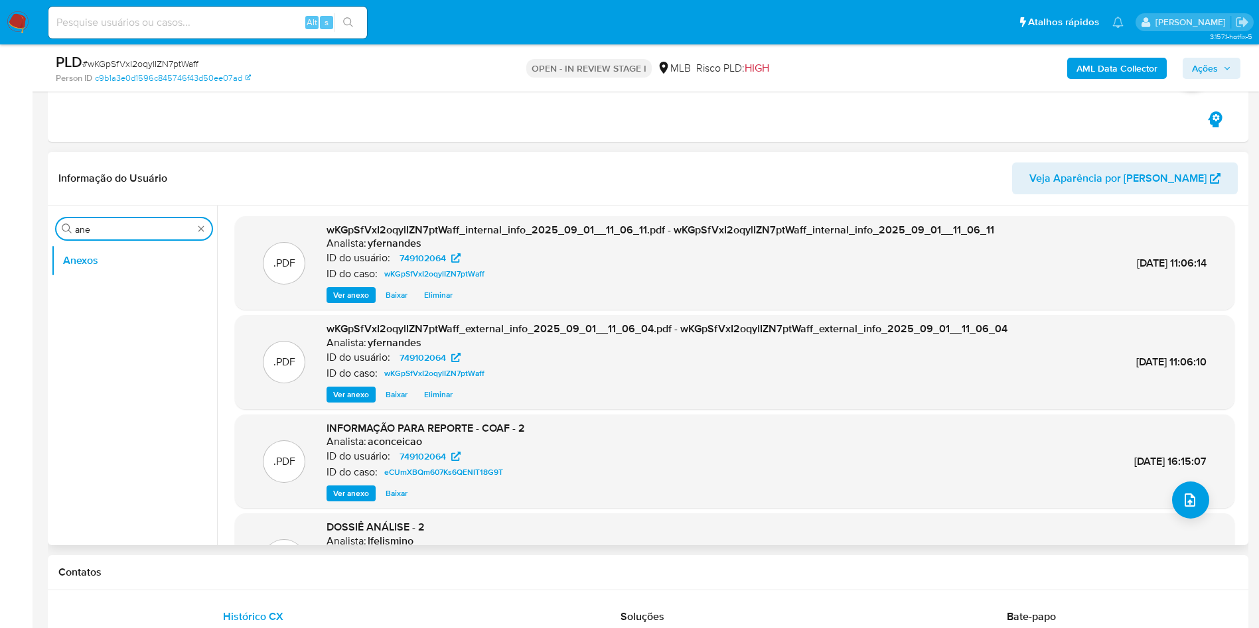
click at [105, 234] on input "ane" at bounding box center [134, 230] width 118 height 12
type input "do"
click at [111, 321] on button "Documentação" at bounding box center [128, 325] width 155 height 32
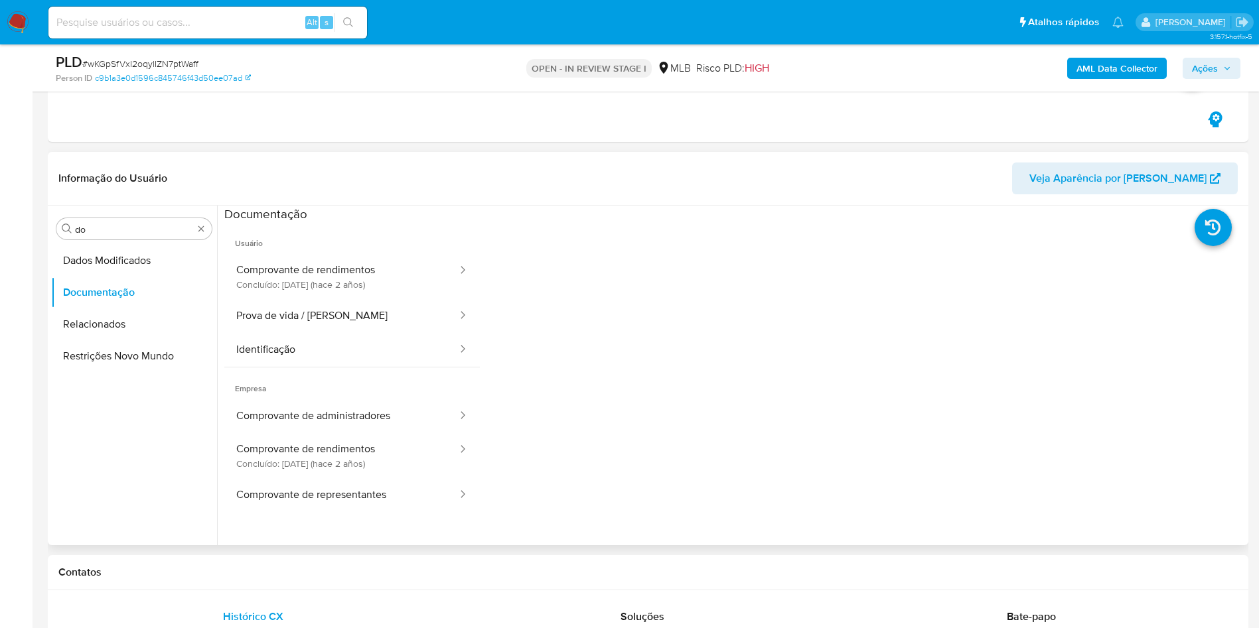
click at [806, 175] on header "Informação do Usuário Veja Aparência por Pessoa" at bounding box center [647, 179] width 1179 height 32
click at [366, 320] on button "Prova de vida / Selfie" at bounding box center [341, 316] width 234 height 34
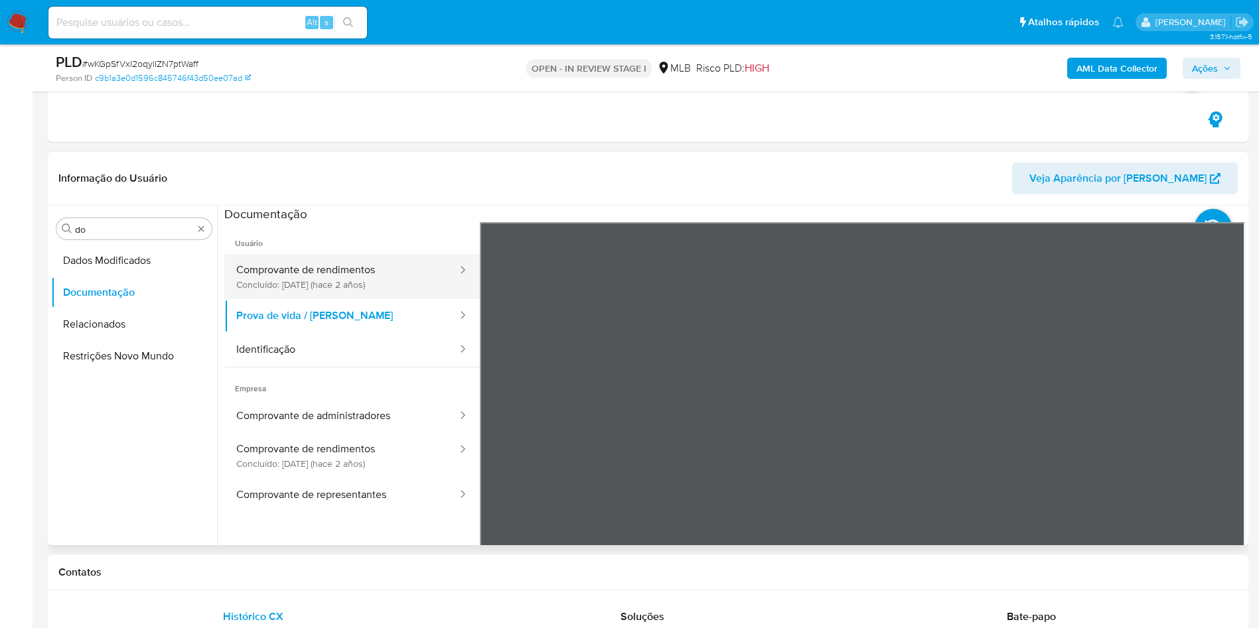
click at [390, 259] on button "Comprovante de rendimentos Concluído: 12/06/2023 (hace 2 años)" at bounding box center [341, 276] width 234 height 45
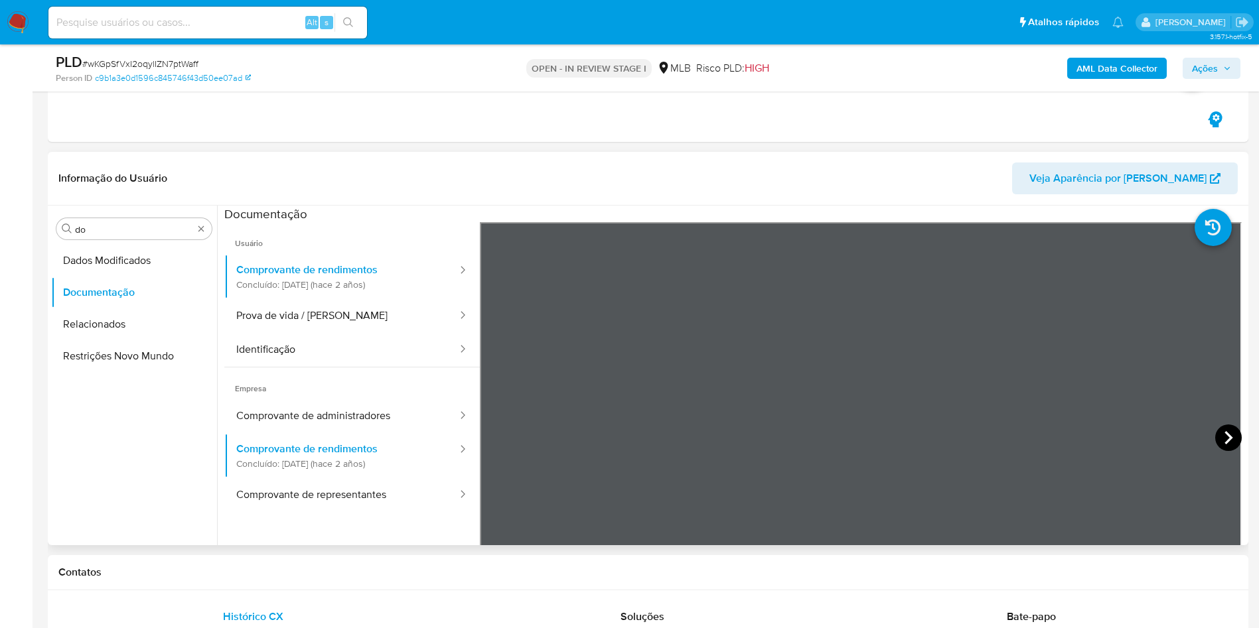
click at [1220, 427] on icon at bounding box center [1228, 438] width 27 height 27
click at [1224, 433] on icon at bounding box center [1228, 437] width 8 height 13
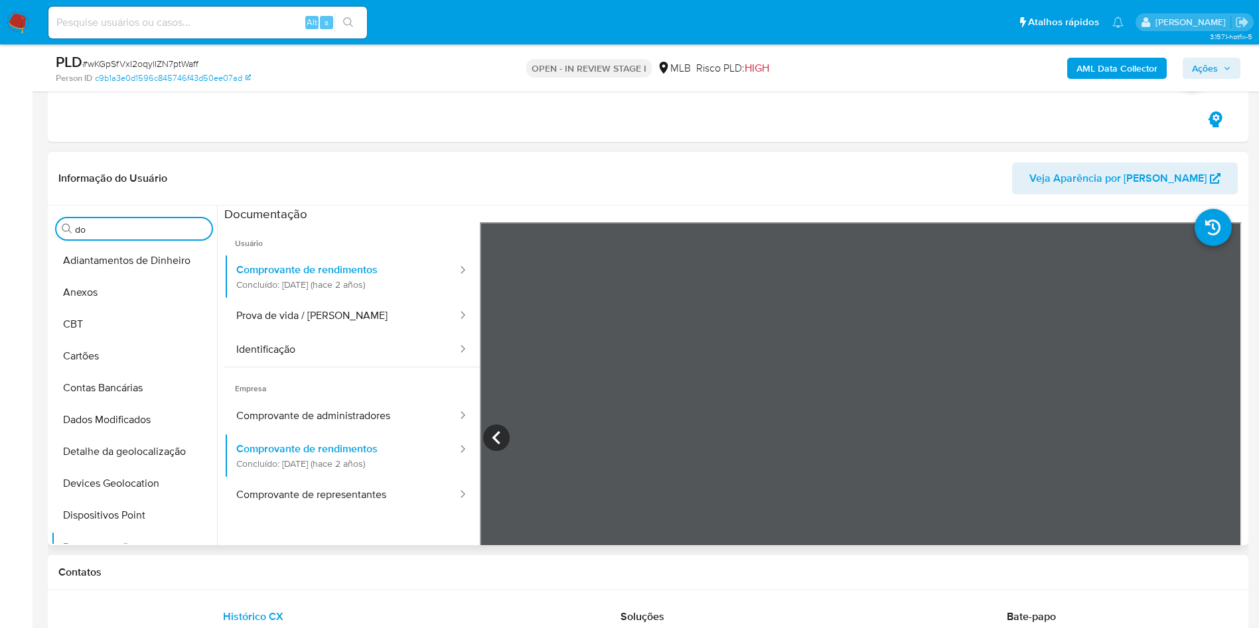
click at [150, 228] on input "do" at bounding box center [140, 230] width 131 height 12
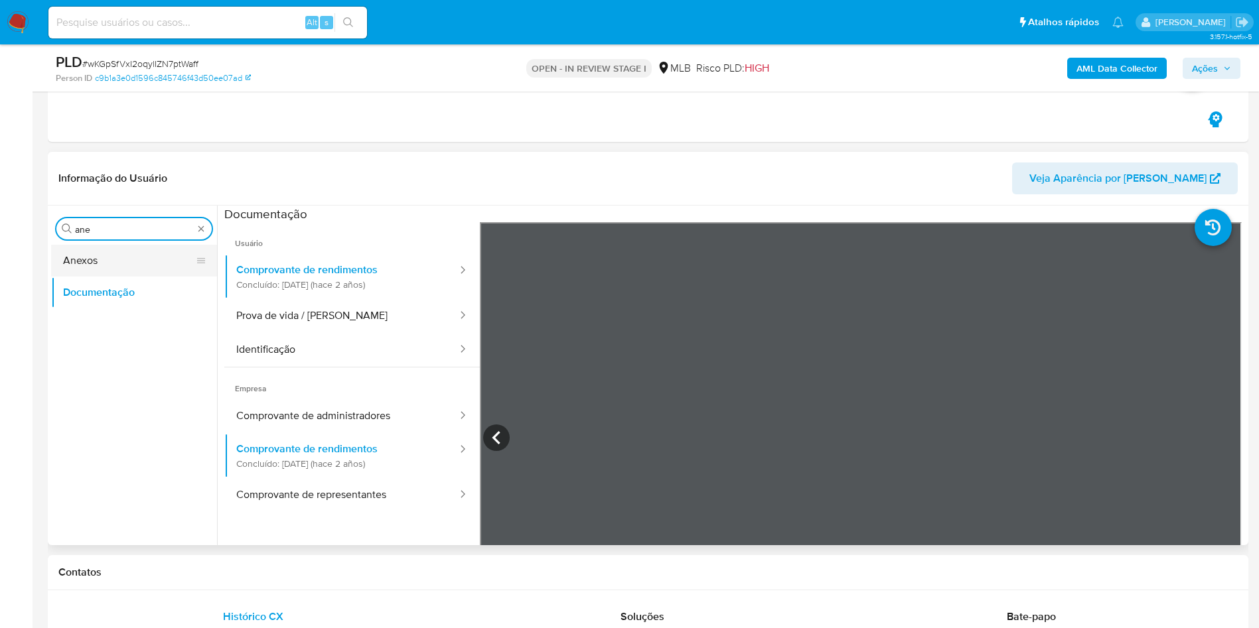
type input "ane"
click at [140, 255] on button "Anexos" at bounding box center [128, 261] width 155 height 32
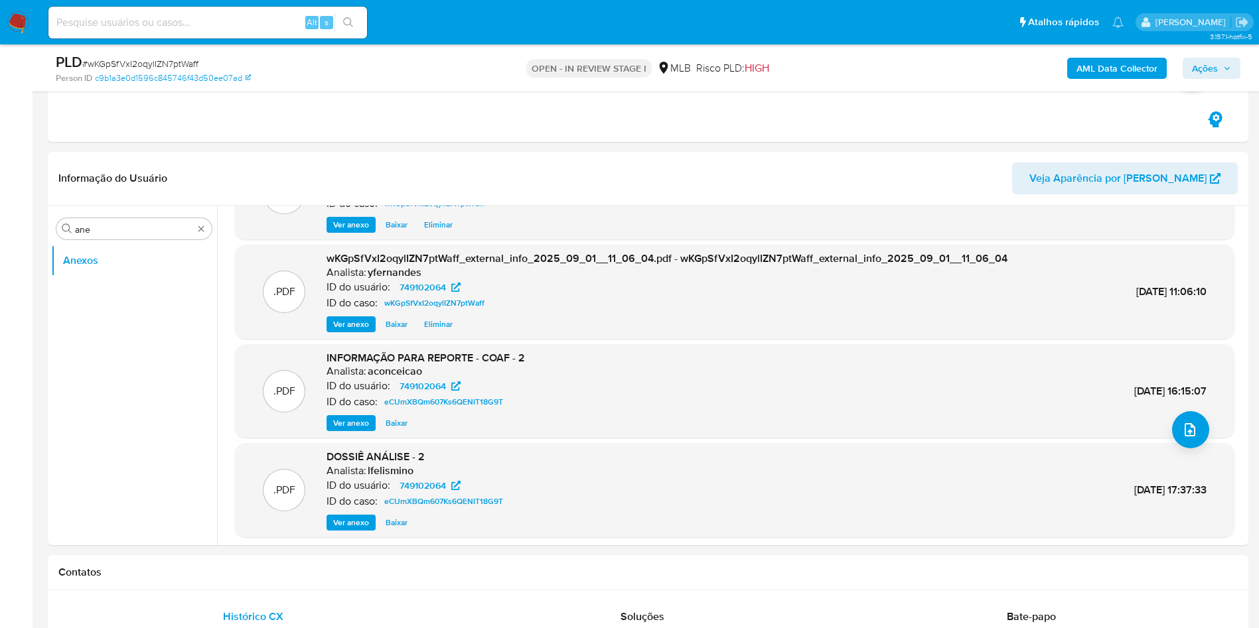
scroll to position [100, 0]
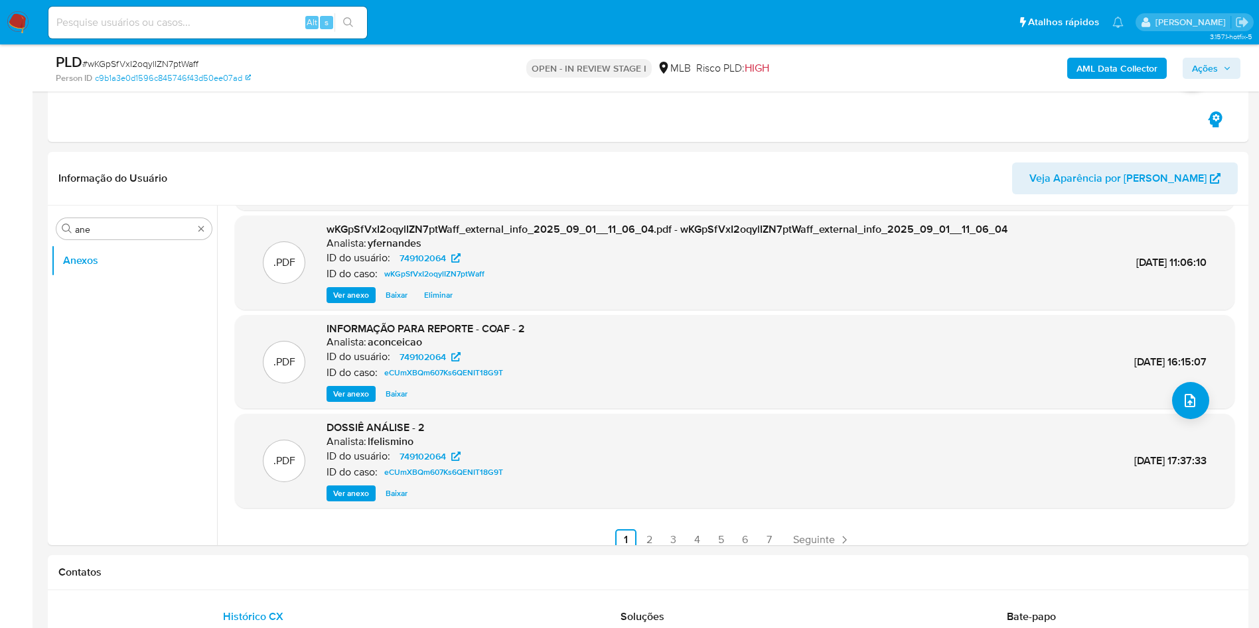
click at [357, 395] on span "Ver anexo" at bounding box center [351, 394] width 36 height 13
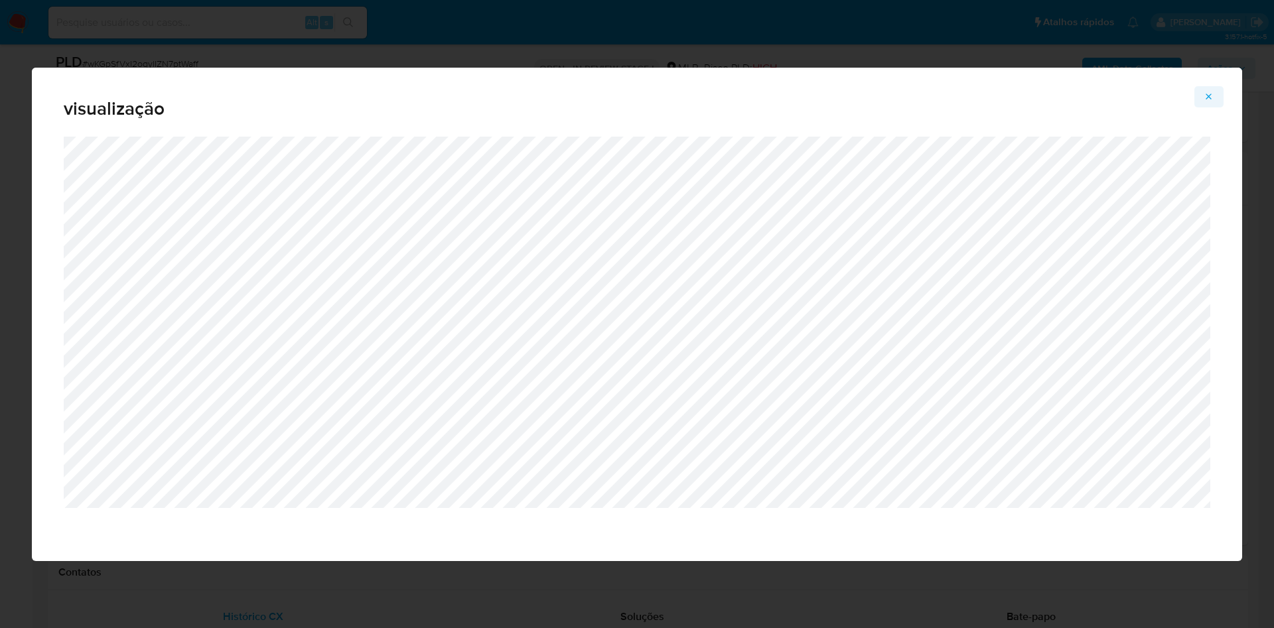
click at [1206, 100] on icon "Attachment preview" at bounding box center [1209, 97] width 11 height 11
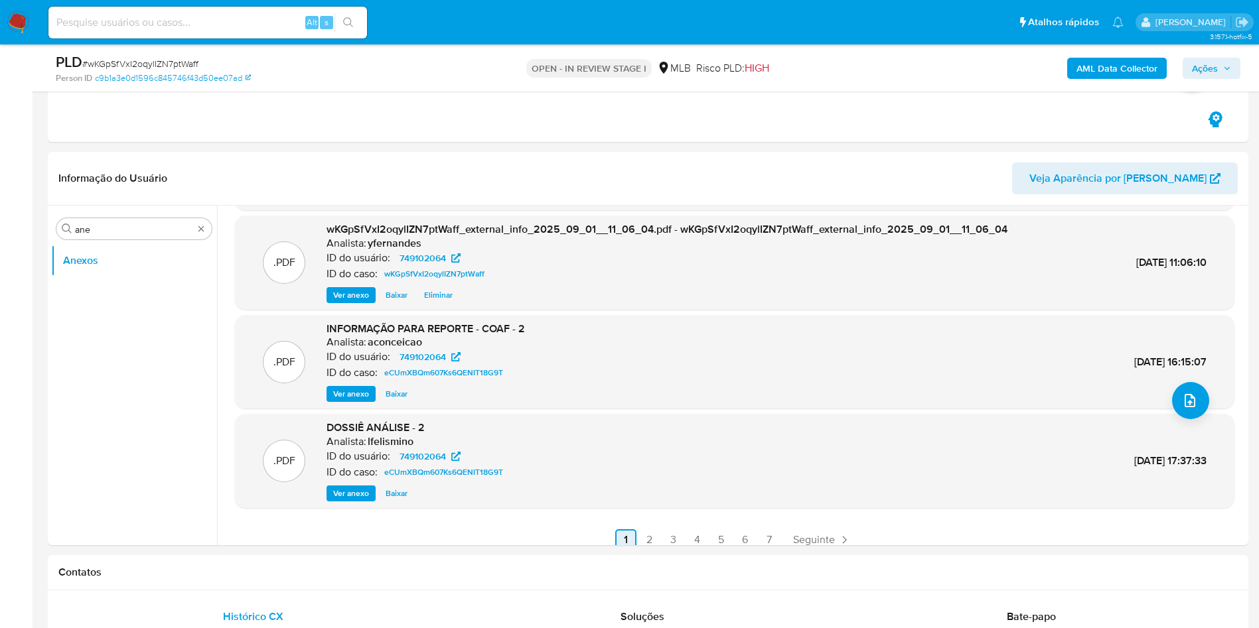
click at [650, 530] on link "2" at bounding box center [649, 540] width 21 height 21
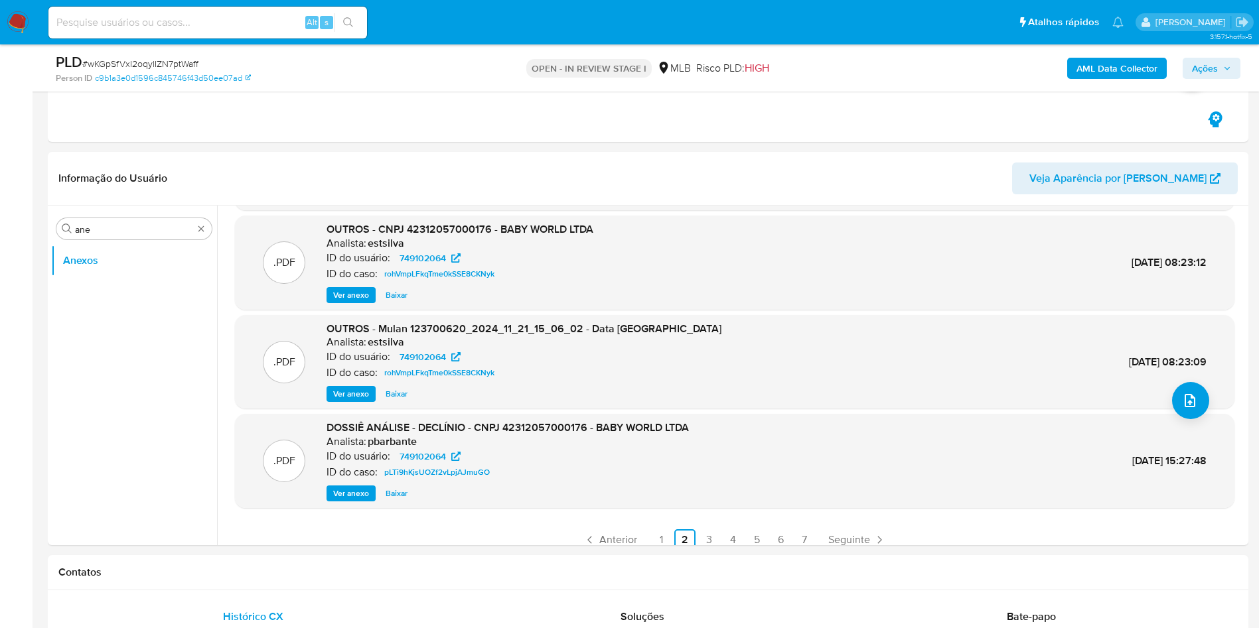
click at [358, 294] on span "Ver anexo" at bounding box center [351, 295] width 36 height 13
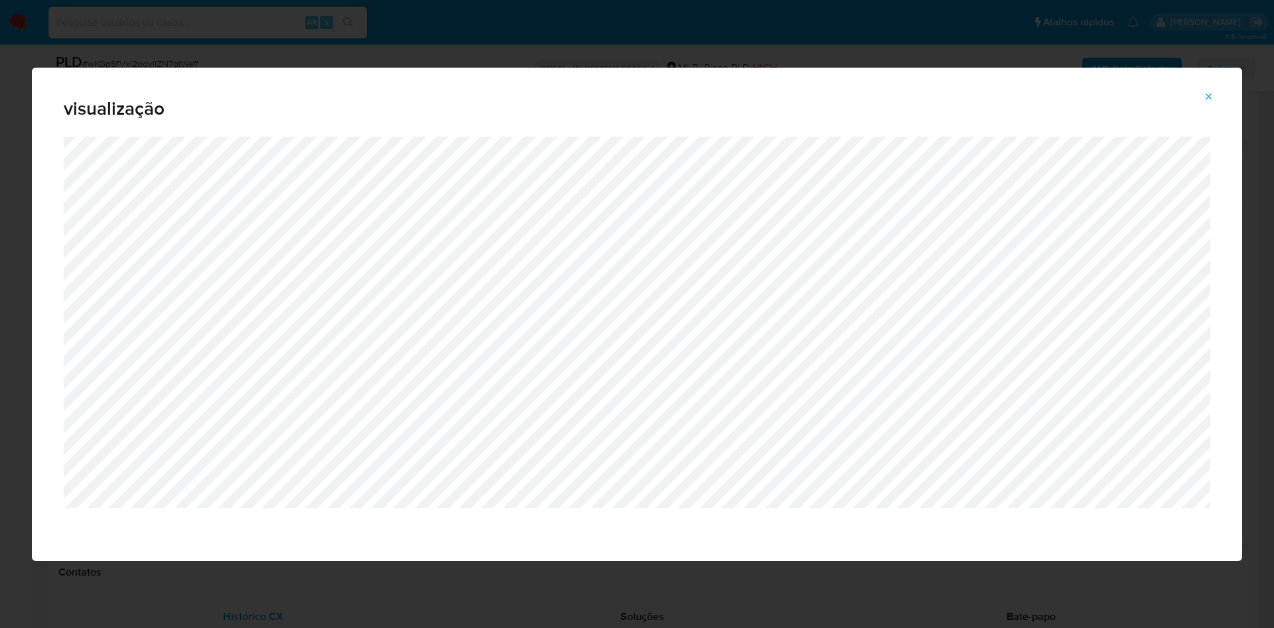
click at [1217, 94] on button "Attachment preview" at bounding box center [1209, 96] width 29 height 21
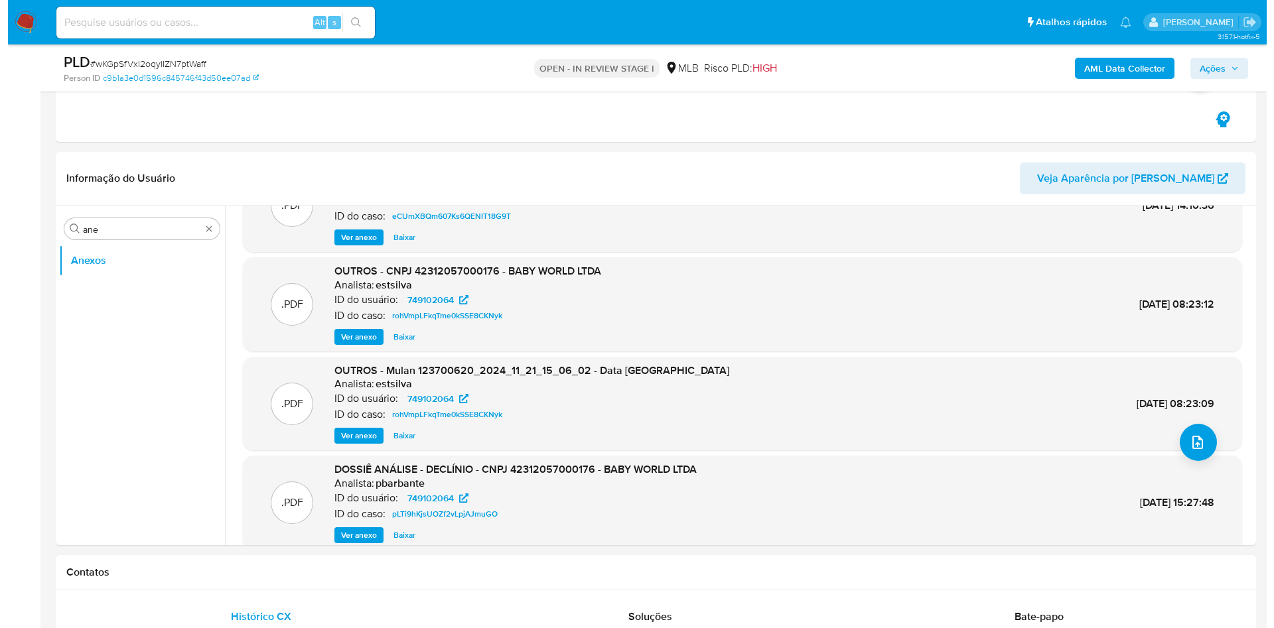
scroll to position [0, 0]
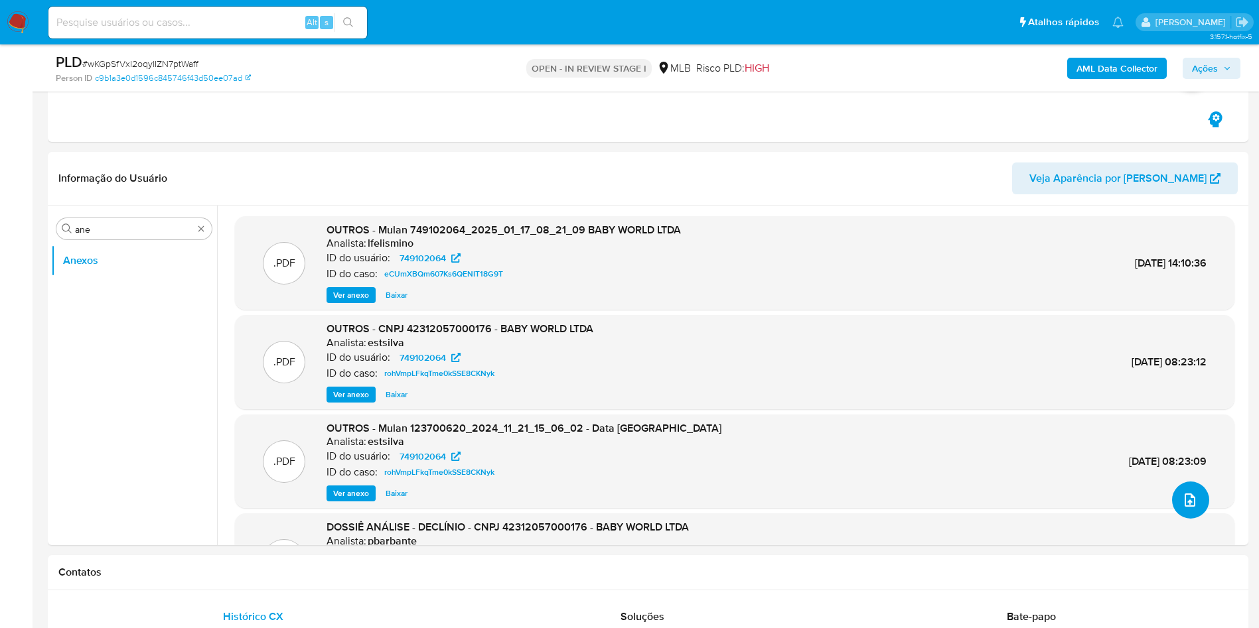
click at [1182, 494] on icon "upload-file" at bounding box center [1190, 500] width 16 height 16
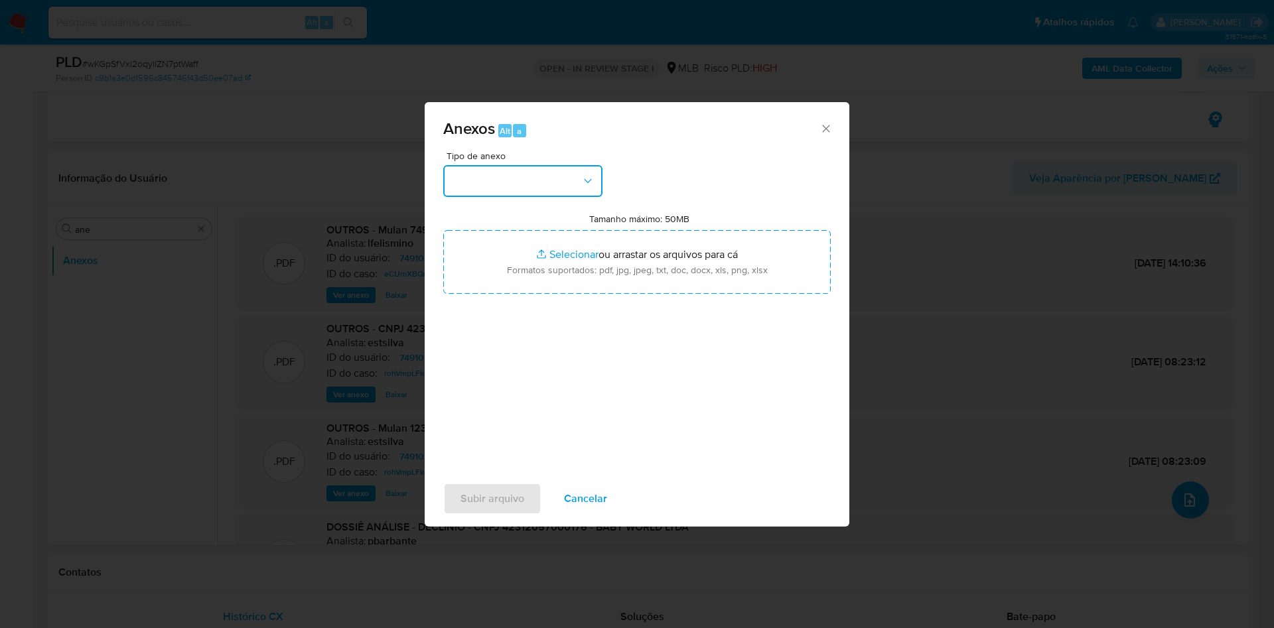
click at [535, 175] on button "button" at bounding box center [522, 181] width 159 height 32
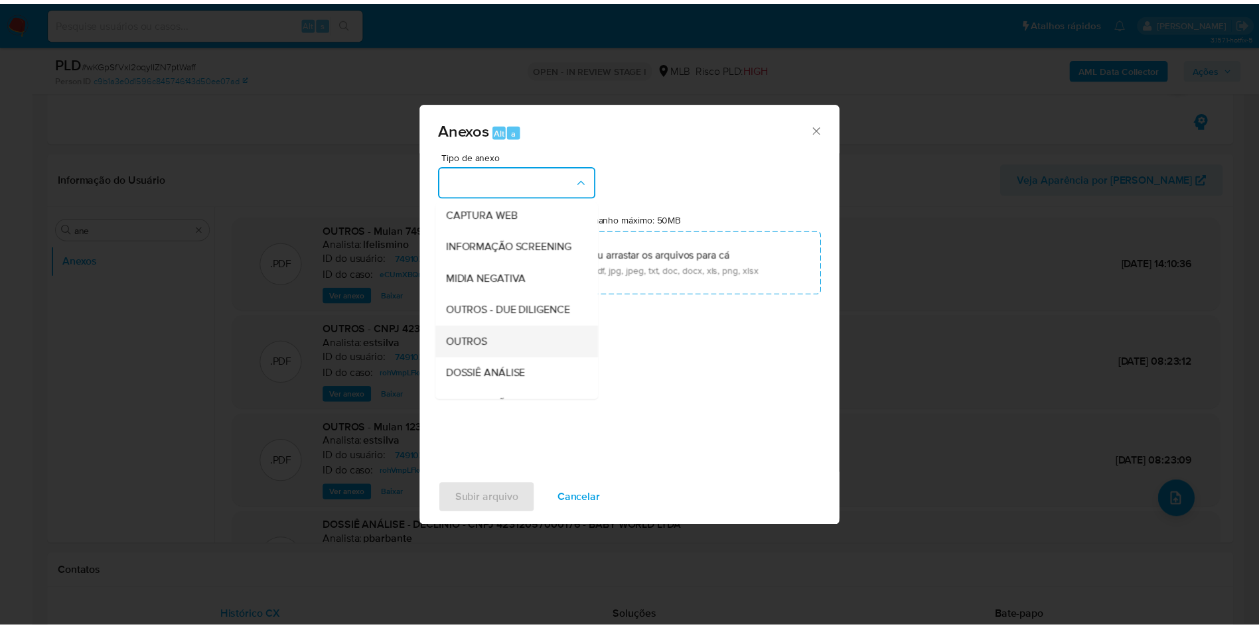
scroll to position [204, 0]
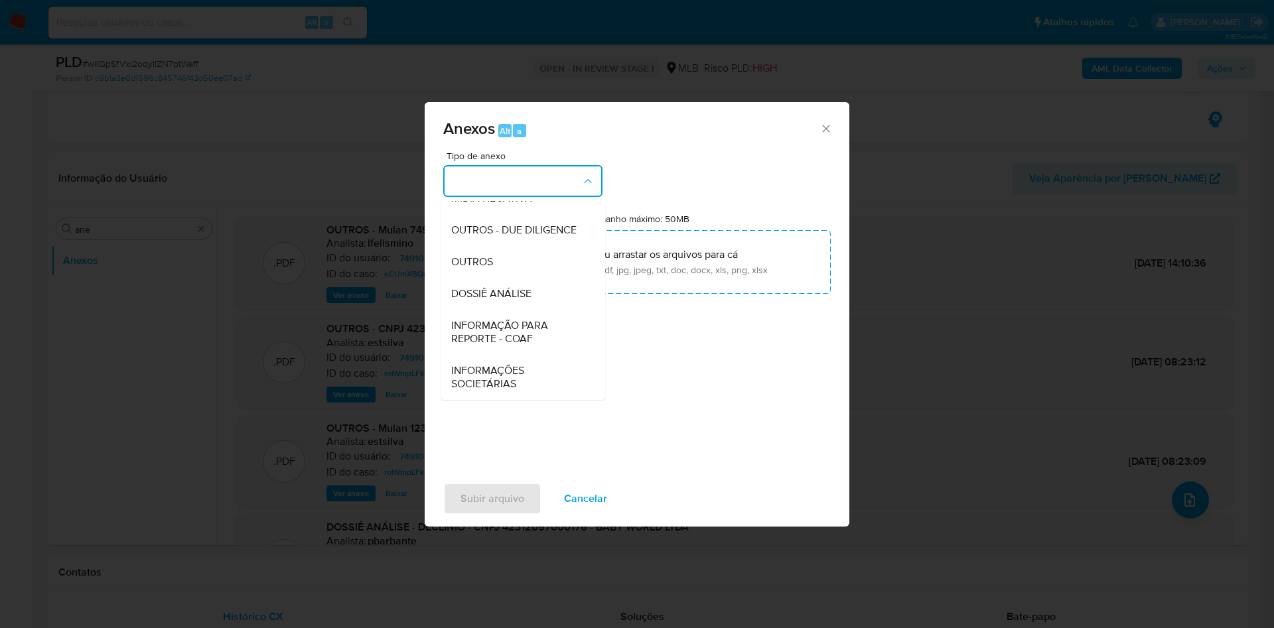
drag, startPoint x: 497, startPoint y: 263, endPoint x: 706, endPoint y: 54, distance: 296.1
click at [496, 263] on div "OUTROS" at bounding box center [518, 262] width 135 height 32
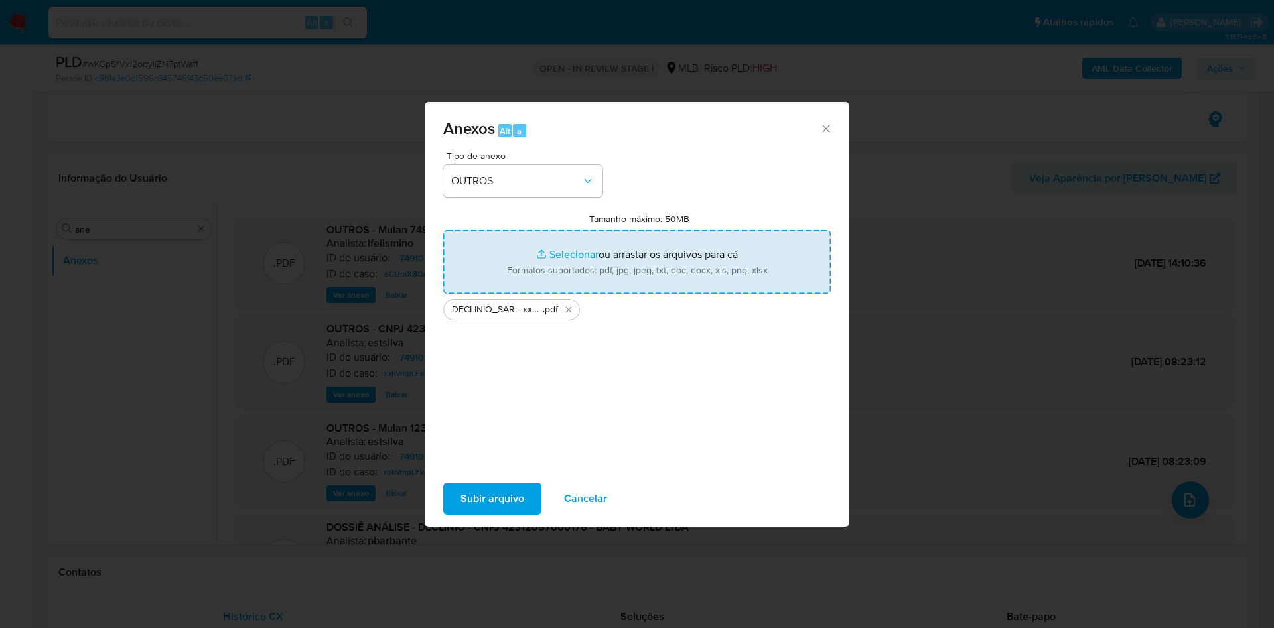
type input "C:\fakepath\Mulan 749102064_2025_09_01_07_56_56.xlsx"
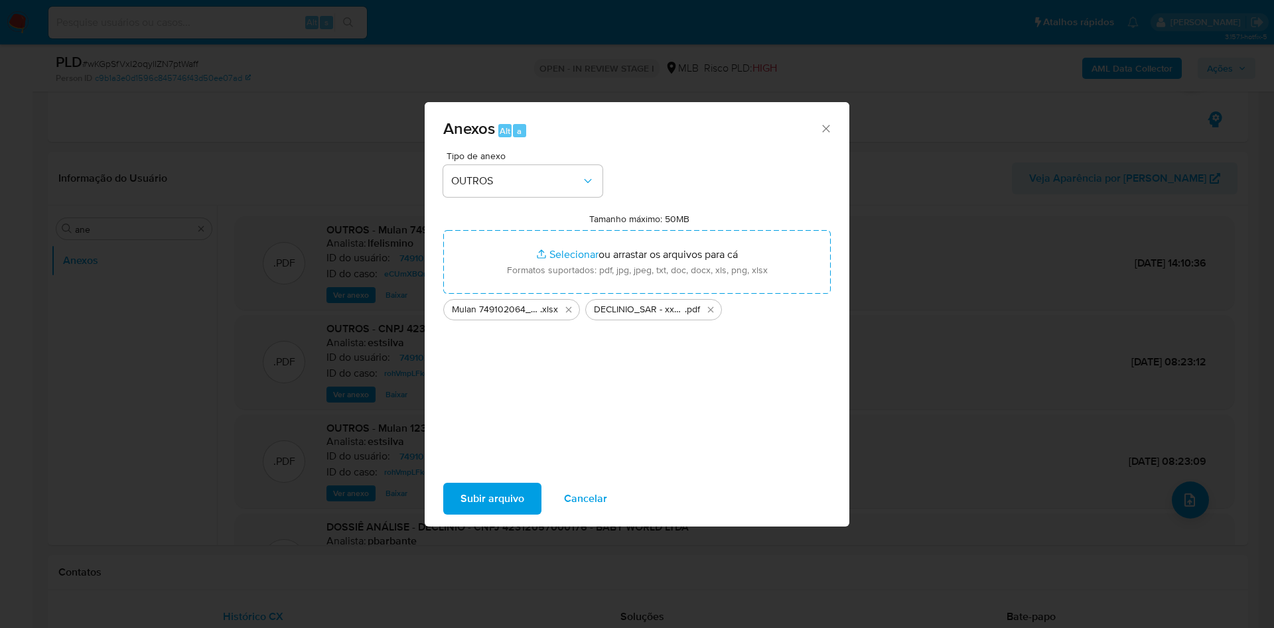
drag, startPoint x: 810, startPoint y: 101, endPoint x: 482, endPoint y: 488, distance: 508.0
click at [482, 488] on span "Subir arquivo" at bounding box center [493, 498] width 64 height 29
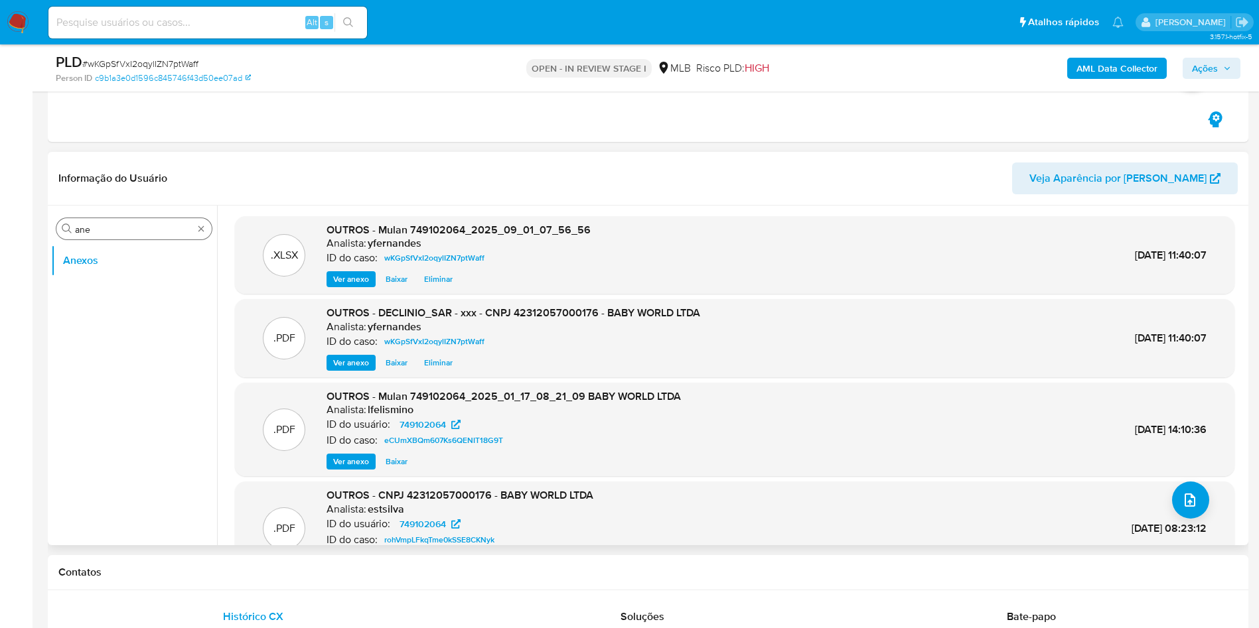
click at [194, 224] on div "Procurar ane" at bounding box center [133, 228] width 155 height 21
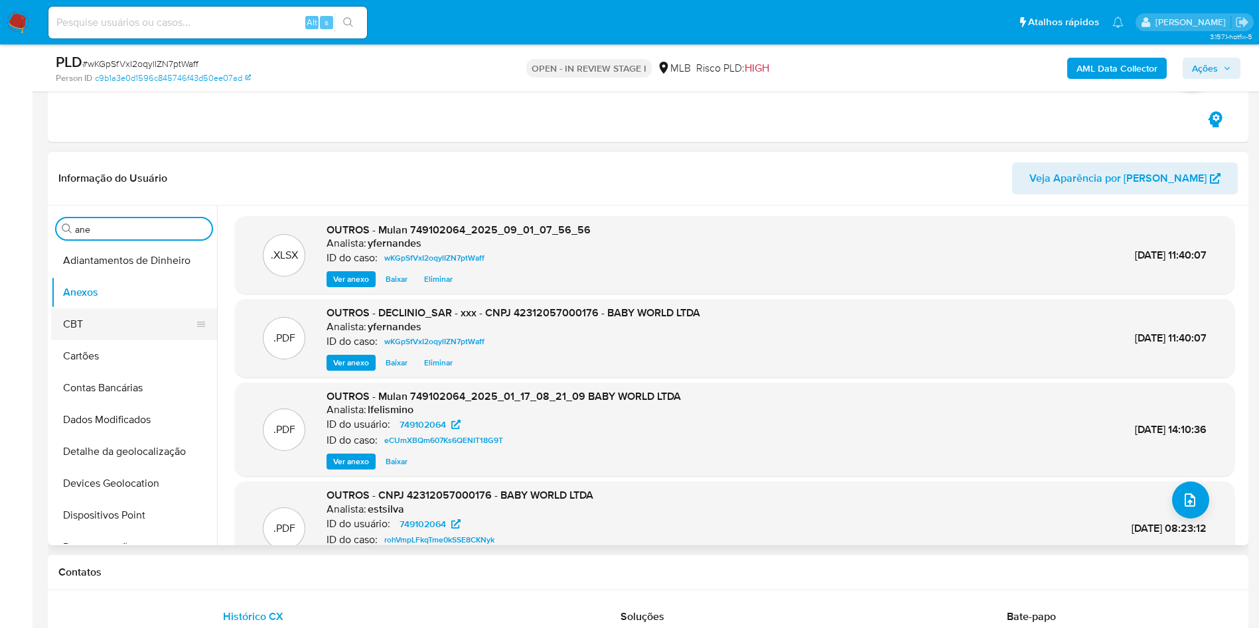
click at [147, 312] on button "CBT" at bounding box center [128, 325] width 155 height 32
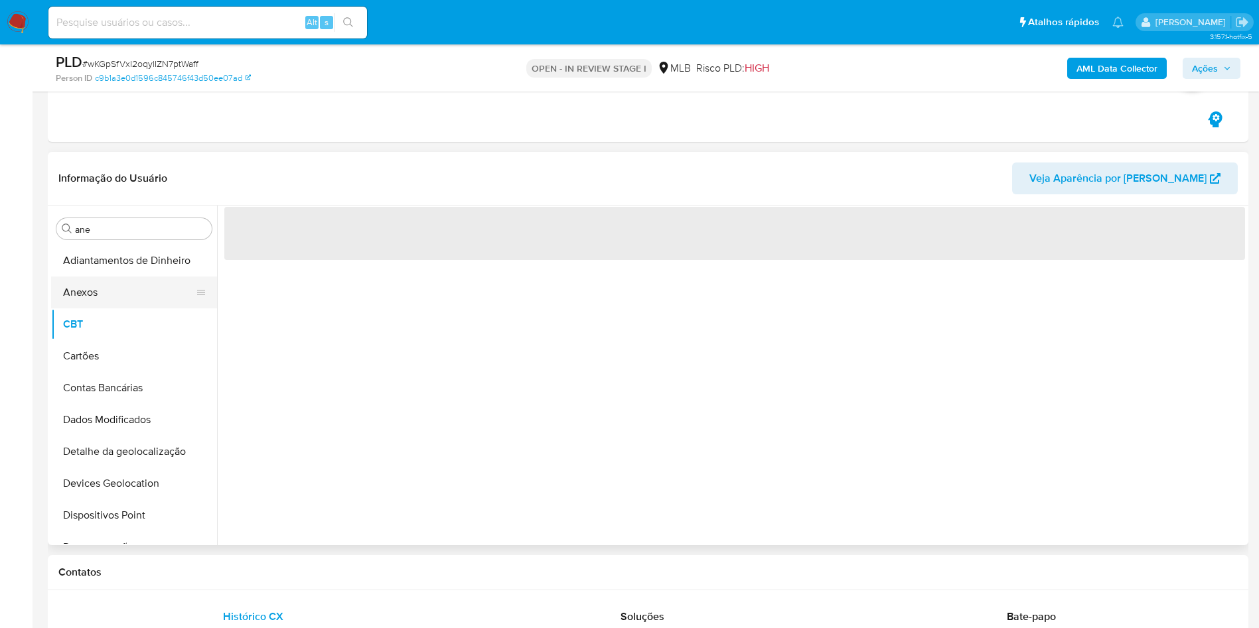
click at [129, 289] on button "Anexos" at bounding box center [128, 293] width 155 height 32
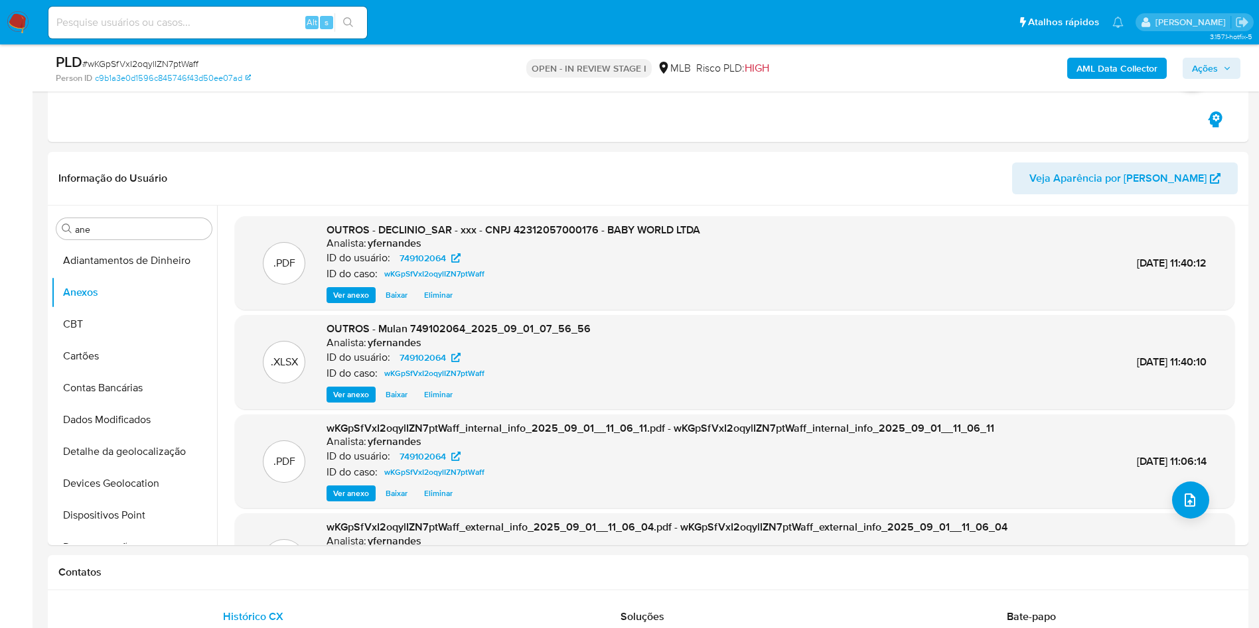
click at [1207, 64] on span "Ações" at bounding box center [1205, 68] width 26 height 21
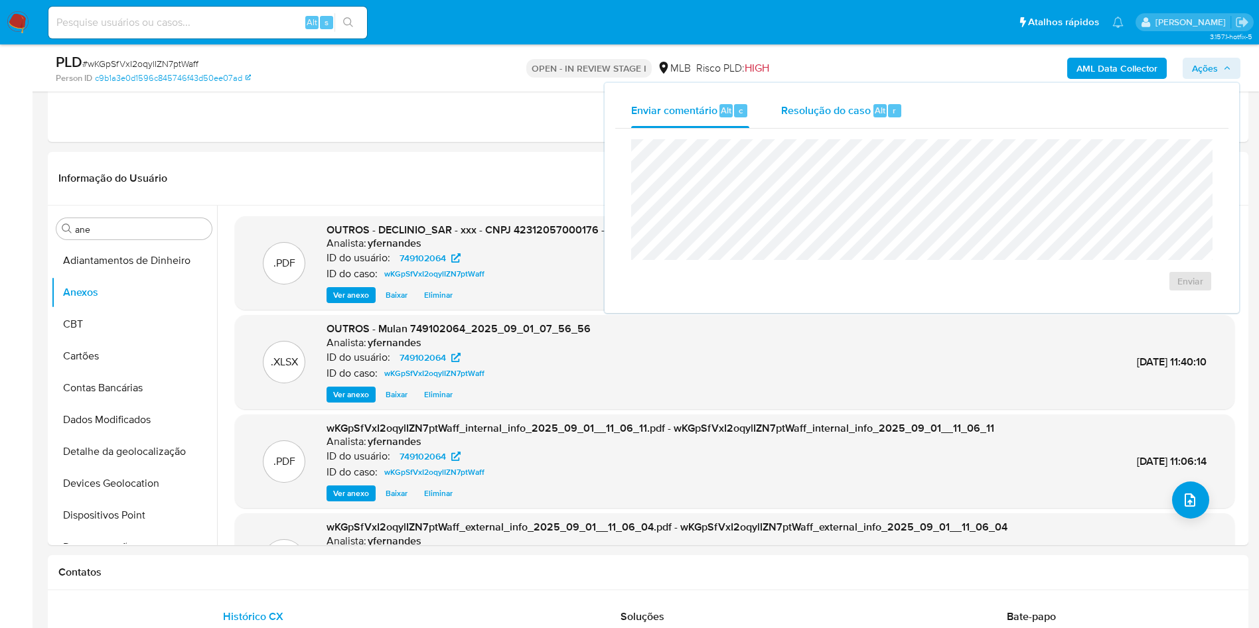
click at [824, 122] on div "Resolução do caso Alt r" at bounding box center [841, 111] width 121 height 35
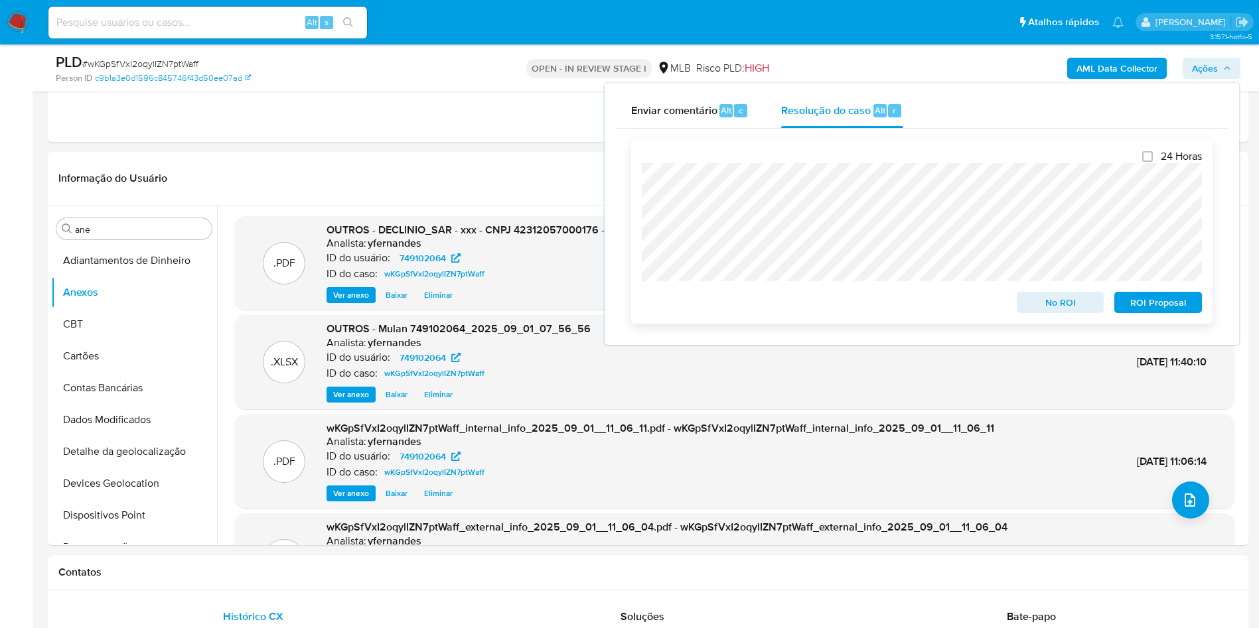
click at [1036, 302] on span "No ROI" at bounding box center [1060, 302] width 69 height 19
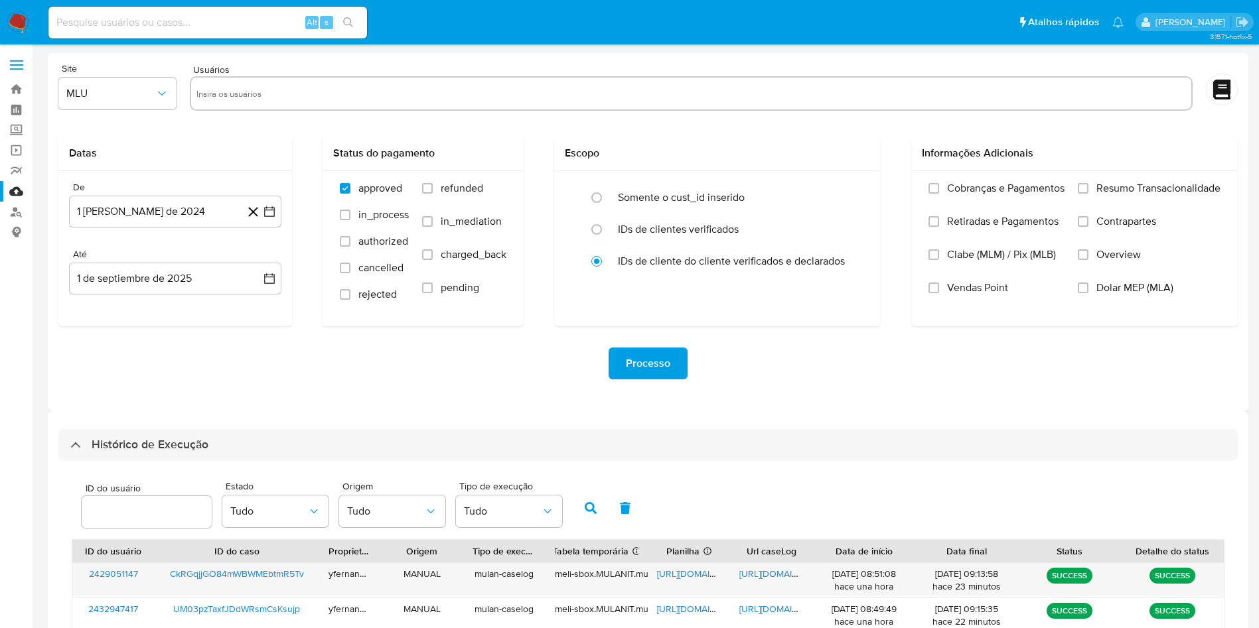
select select "10"
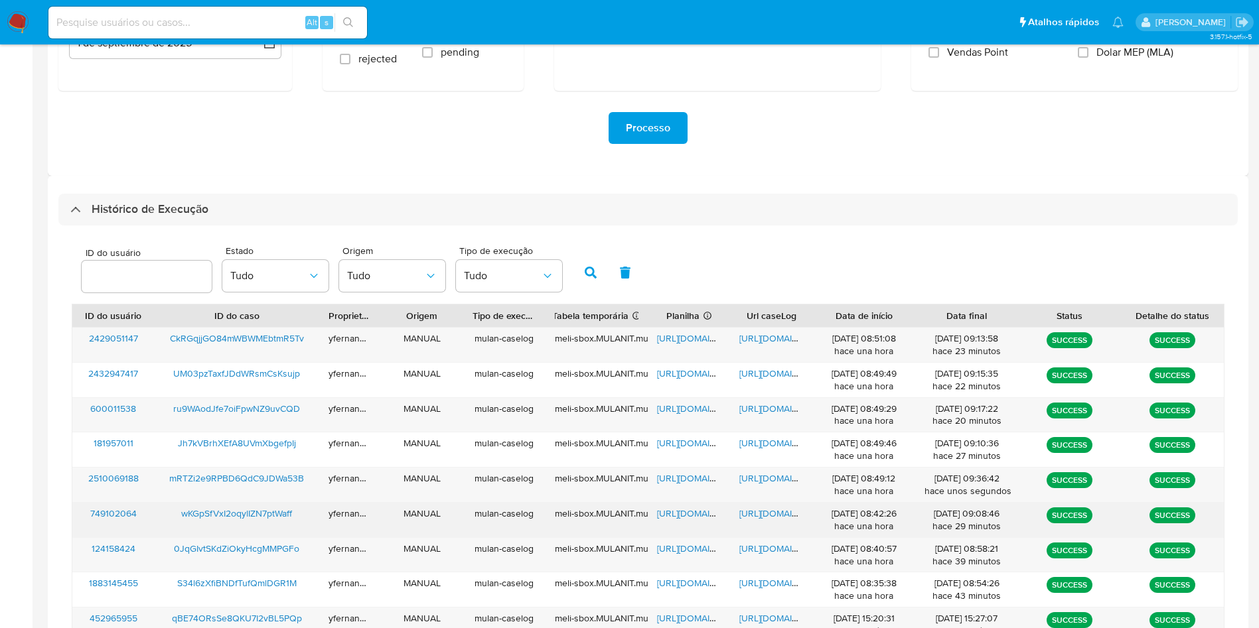
click at [688, 512] on span "https://docs.google.com/spreadsheets/d/1DDgOdItABvAR3bzFKRPnZIbR6BLqFySsj0sUKTq…" at bounding box center [703, 513] width 92 height 13
click at [779, 514] on span "https://docs.google.com/document/d/1XiwKk_yFYiyOVzbq-S-1D5CW1djizdShtOLZSBUJwdA…" at bounding box center [785, 513] width 92 height 13
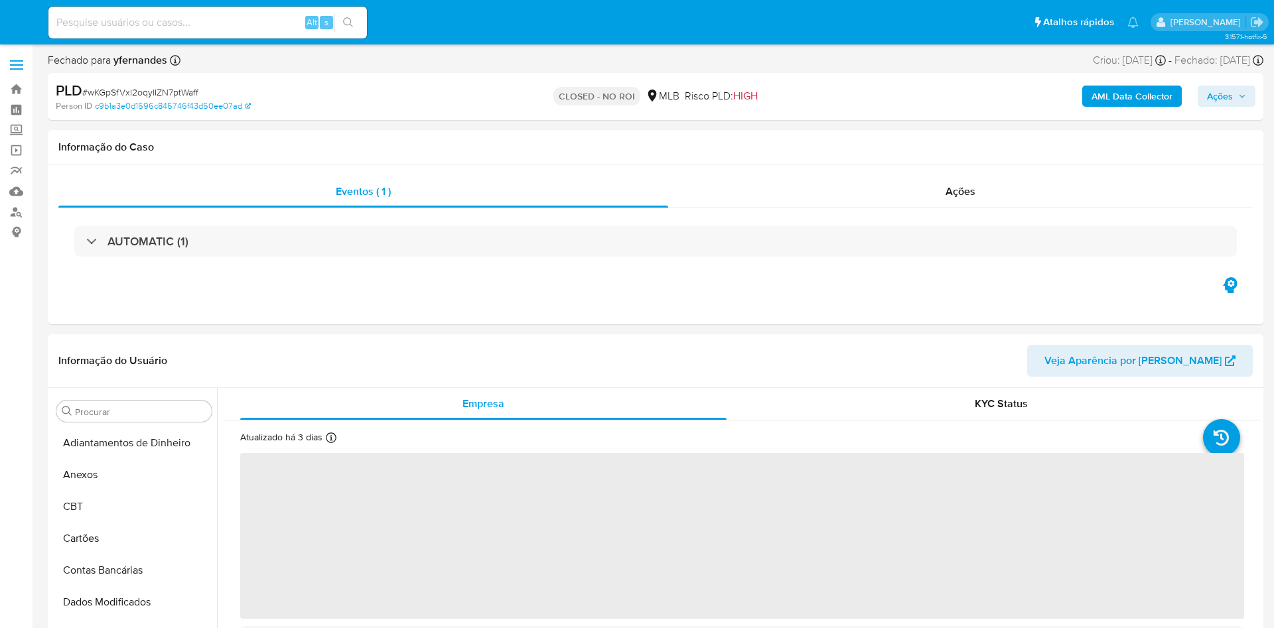
select select "10"
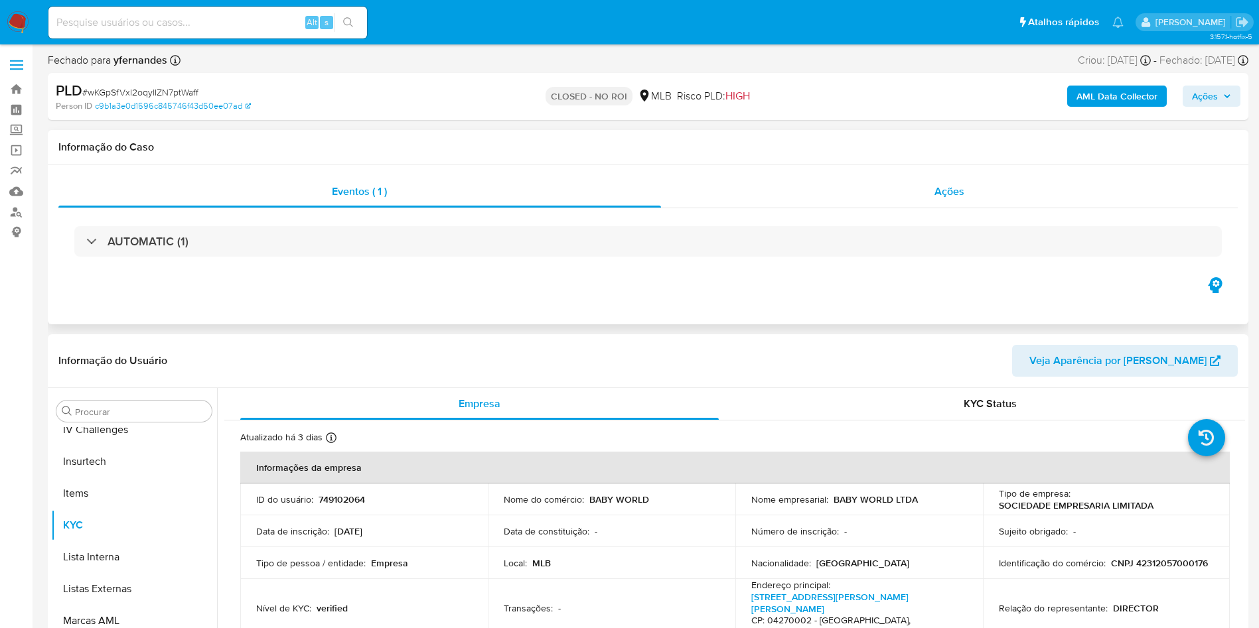
scroll to position [593, 0]
click at [823, 201] on div "Ações" at bounding box center [949, 192] width 577 height 32
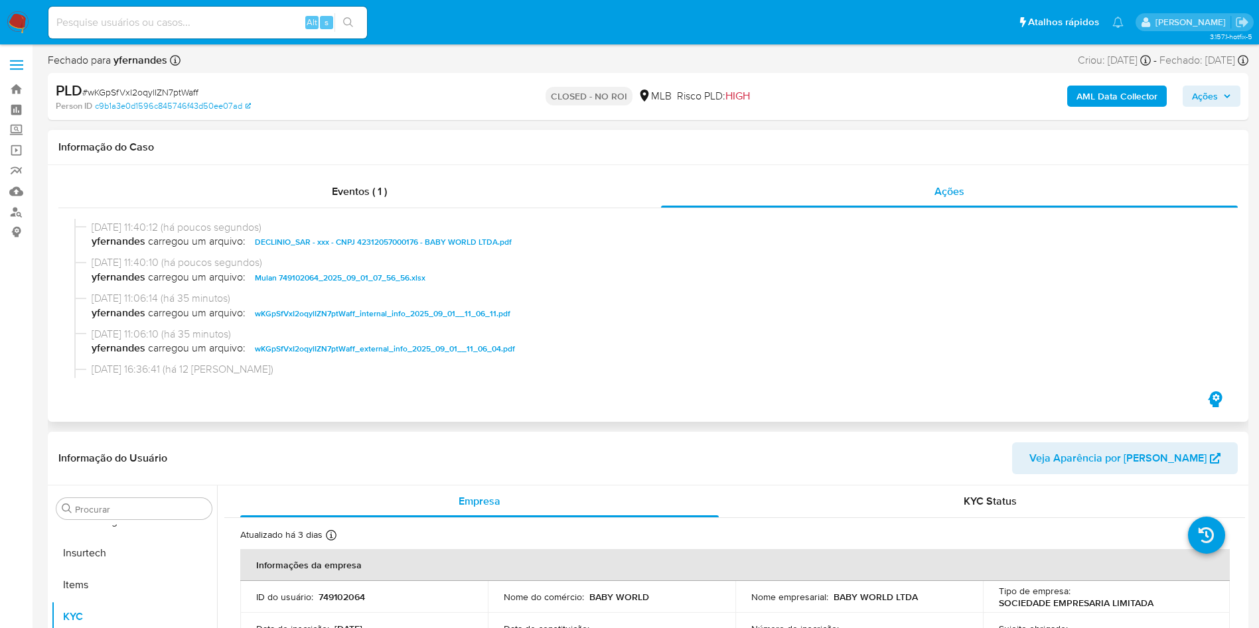
scroll to position [0, 0]
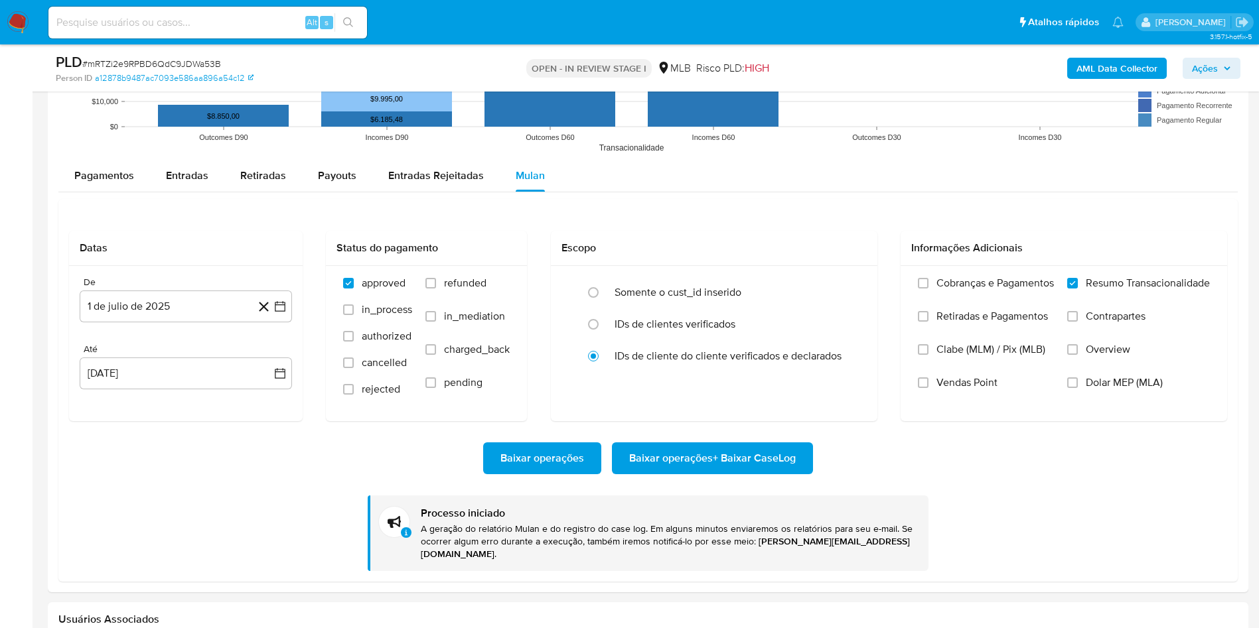
scroll to position [593, 0]
click at [131, 63] on span "# mRTZi2e9RPBD6QdC9JDWa53B" at bounding box center [151, 63] width 139 height 13
copy span "mRTZi2e9RPBD6QdC9JDWa53B"
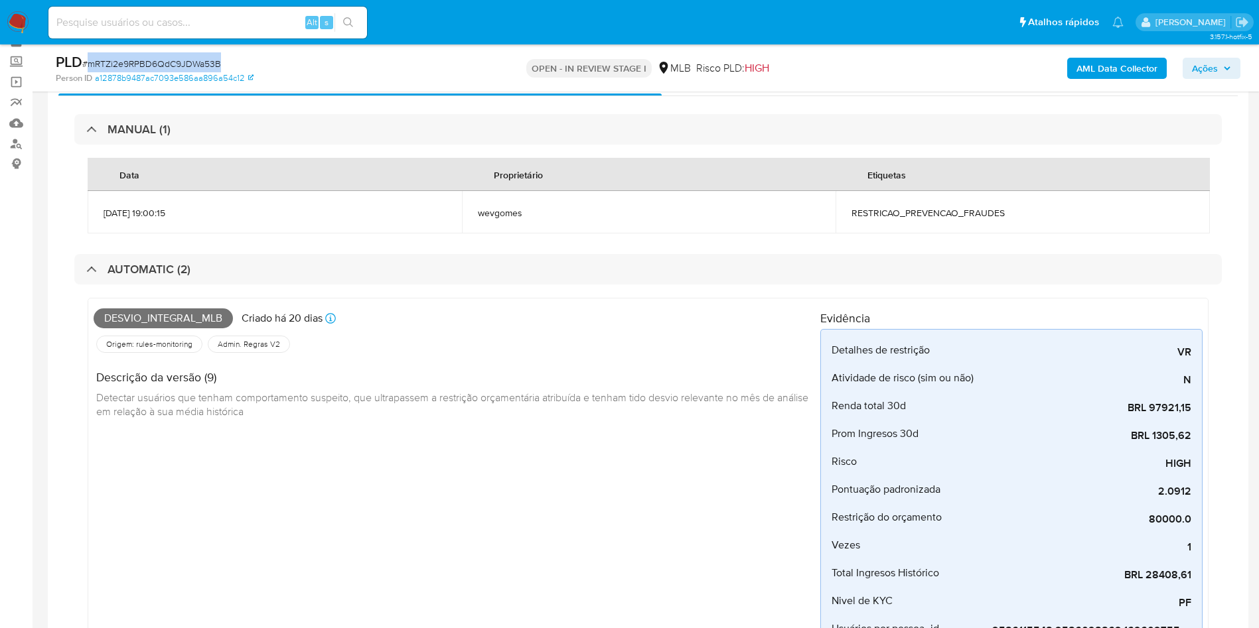
scroll to position [100, 0]
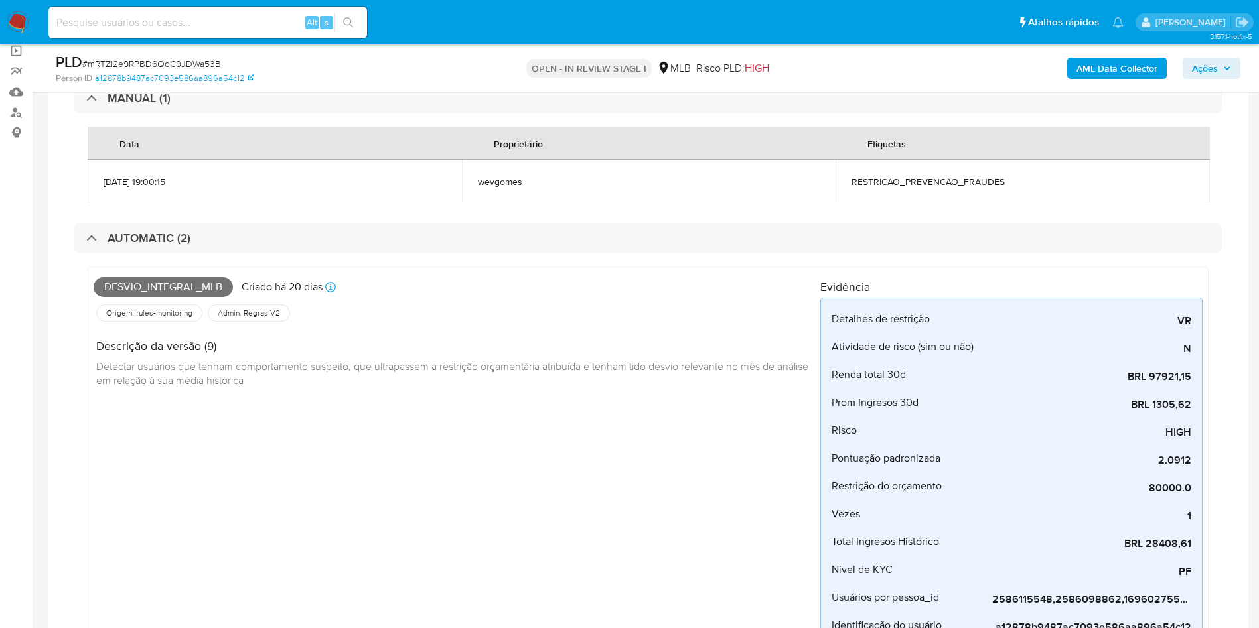
click at [945, 176] on span "RESTRICAO_PREVENCAO_FRAUDES" at bounding box center [1022, 182] width 342 height 12
copy div "RESTRICAO_PREVENCAO_FRAUDES"
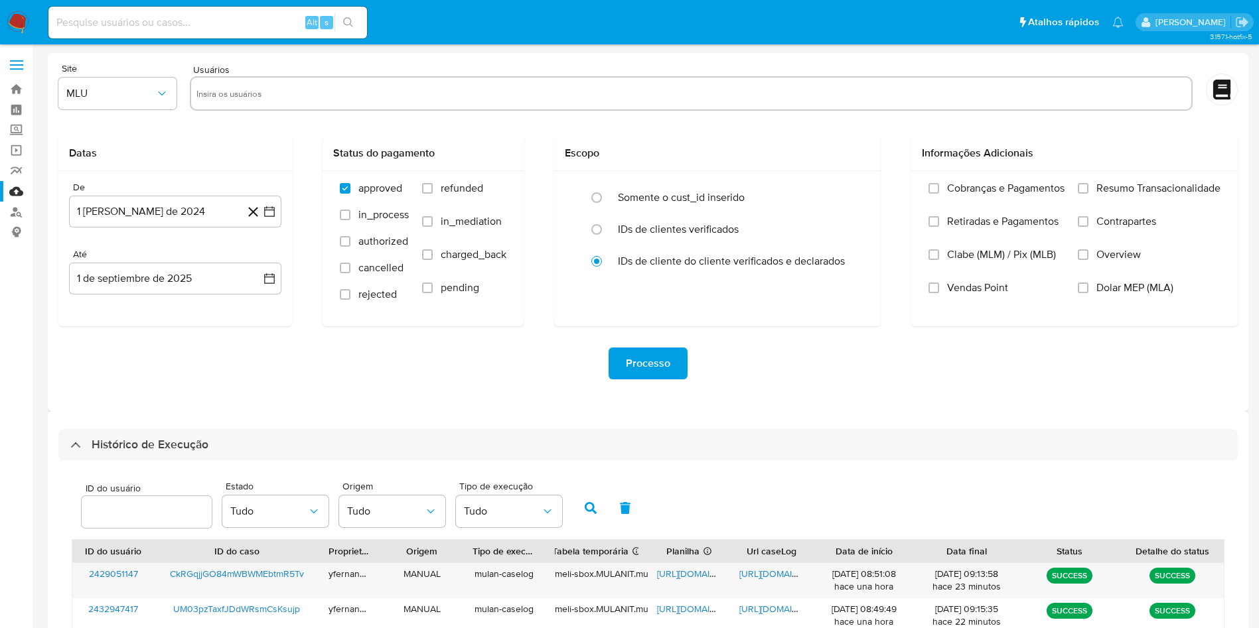
select select "10"
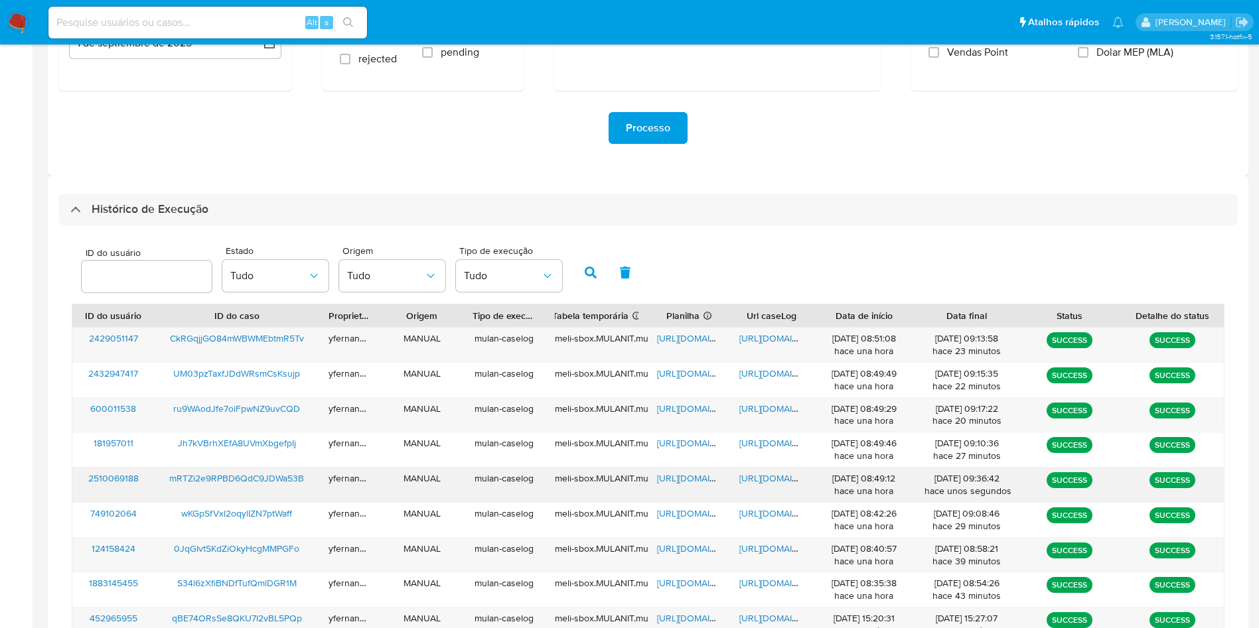
click at [691, 480] on span "[URL][DOMAIN_NAME]" at bounding box center [703, 478] width 92 height 13
click at [766, 482] on span "[URL][DOMAIN_NAME]" at bounding box center [785, 478] width 92 height 13
